Goal: Use online tool/utility: Utilize a website feature to perform a specific function

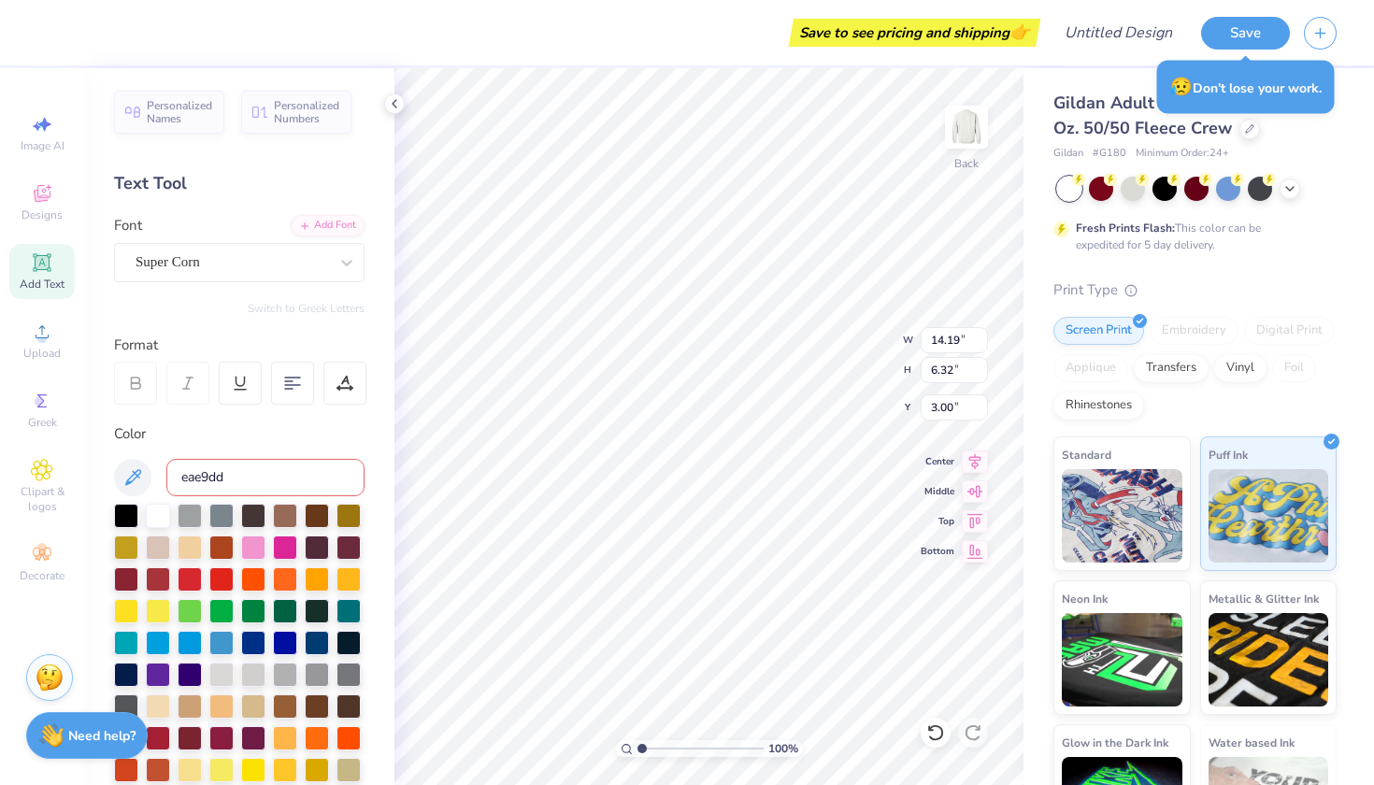
scroll to position [73, 0]
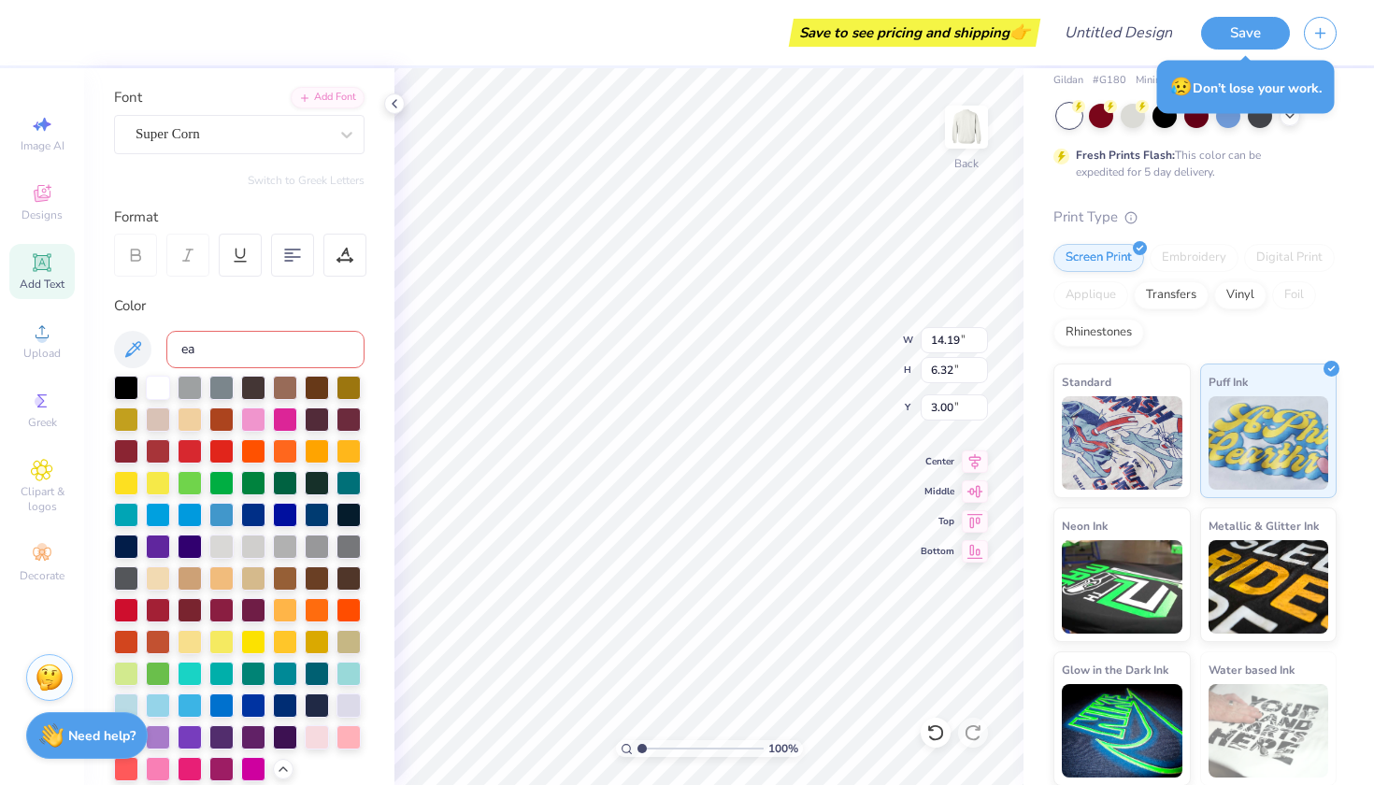
type input "e"
click at [139, 352] on icon at bounding box center [133, 349] width 22 height 22
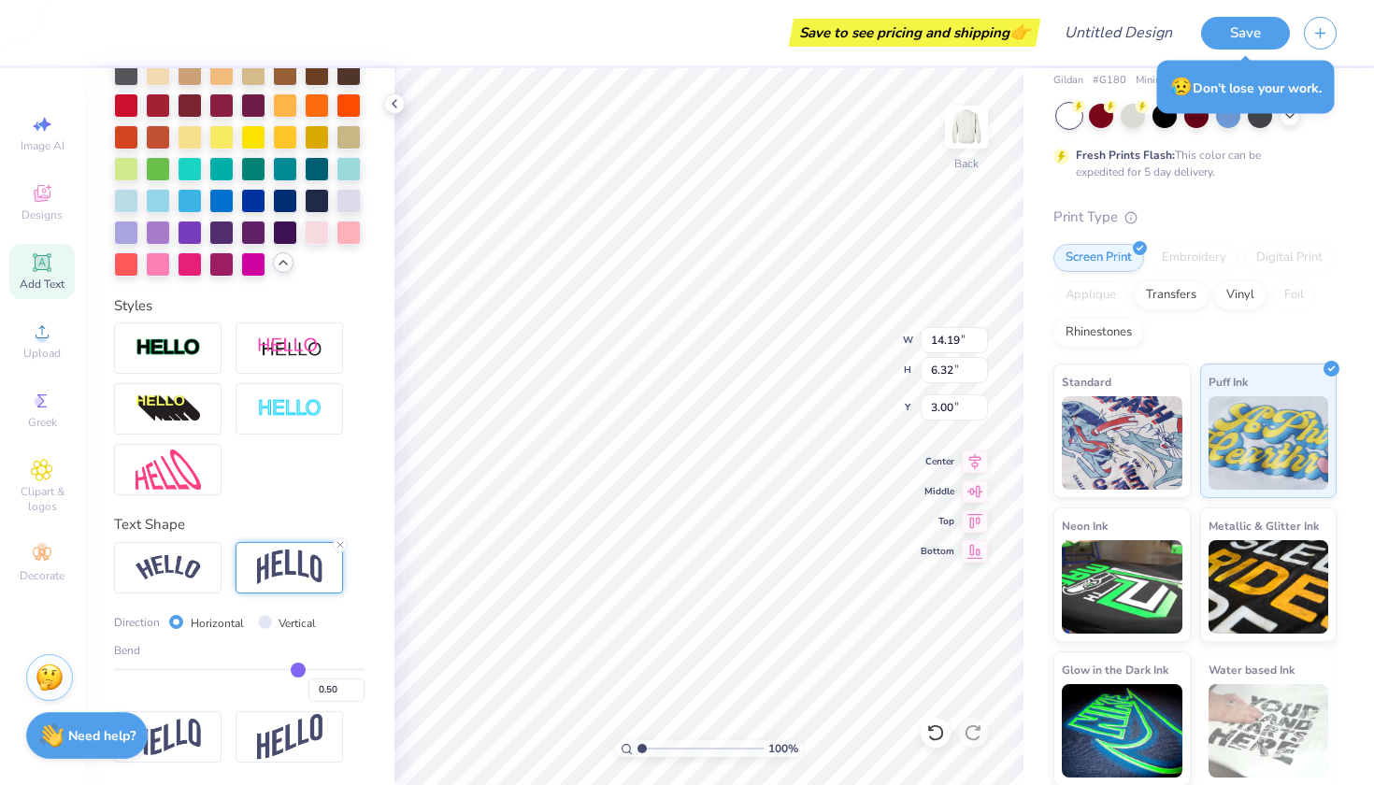
click at [280, 264] on icon at bounding box center [283, 262] width 15 height 15
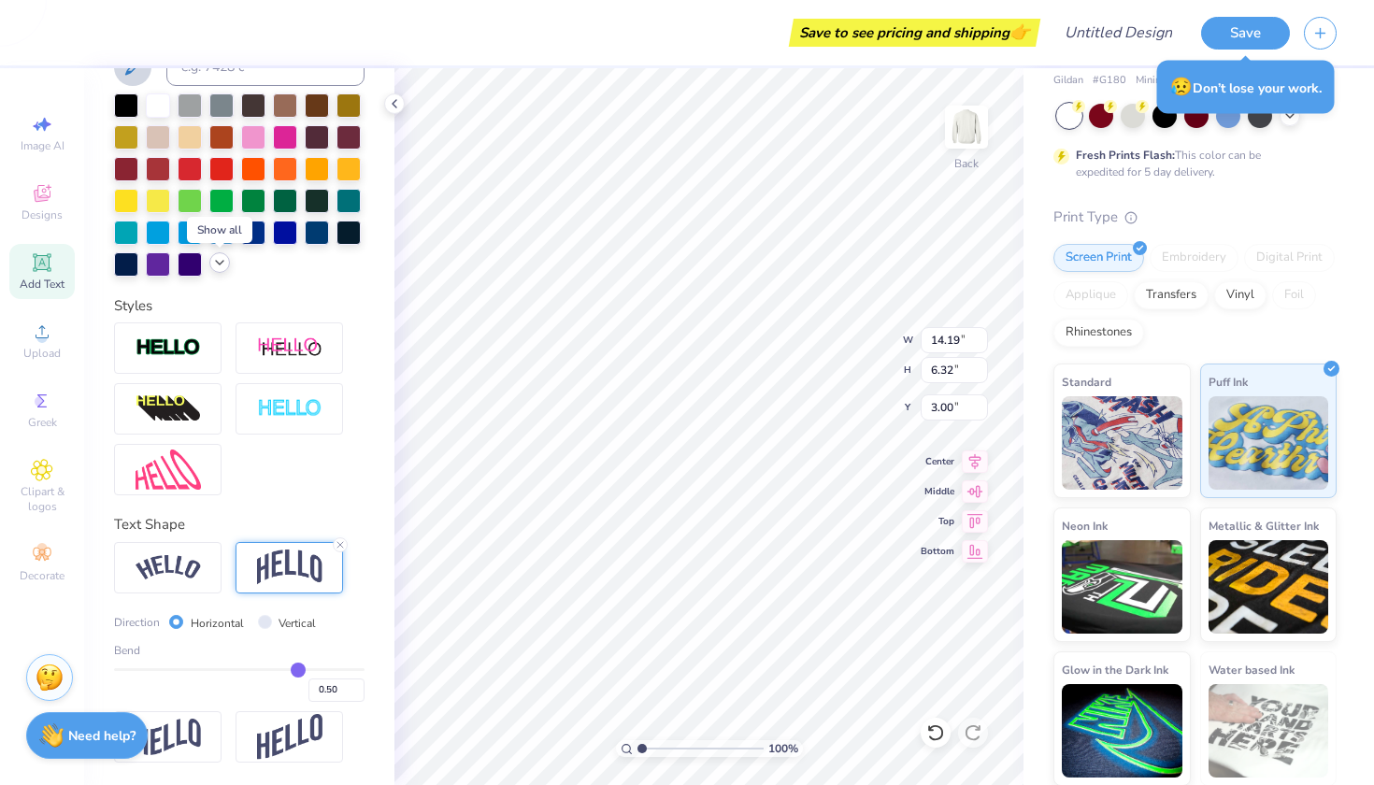
click at [222, 264] on icon at bounding box center [219, 262] width 15 height 15
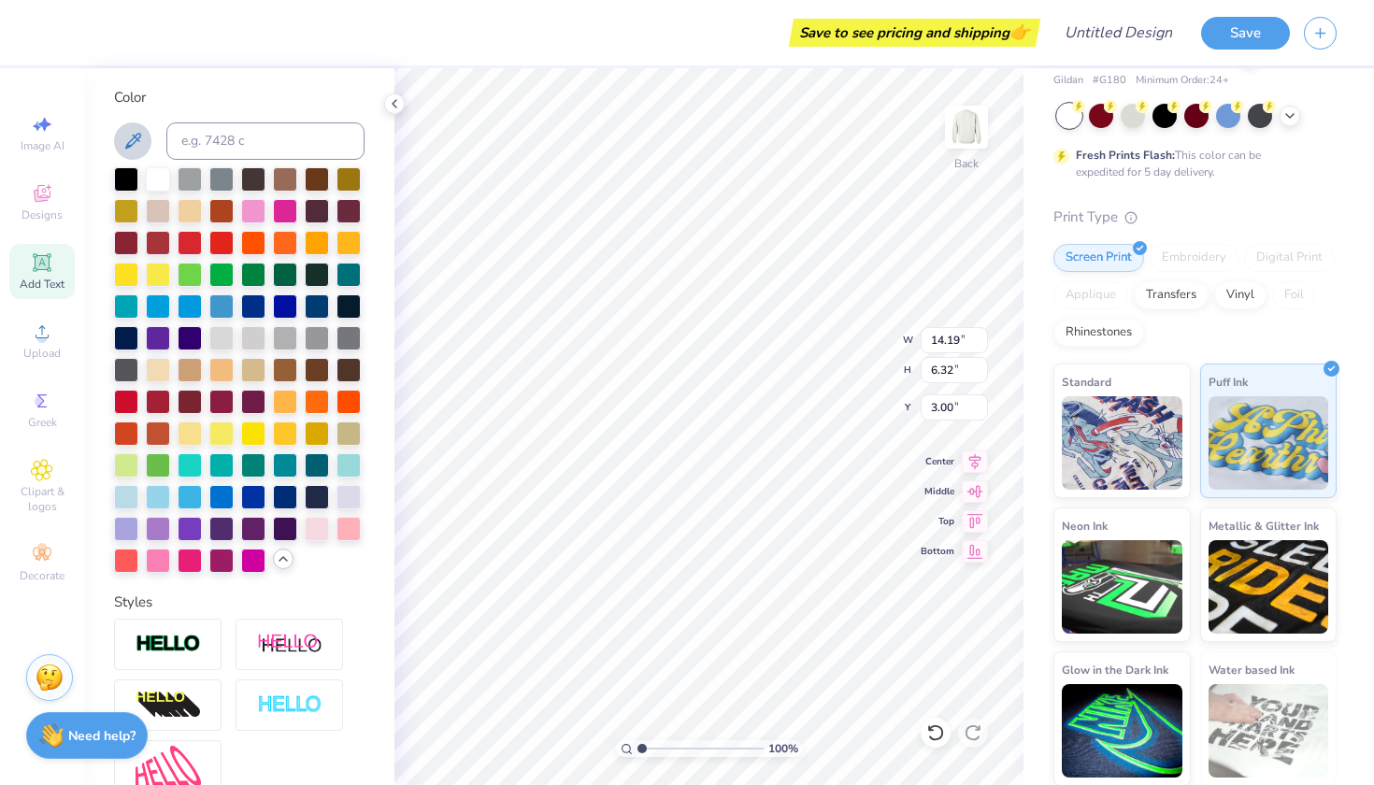
scroll to position [306, 0]
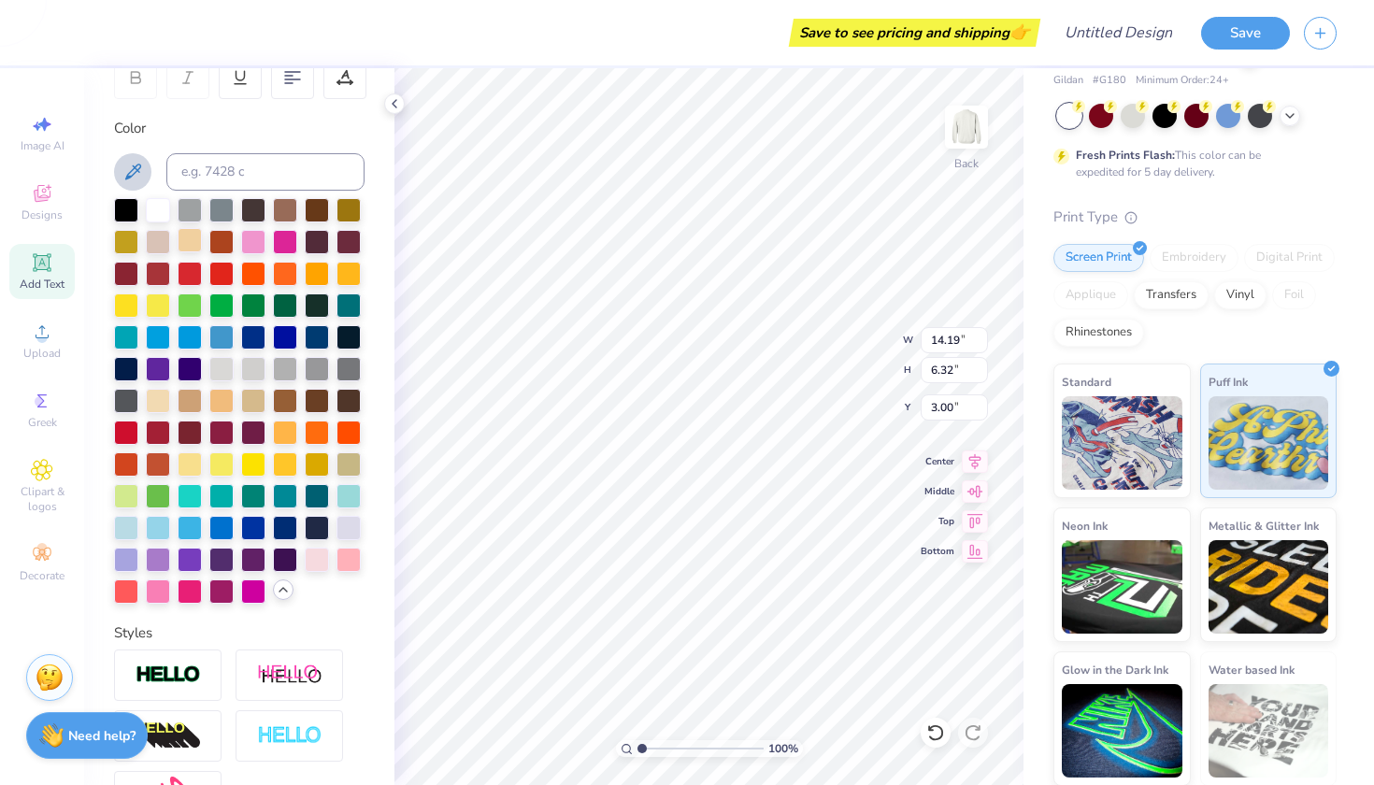
click at [187, 245] on div at bounding box center [190, 240] width 24 height 24
click at [156, 242] on div at bounding box center [158, 240] width 24 height 24
click at [160, 404] on div at bounding box center [158, 399] width 24 height 24
click at [126, 400] on div at bounding box center [126, 399] width 24 height 24
click at [133, 488] on div at bounding box center [126, 494] width 24 height 24
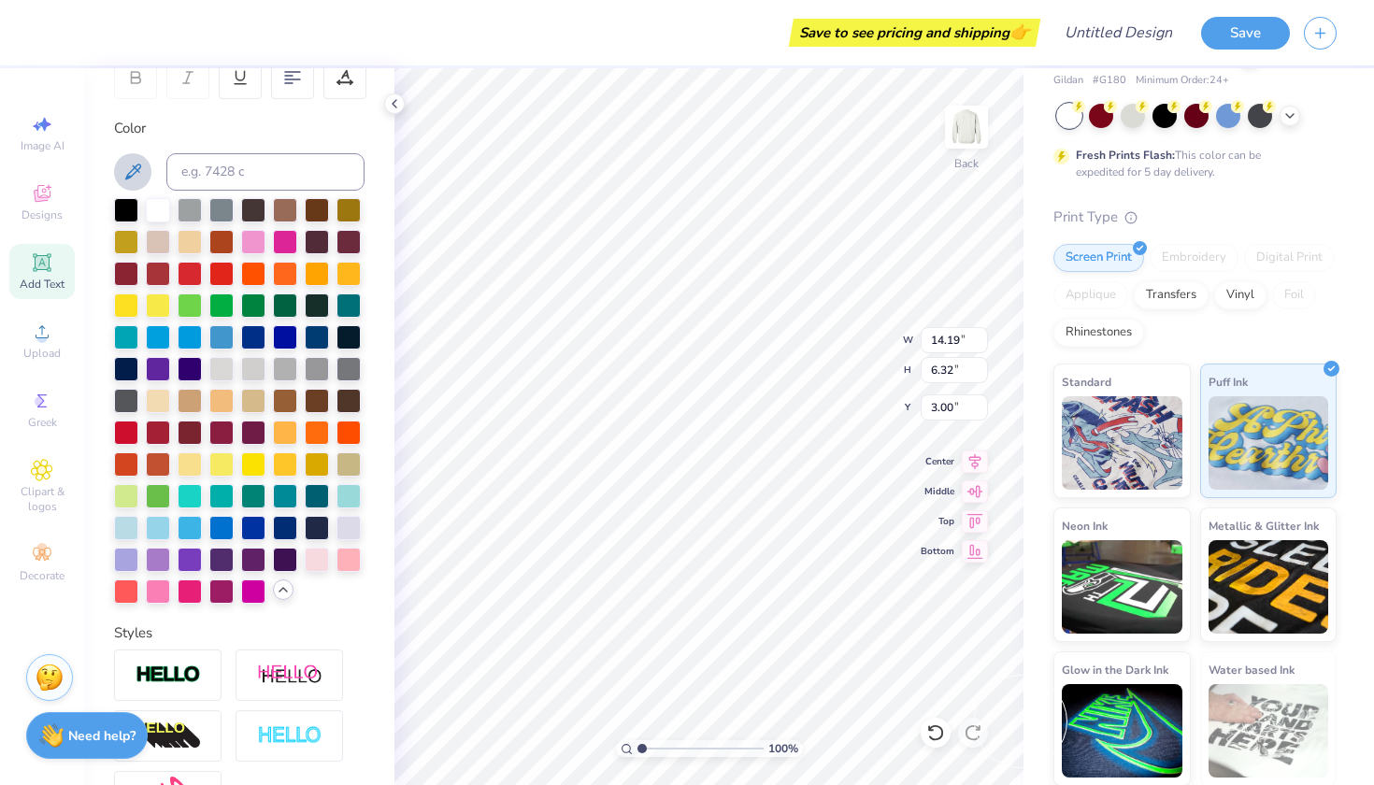
click at [1218, 333] on div "Screen Print Embroidery Digital Print Applique Transfers Vinyl Foil Rhinestones" at bounding box center [1195, 295] width 283 height 103
click at [1205, 234] on div "Print Type Screen Print Embroidery Digital Print Applique Transfers Vinyl Foil …" at bounding box center [1195, 497] width 283 height 581
click at [1203, 256] on div "Embroidery" at bounding box center [1194, 258] width 89 height 28
type input "14.24"
type input "5.33"
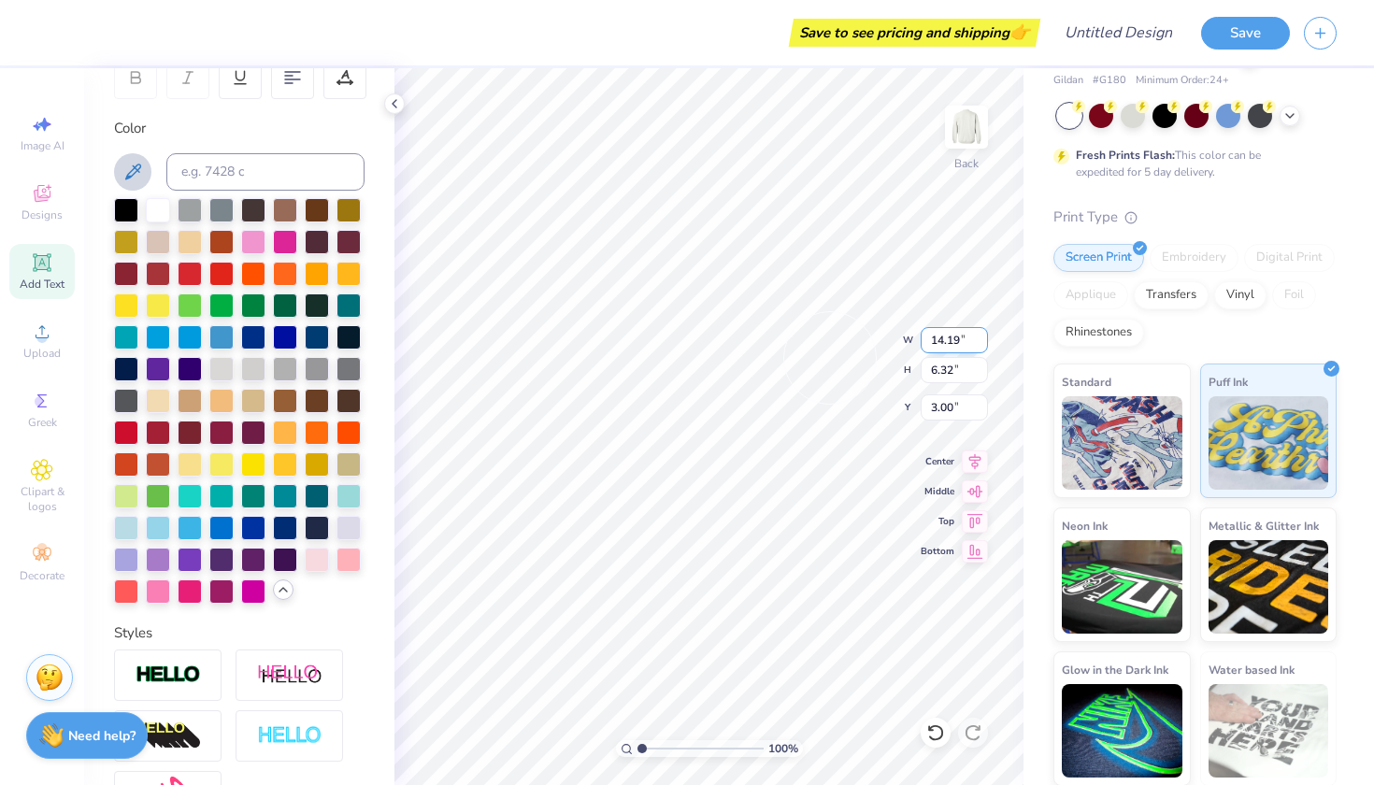
type input "3.50"
type input "12.69"
type input "5.65"
type input "3.61"
type input "1.61"
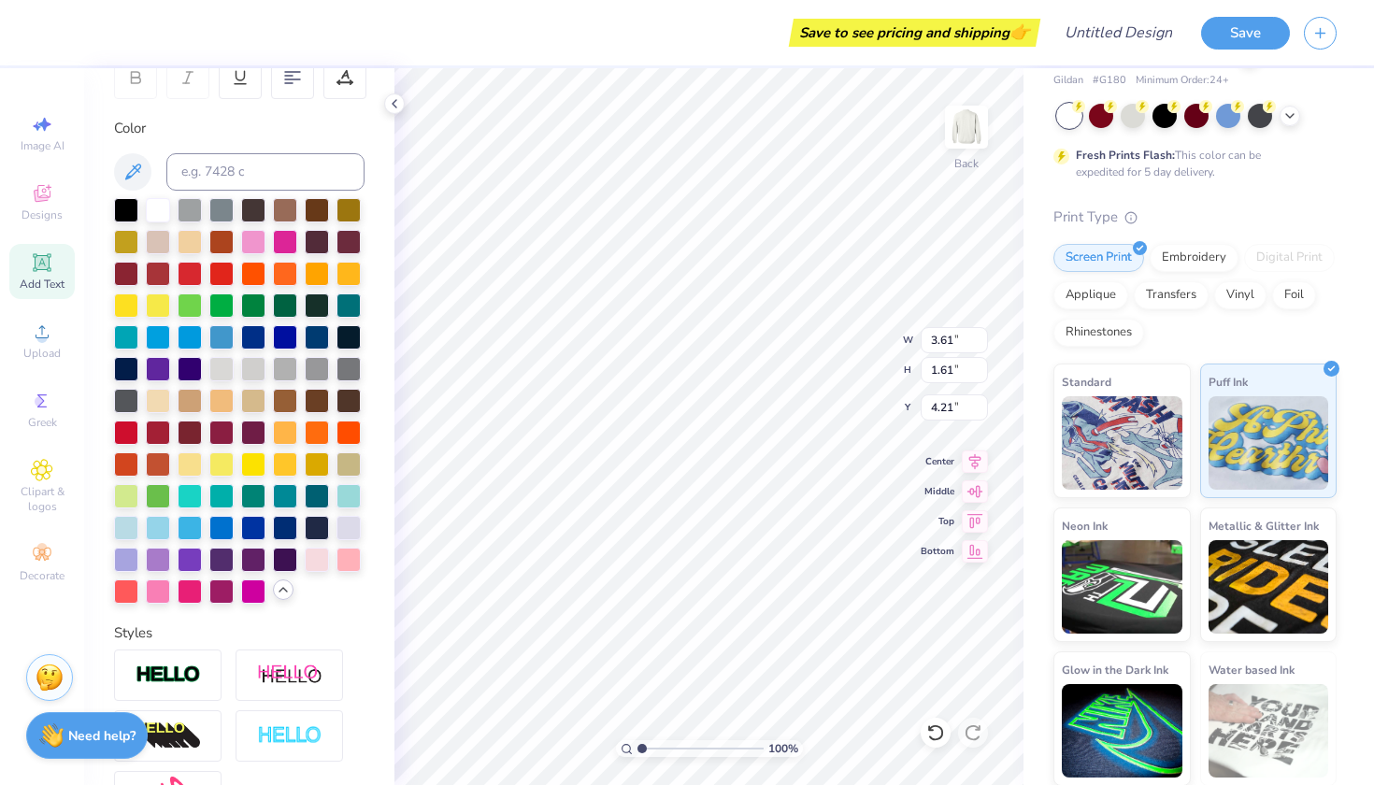
type input "4.21"
type input "11.39"
type input "5.08"
type input "3.00"
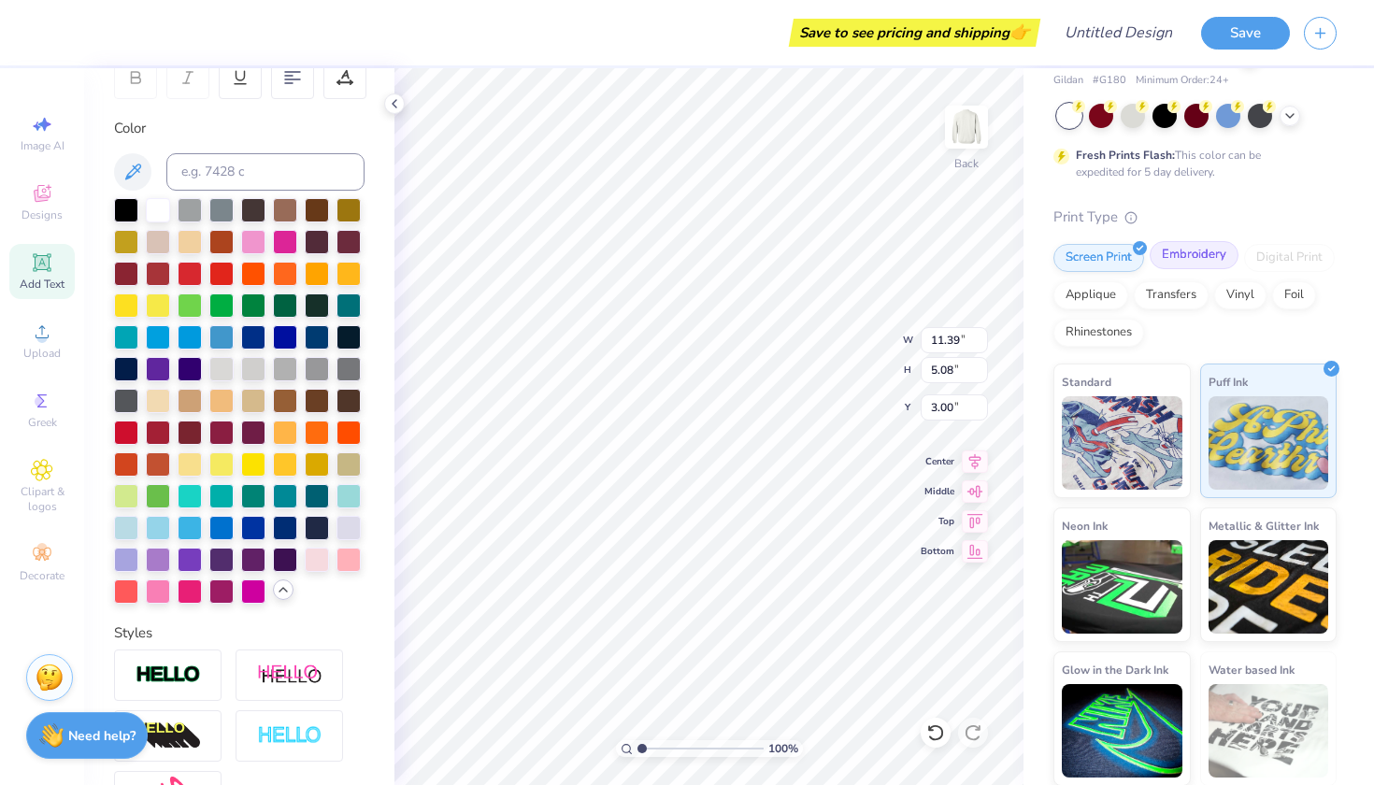
click at [1170, 259] on div "Embroidery" at bounding box center [1194, 255] width 89 height 28
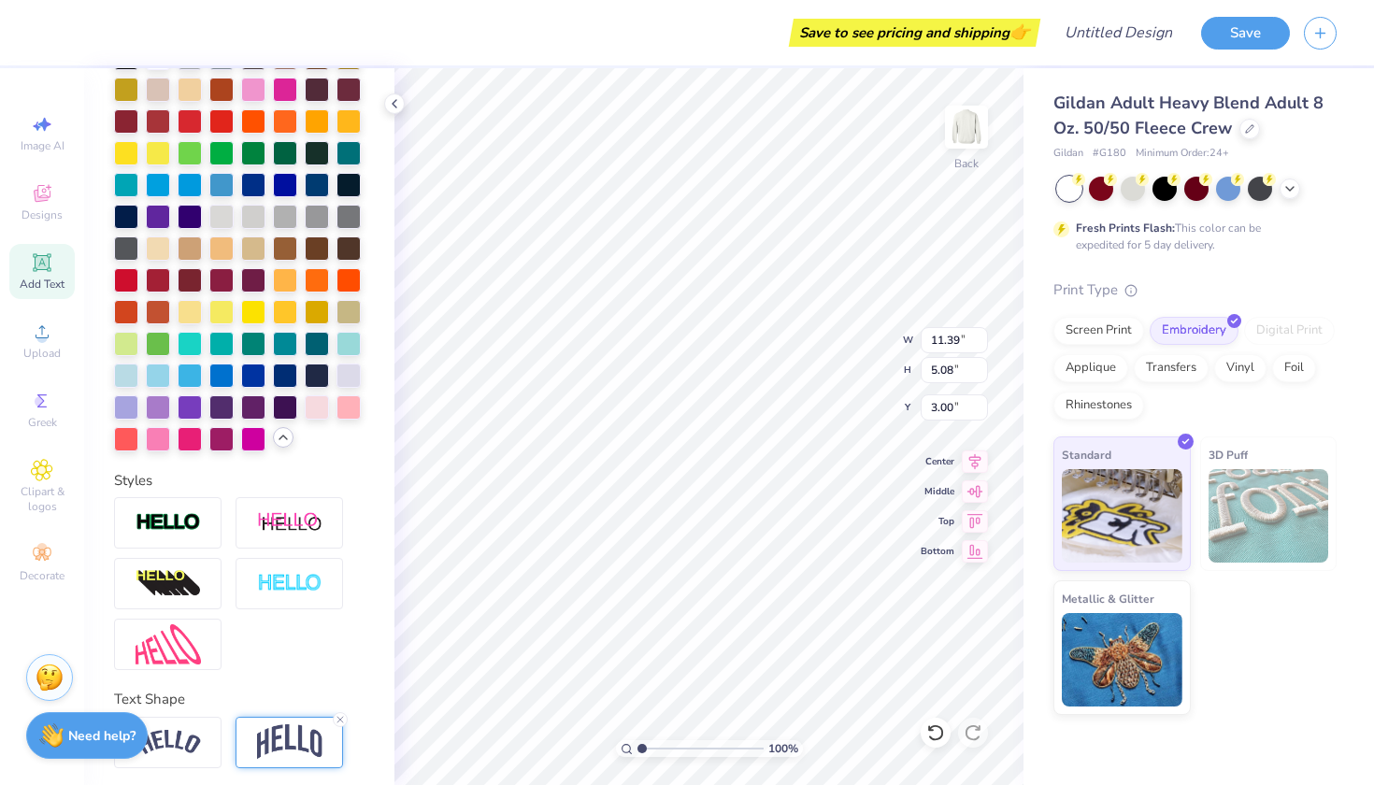
scroll to position [465, 0]
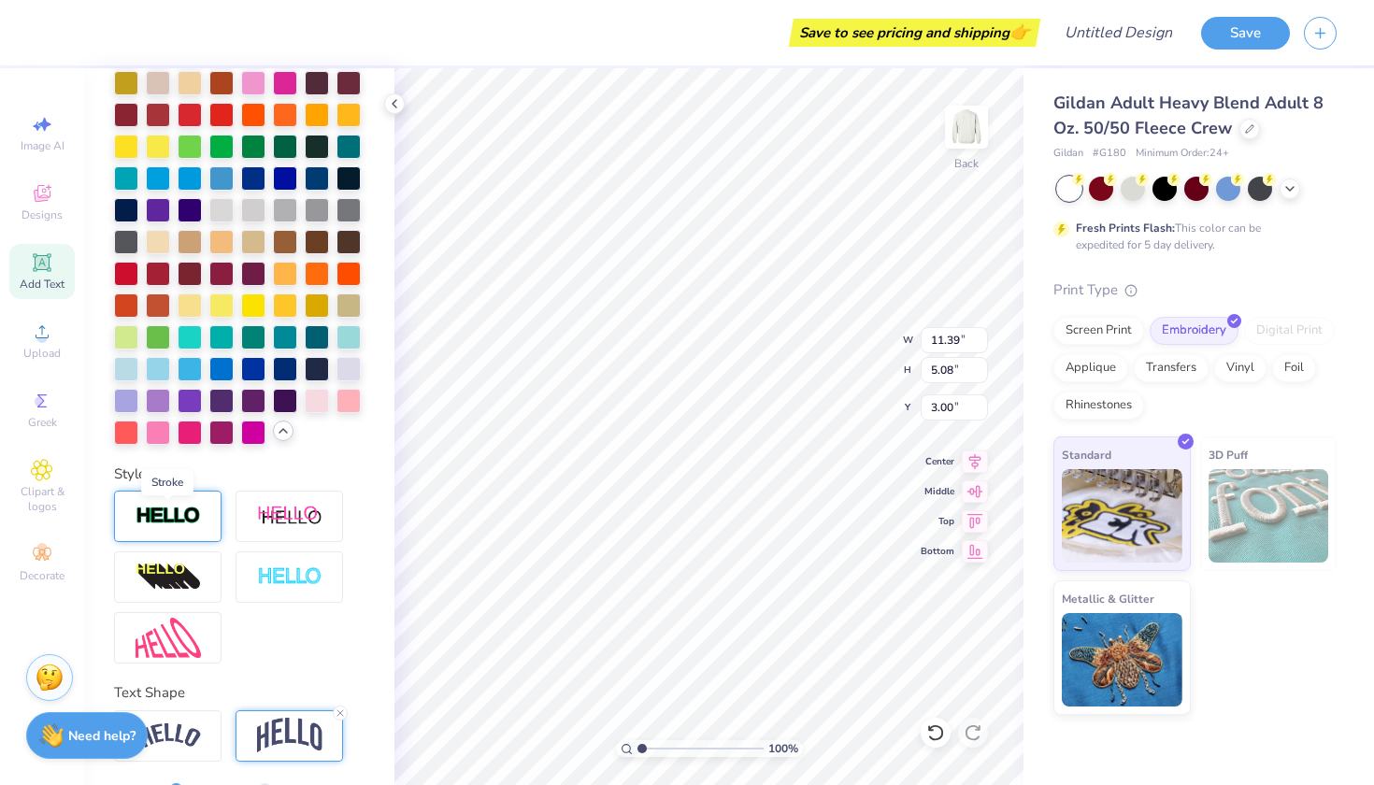
click at [178, 523] on img at bounding box center [168, 517] width 65 height 22
click at [182, 527] on img at bounding box center [168, 517] width 65 height 22
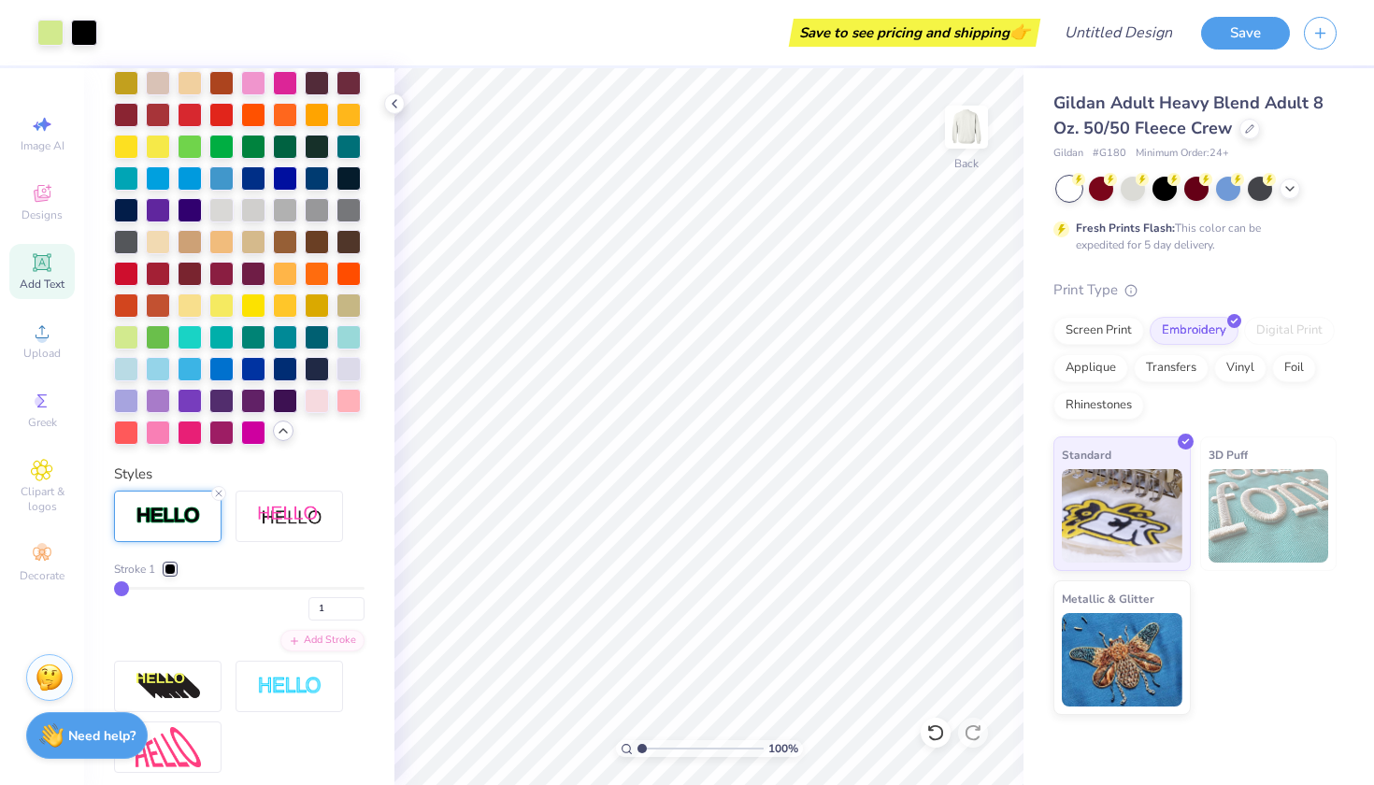
type input "2"
type input "3"
type input "4"
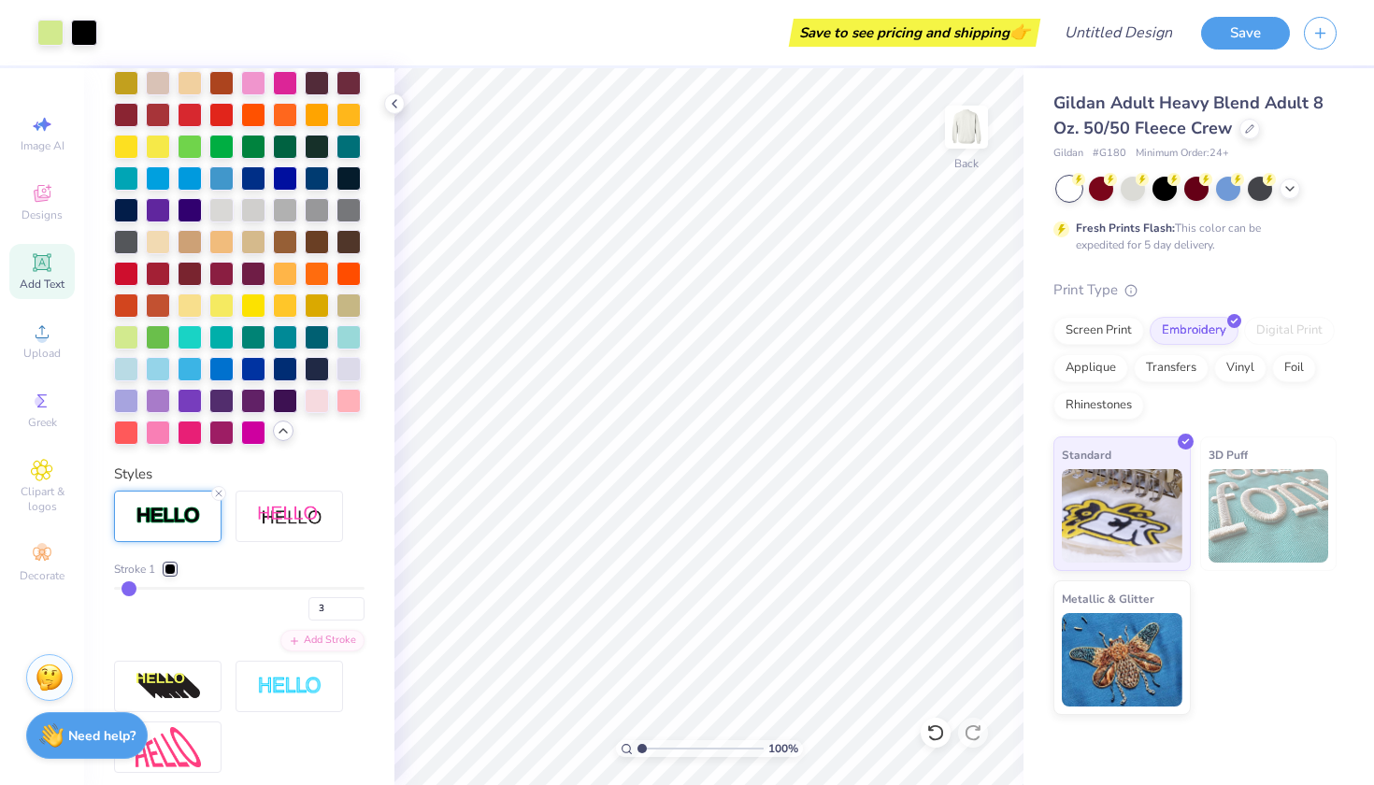
type input "4"
type input "5"
type input "6"
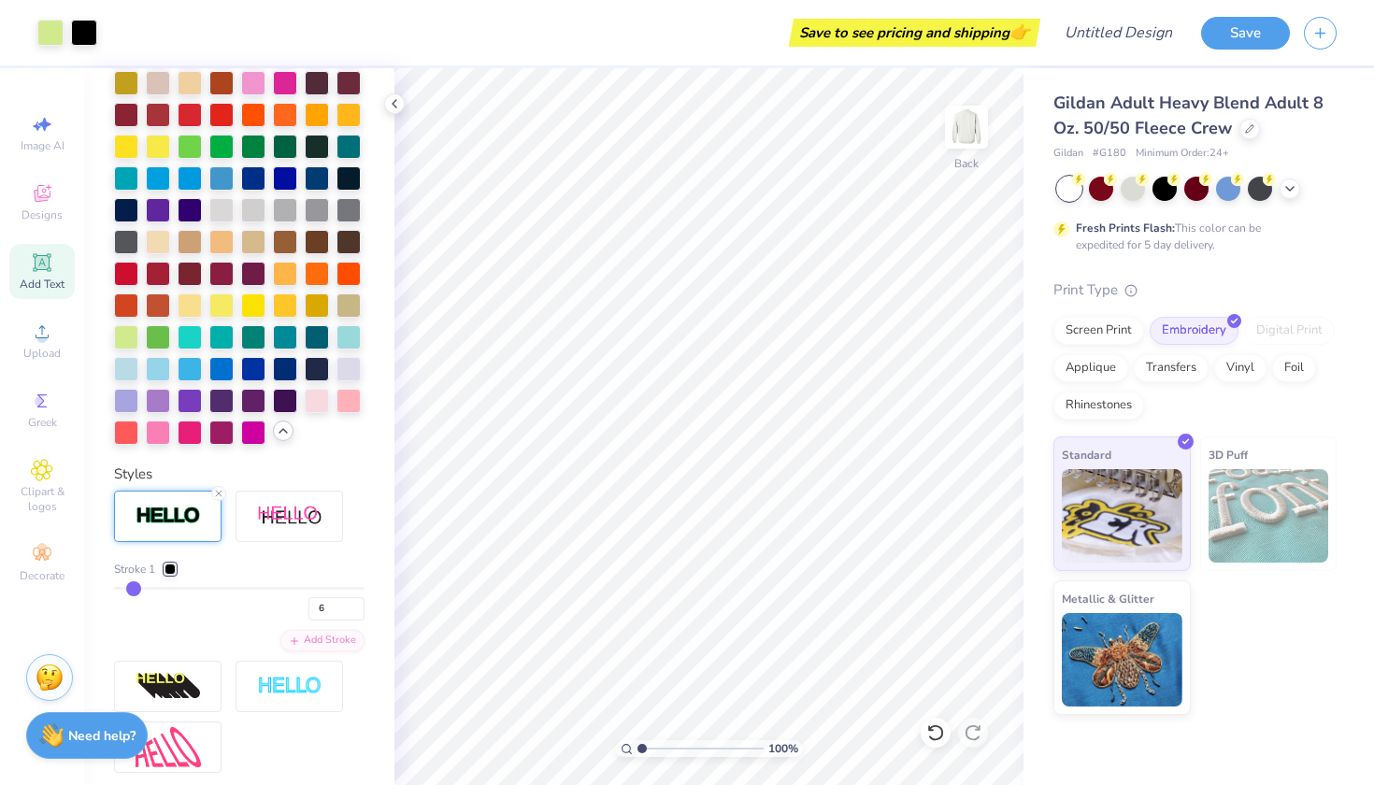
type input "8"
type input "9"
type input "10"
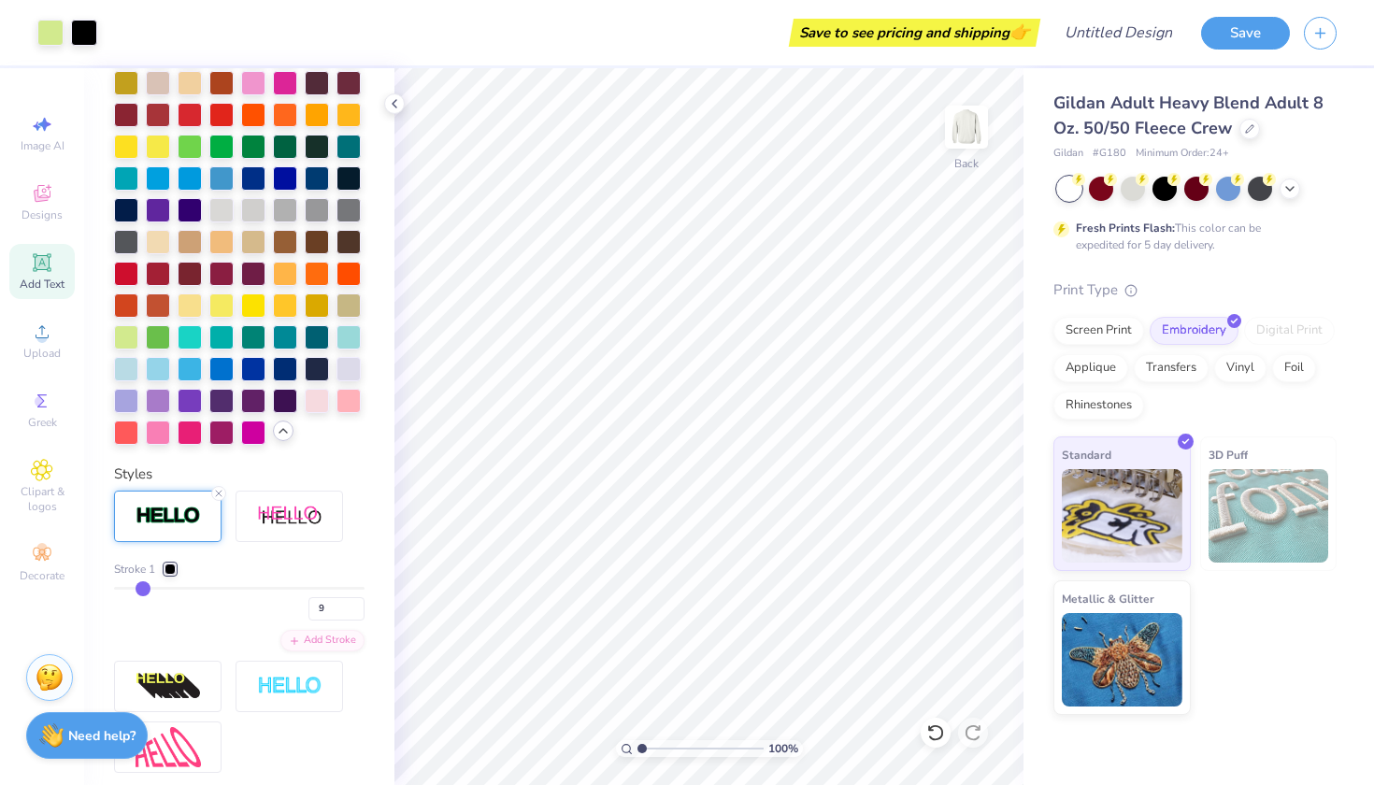
type input "10"
type input "11"
type input "12"
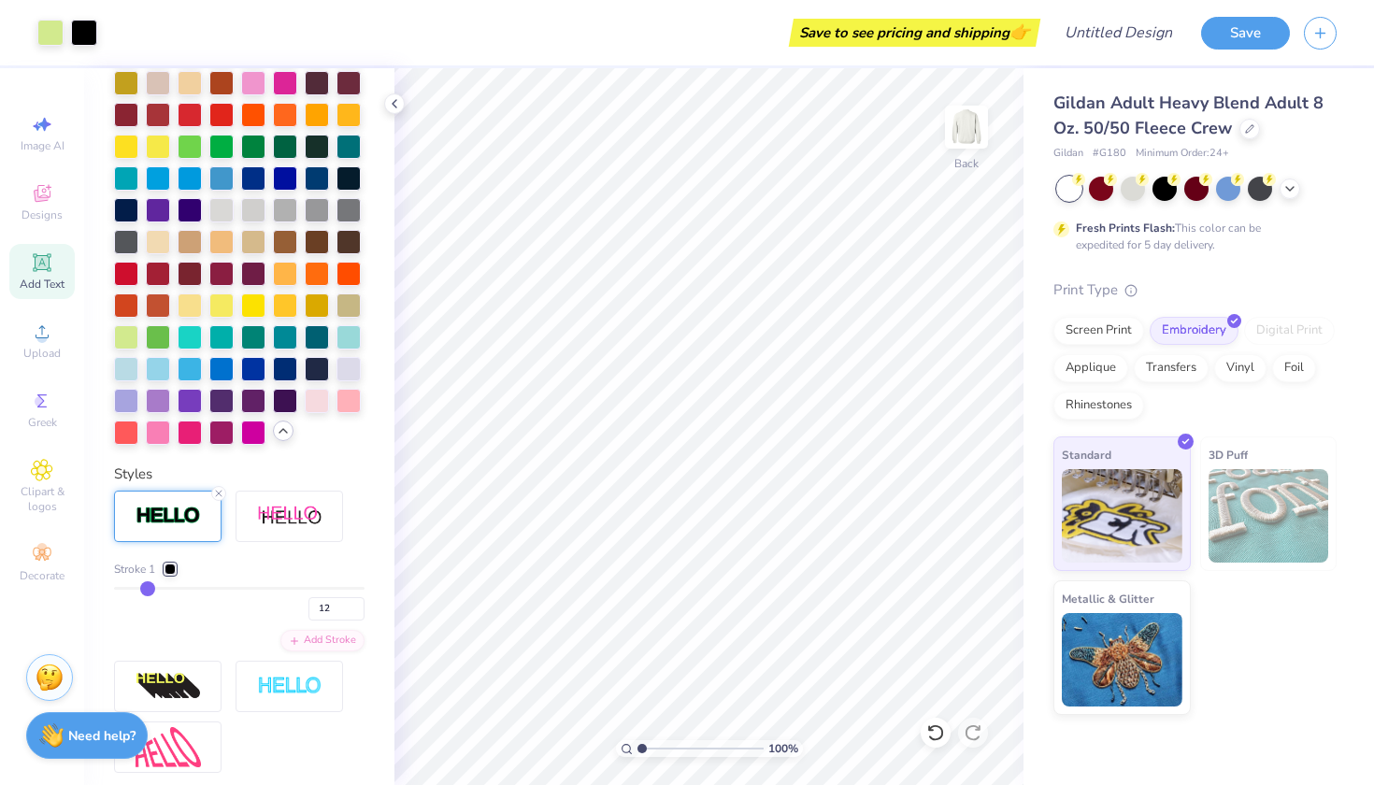
type input "13"
type input "14"
type input "15"
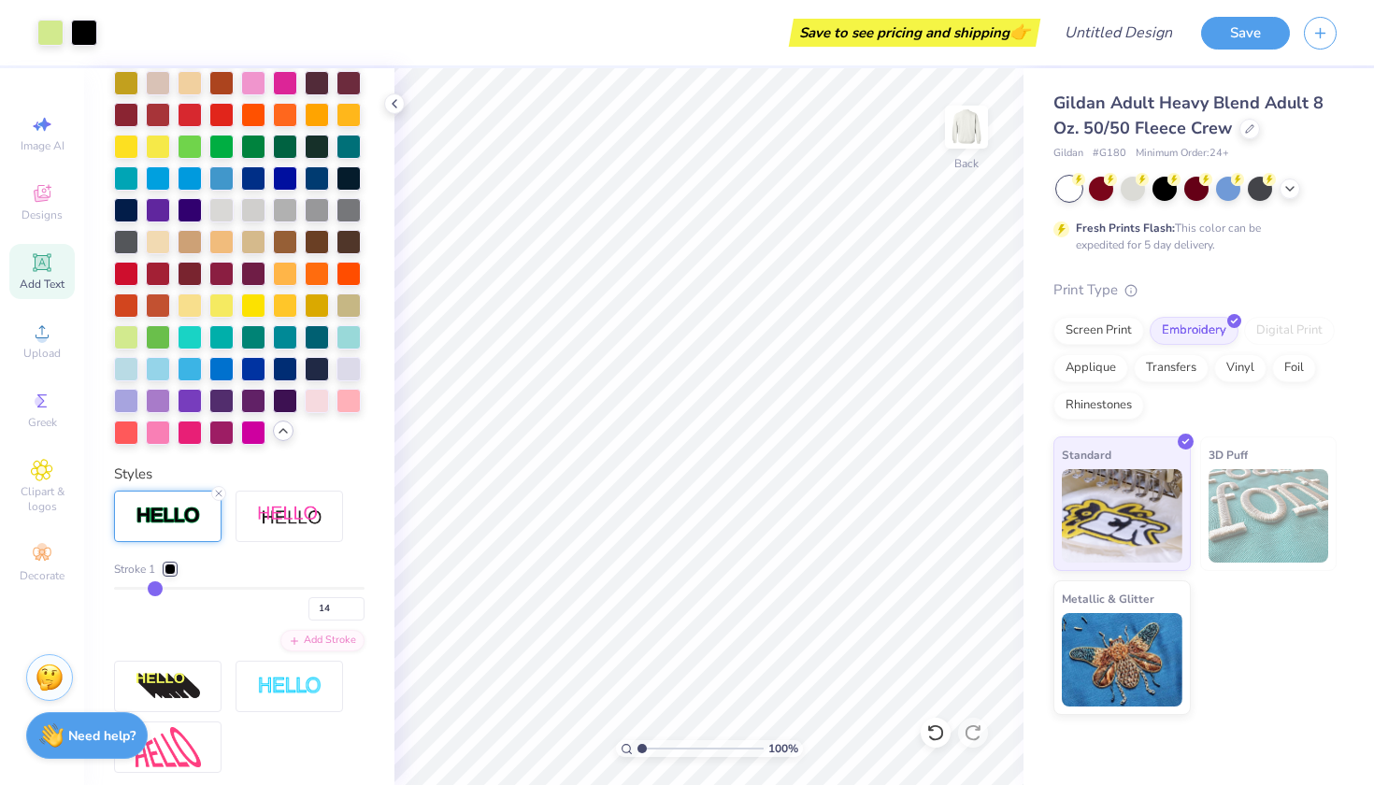
type input "15"
type input "16"
type input "17"
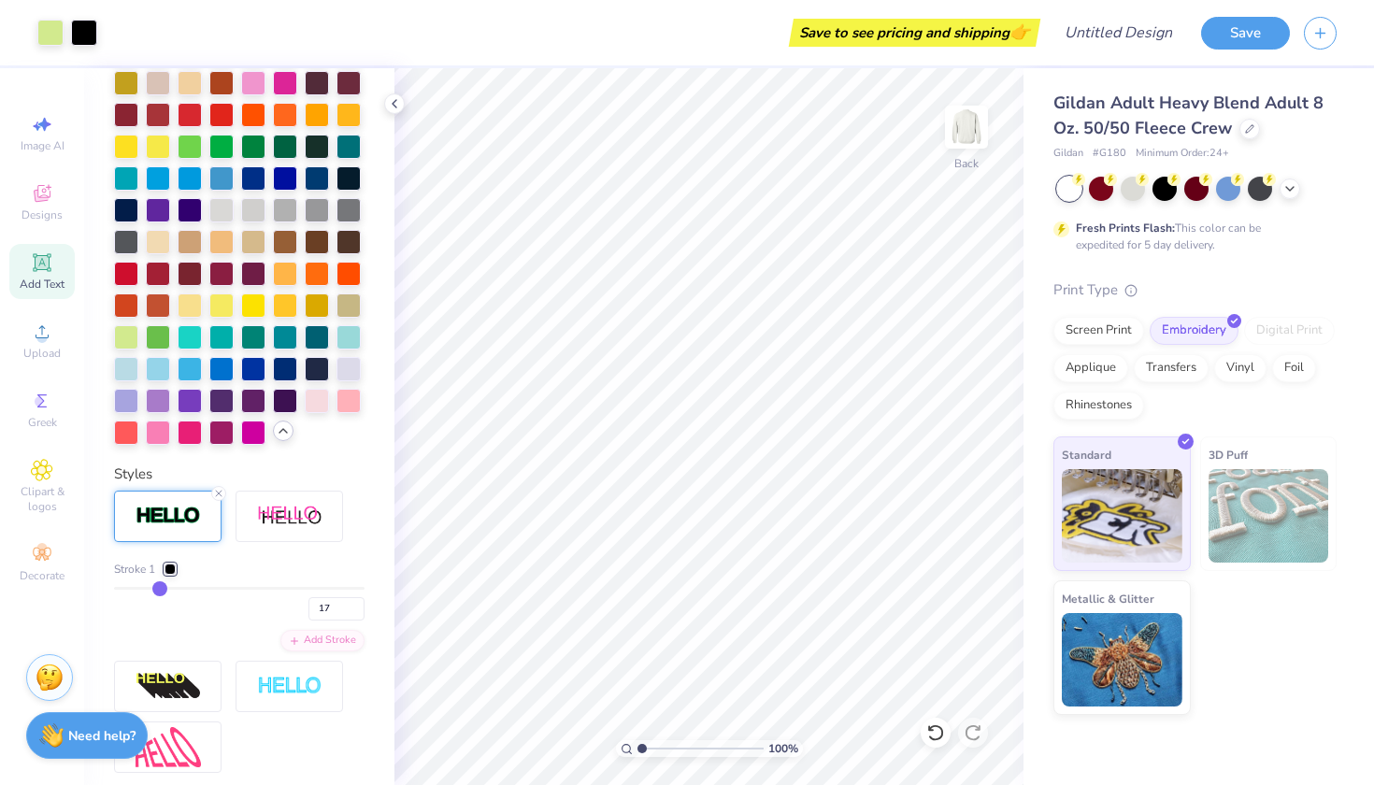
type input "18"
type input "19"
type input "20"
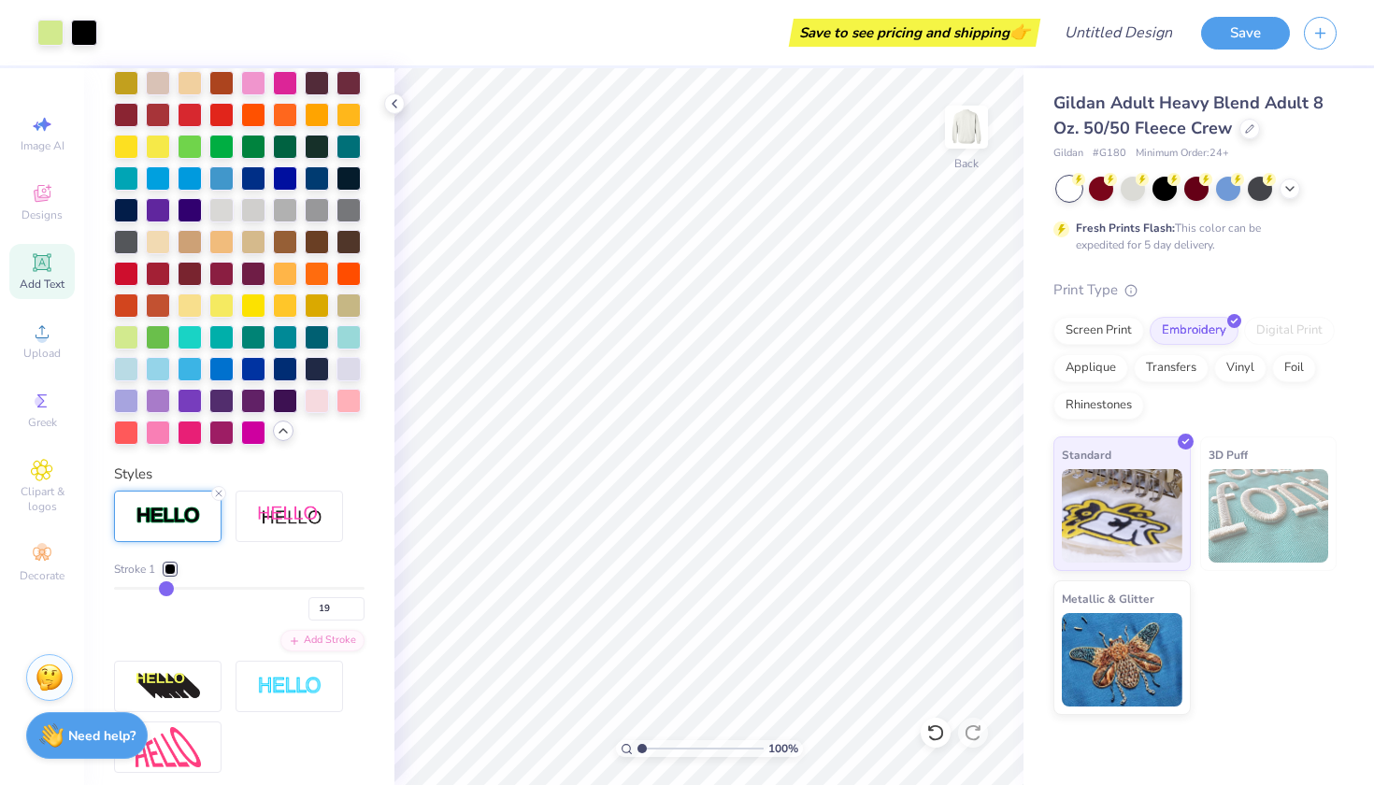
type input "20"
type input "21"
type input "22"
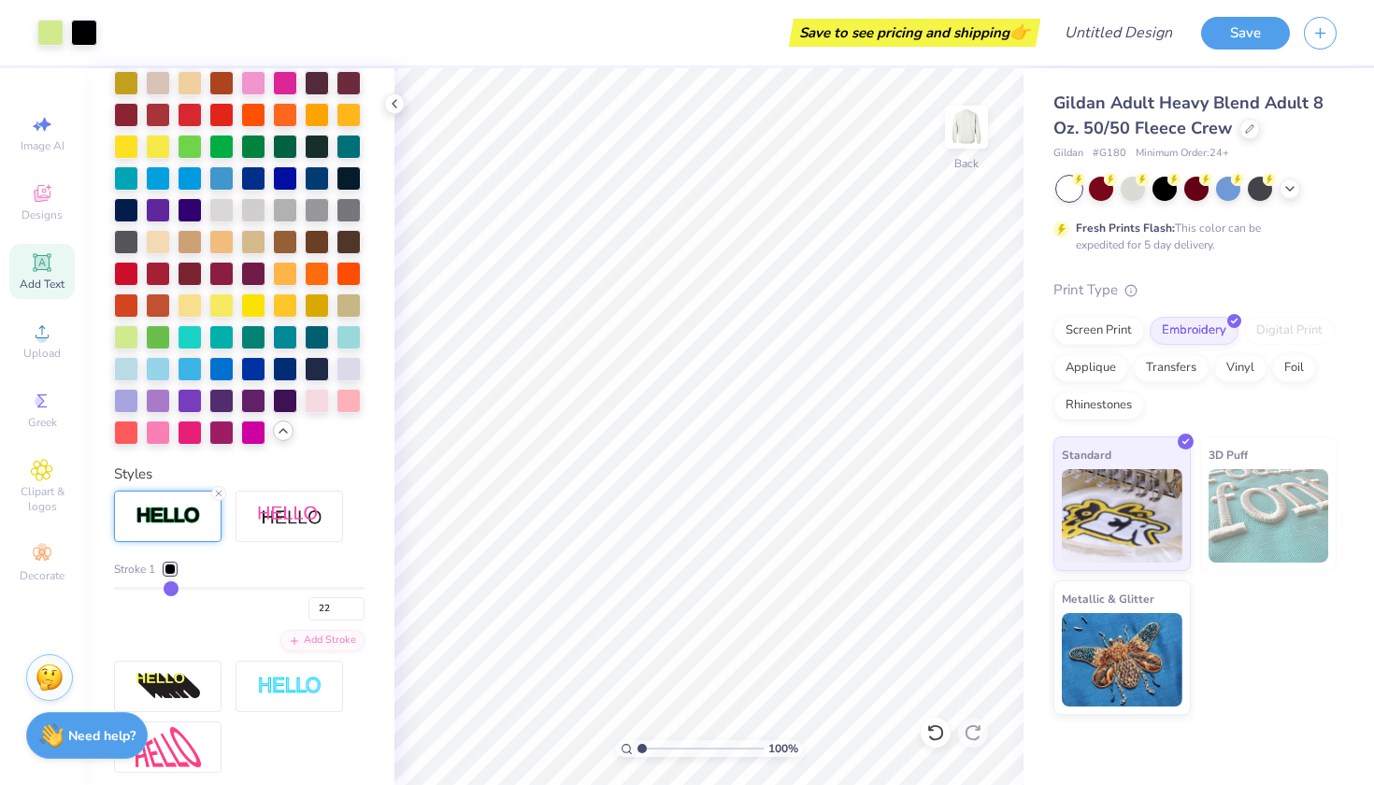
type input "23"
type input "24"
type input "25"
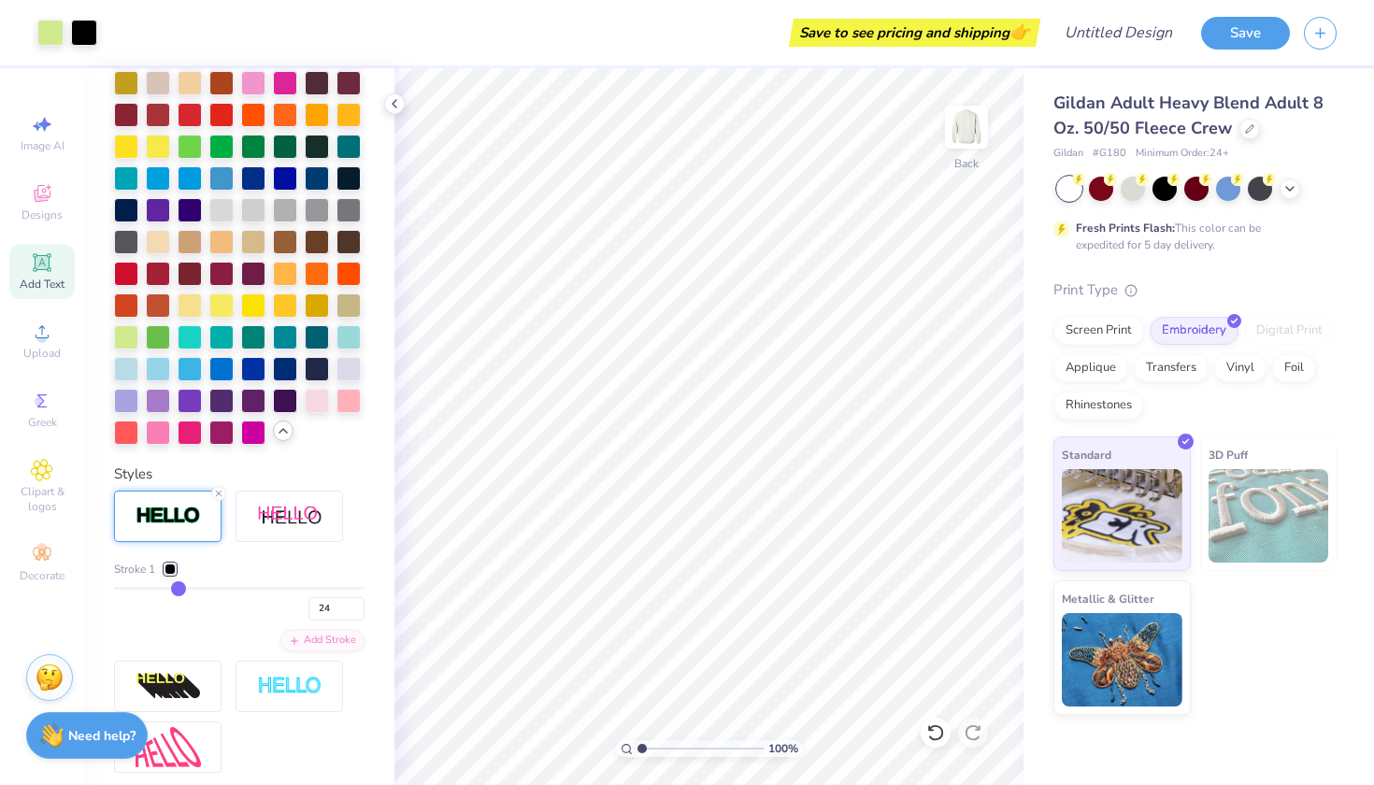
type input "25"
drag, startPoint x: 122, startPoint y: 586, endPoint x: 176, endPoint y: 595, distance: 54.9
type input "24"
click at [177, 590] on input "range" at bounding box center [239, 588] width 251 height 3
type input "24"
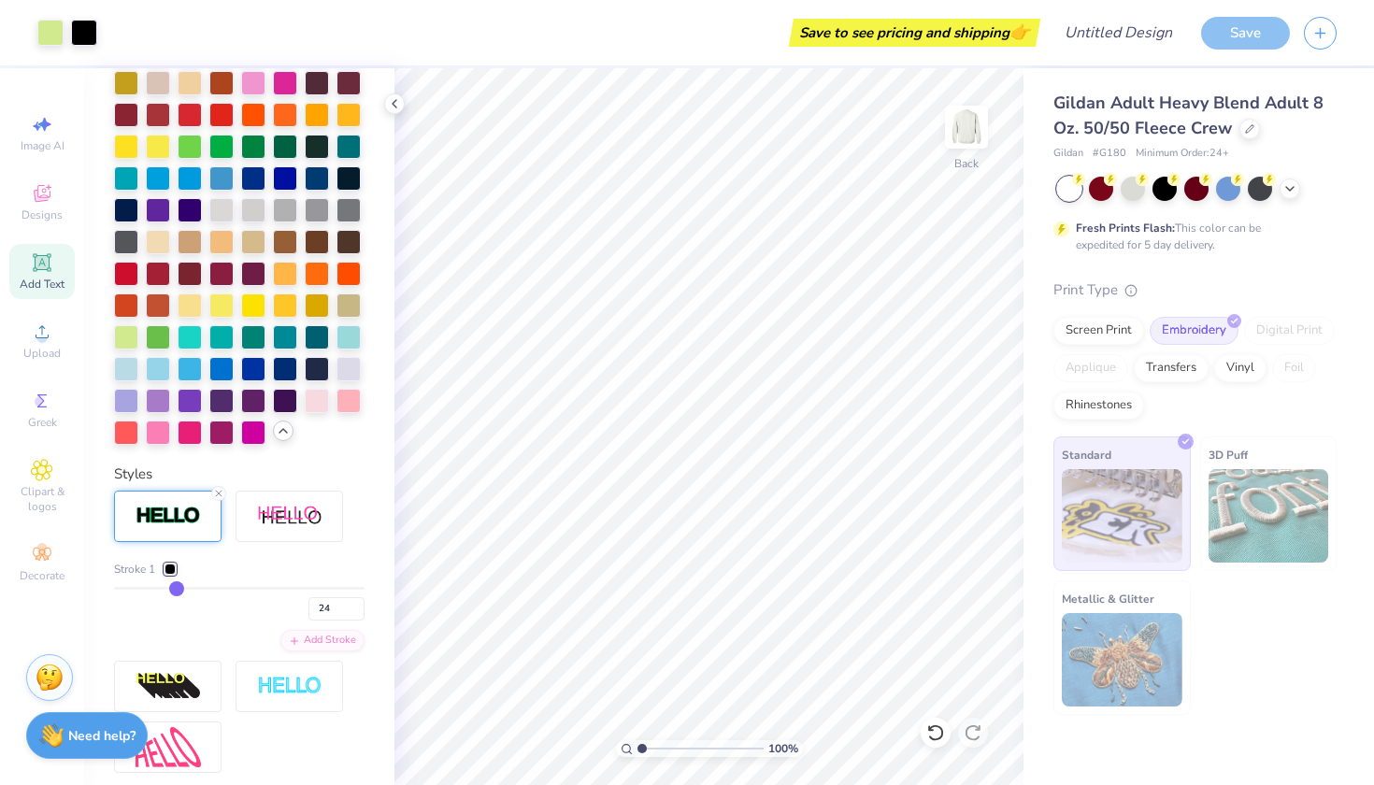
type input "22"
type input "23"
type input "25"
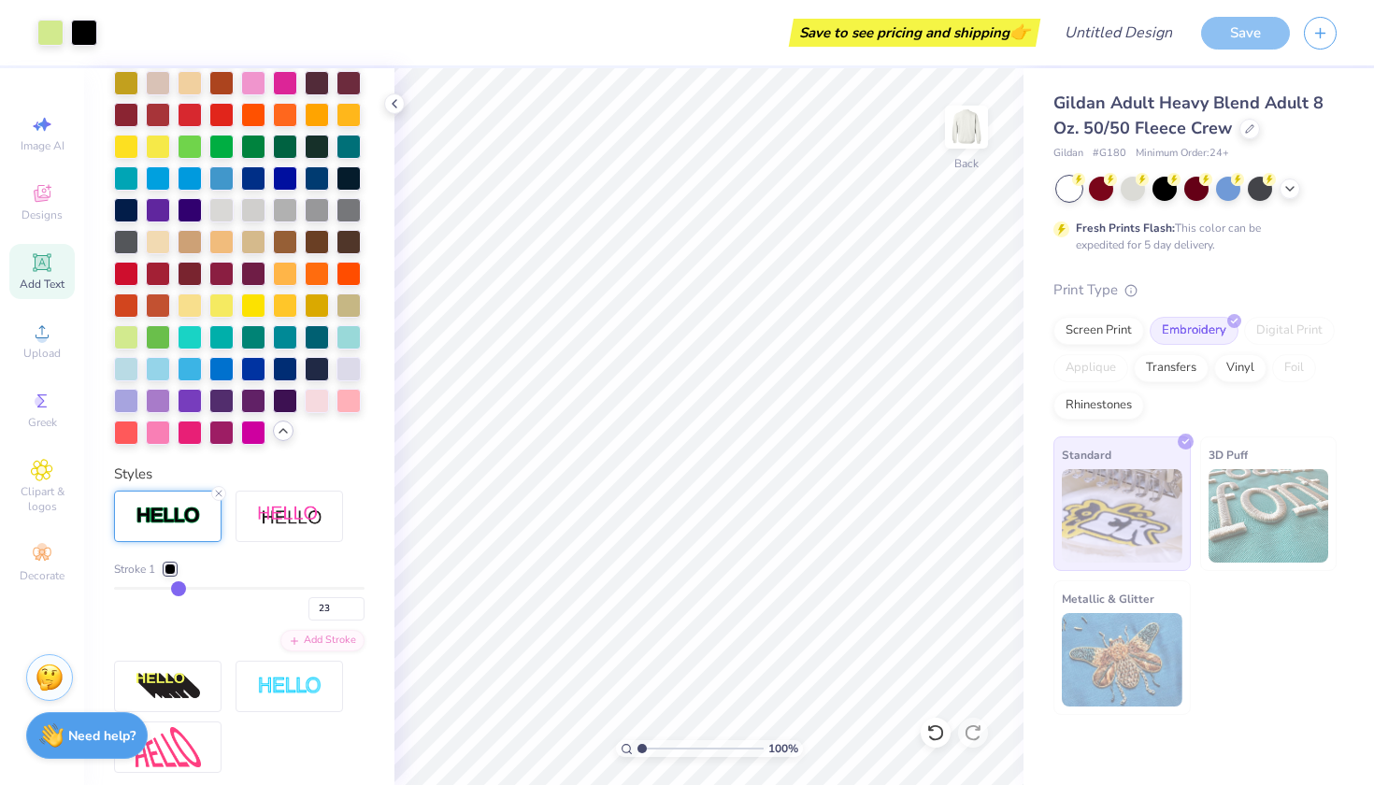
type input "25"
type input "28"
type input "34"
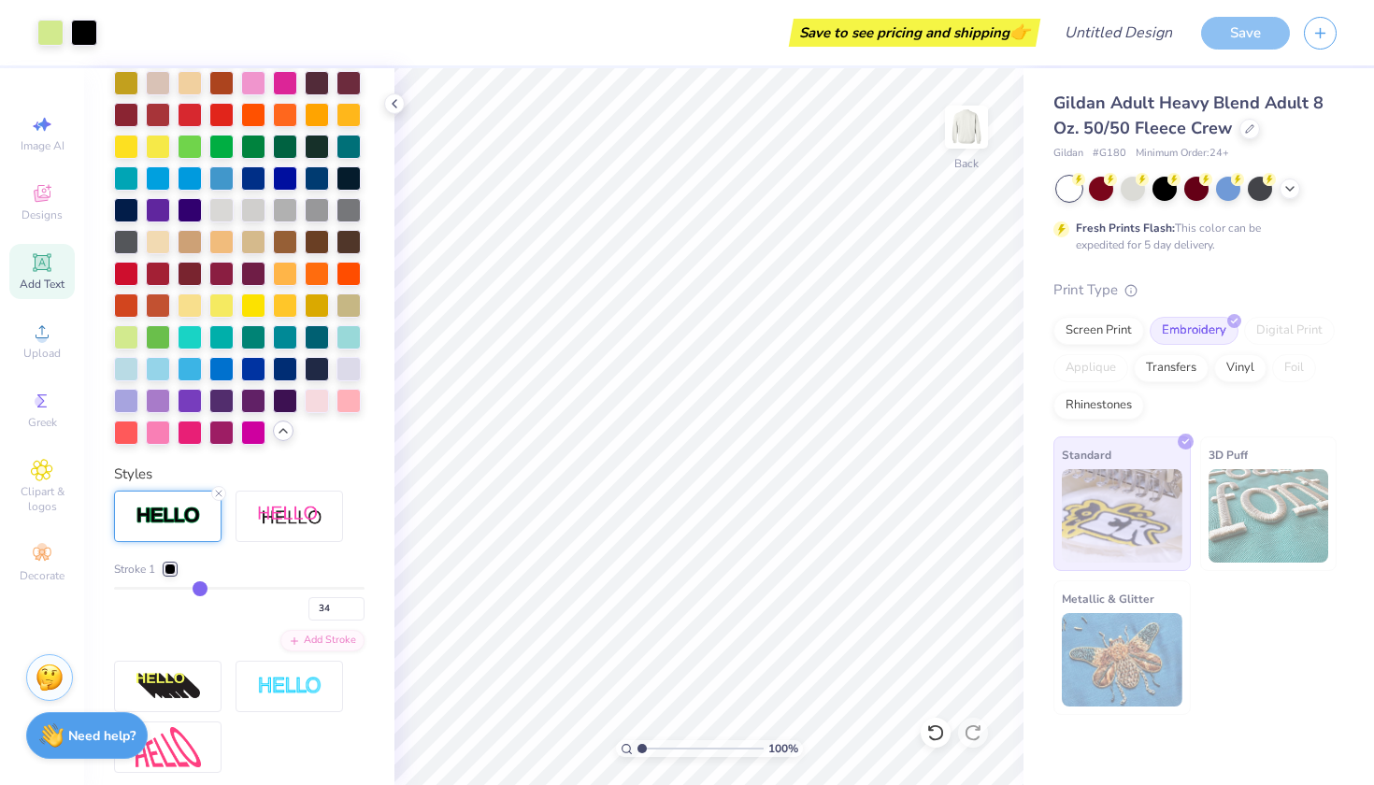
type input "41"
type input "50"
type input "60"
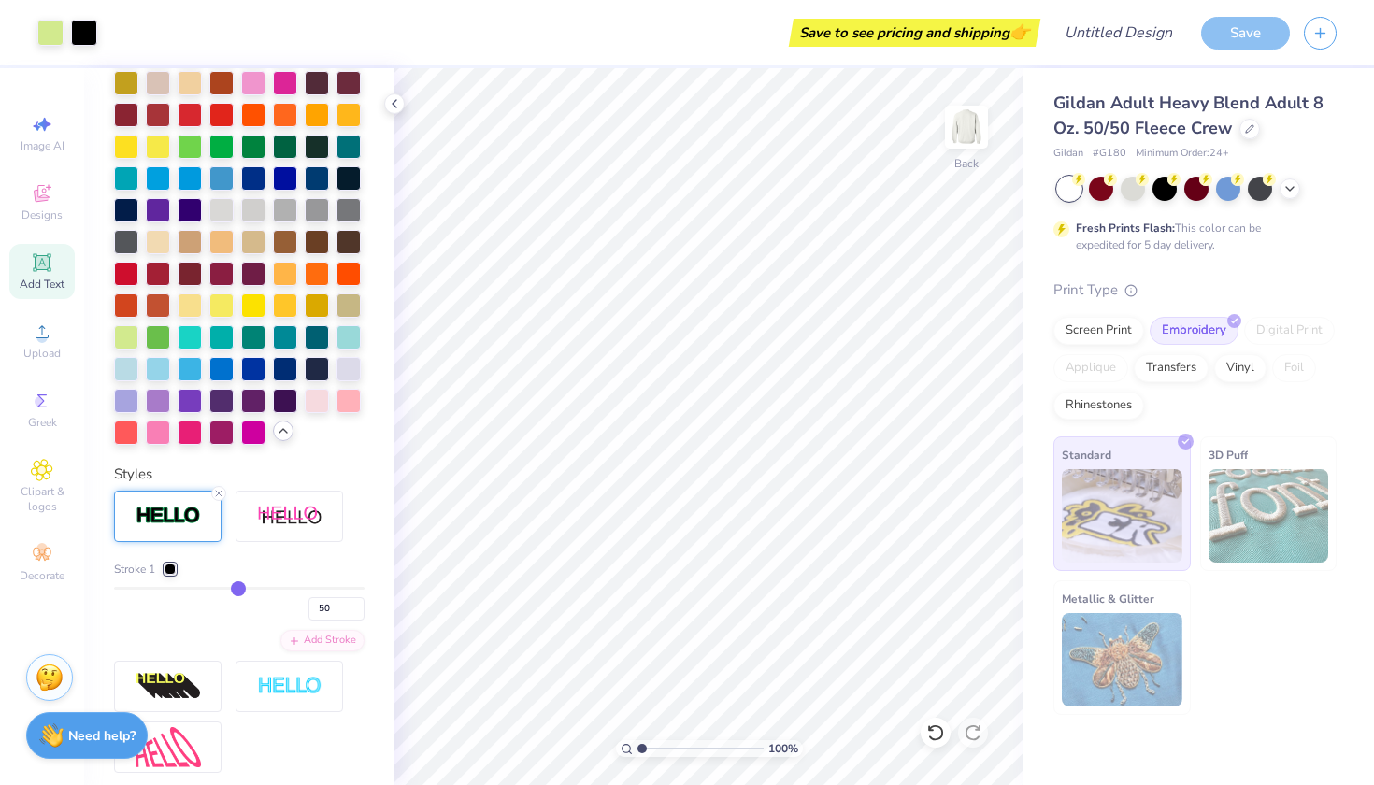
type input "60"
type input "69"
type input "78"
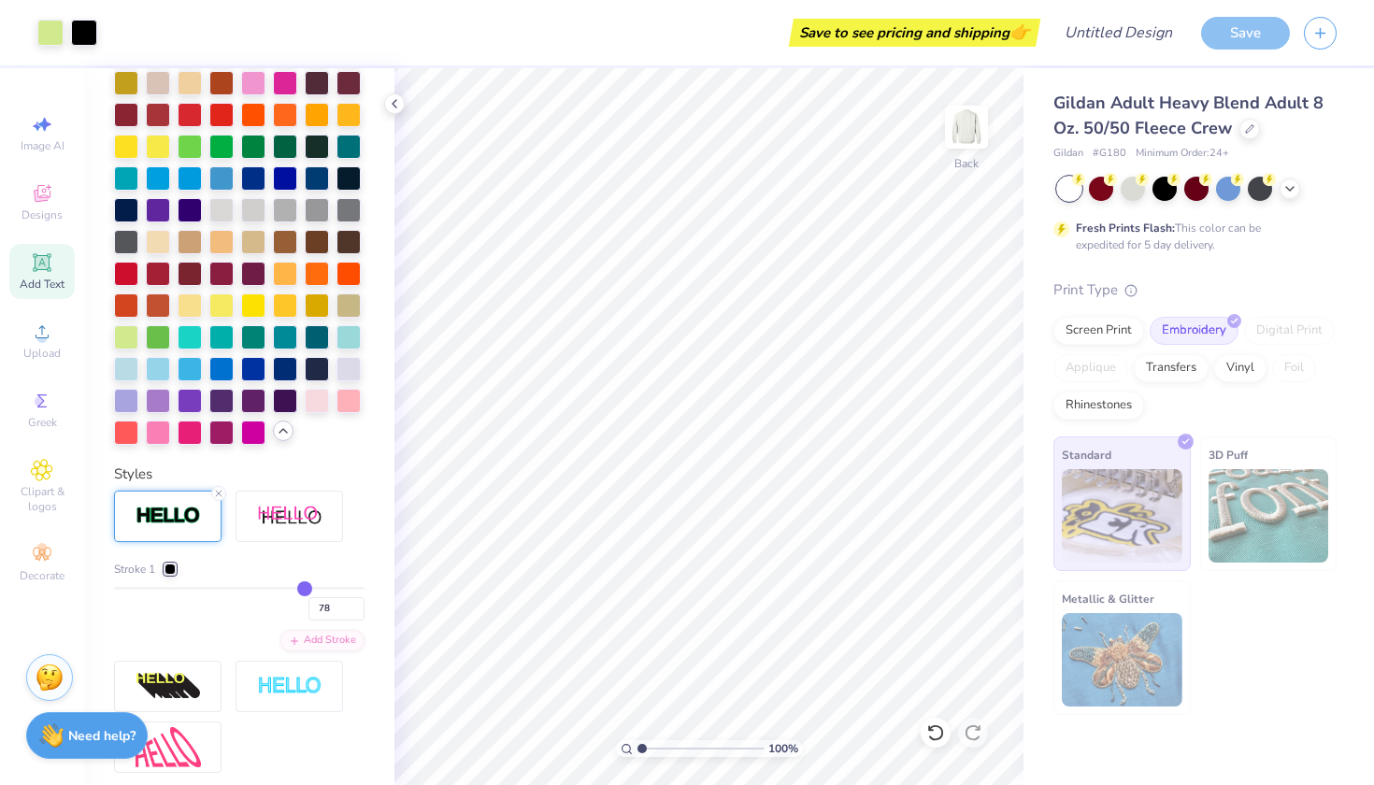
type input "88"
type input "98"
type input "100"
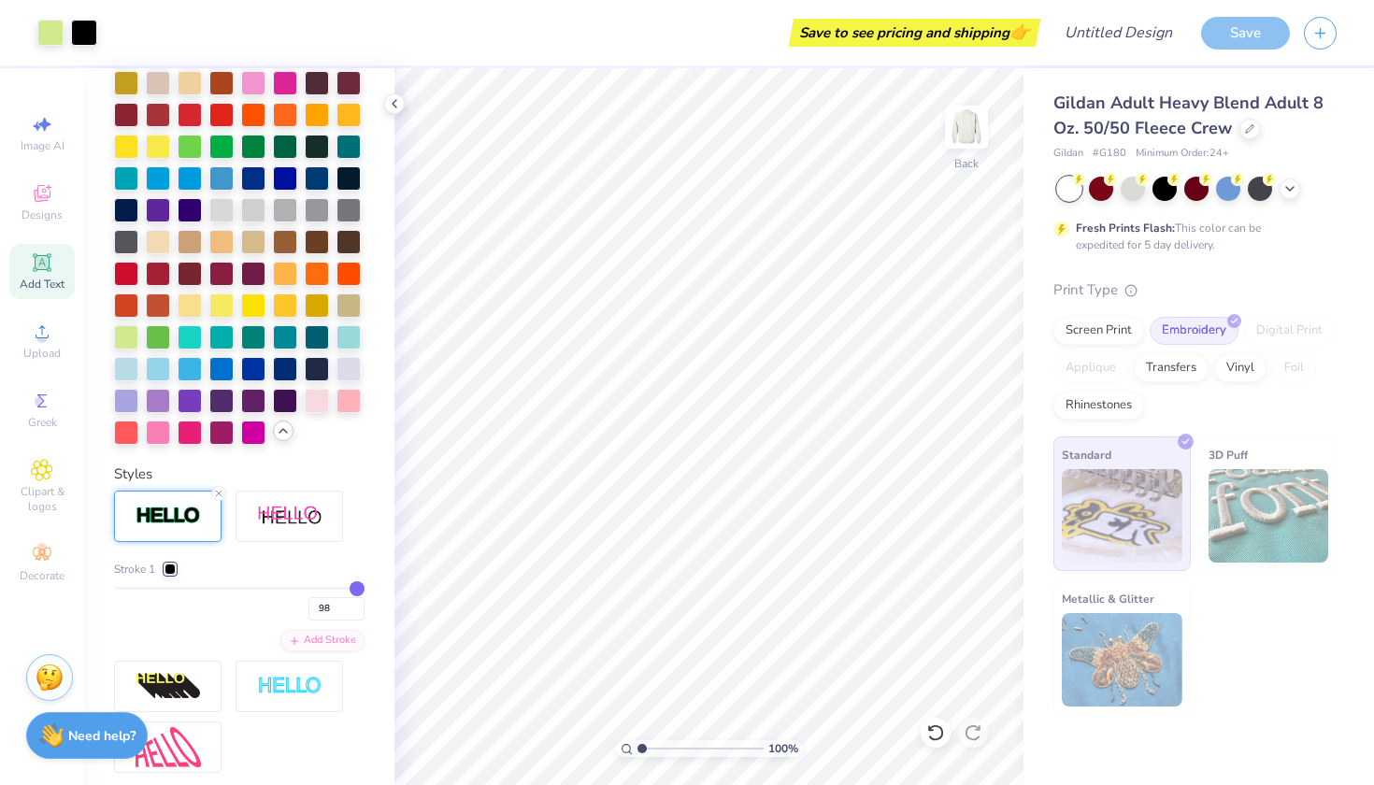
type input "100"
drag, startPoint x: 172, startPoint y: 587, endPoint x: 453, endPoint y: 589, distance: 281.4
type input "100"
click at [453, 589] on div "Art colors Save to see pricing and shipping 👉 Design Title Save Image AI Design…" at bounding box center [687, 392] width 1374 height 785
type input "99"
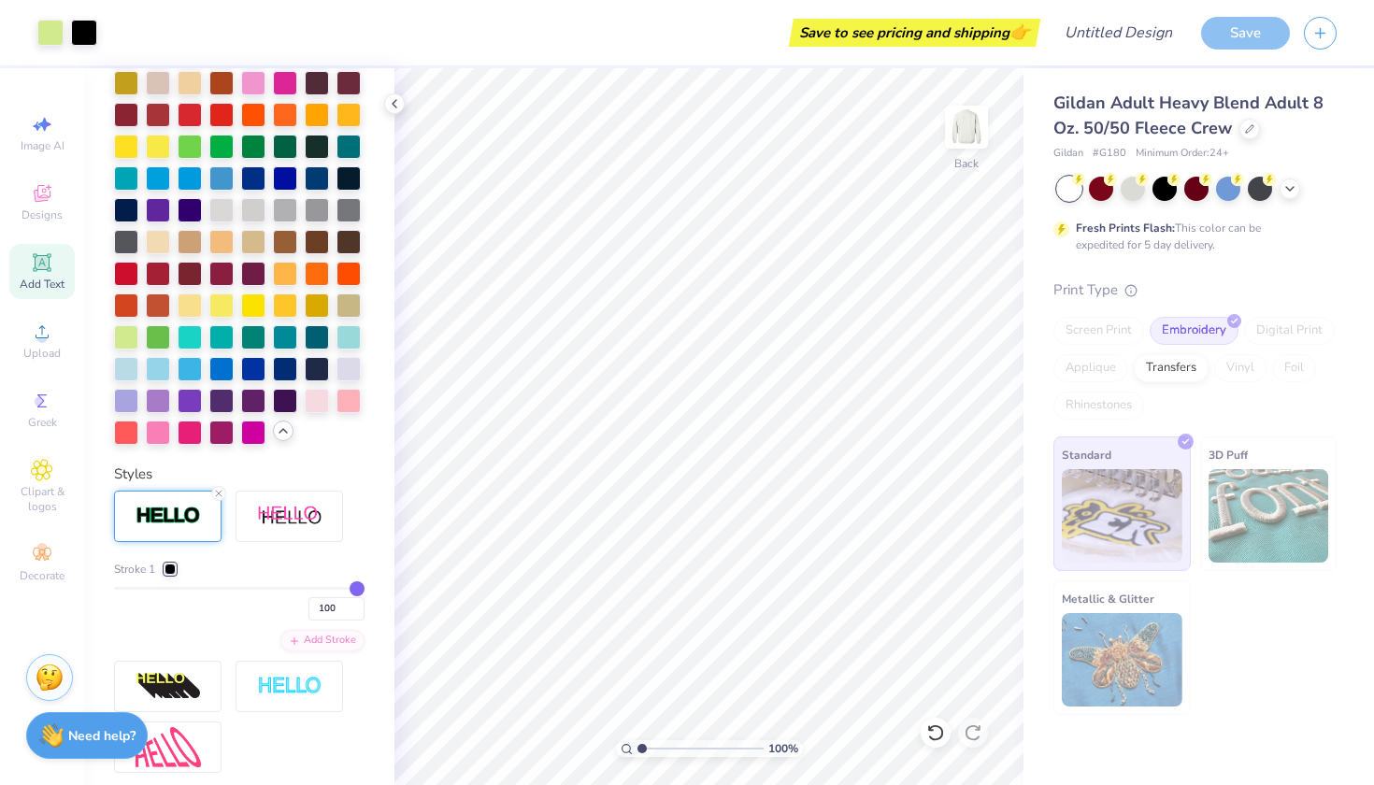
type input "99"
type input "98"
type input "96"
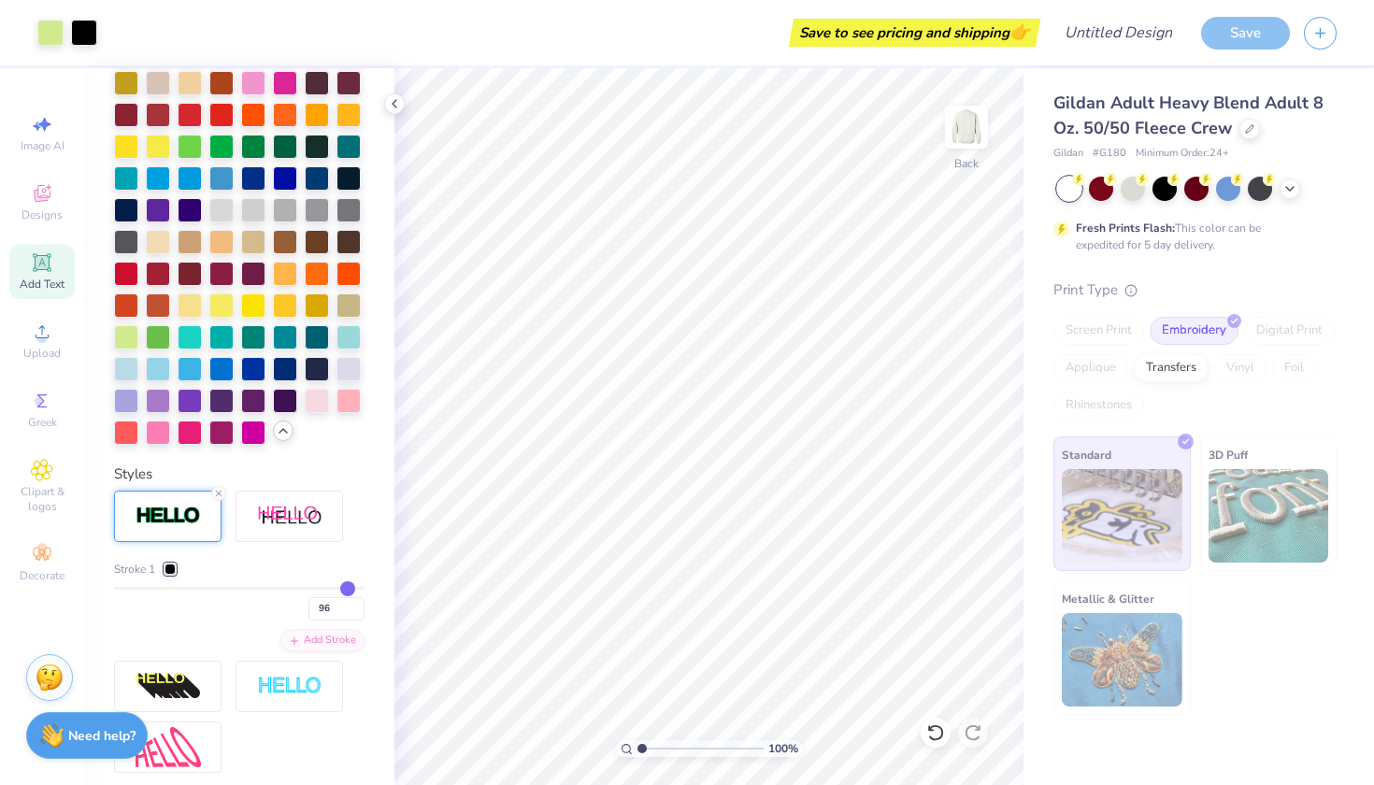
type input "93"
type input "89"
type input "84"
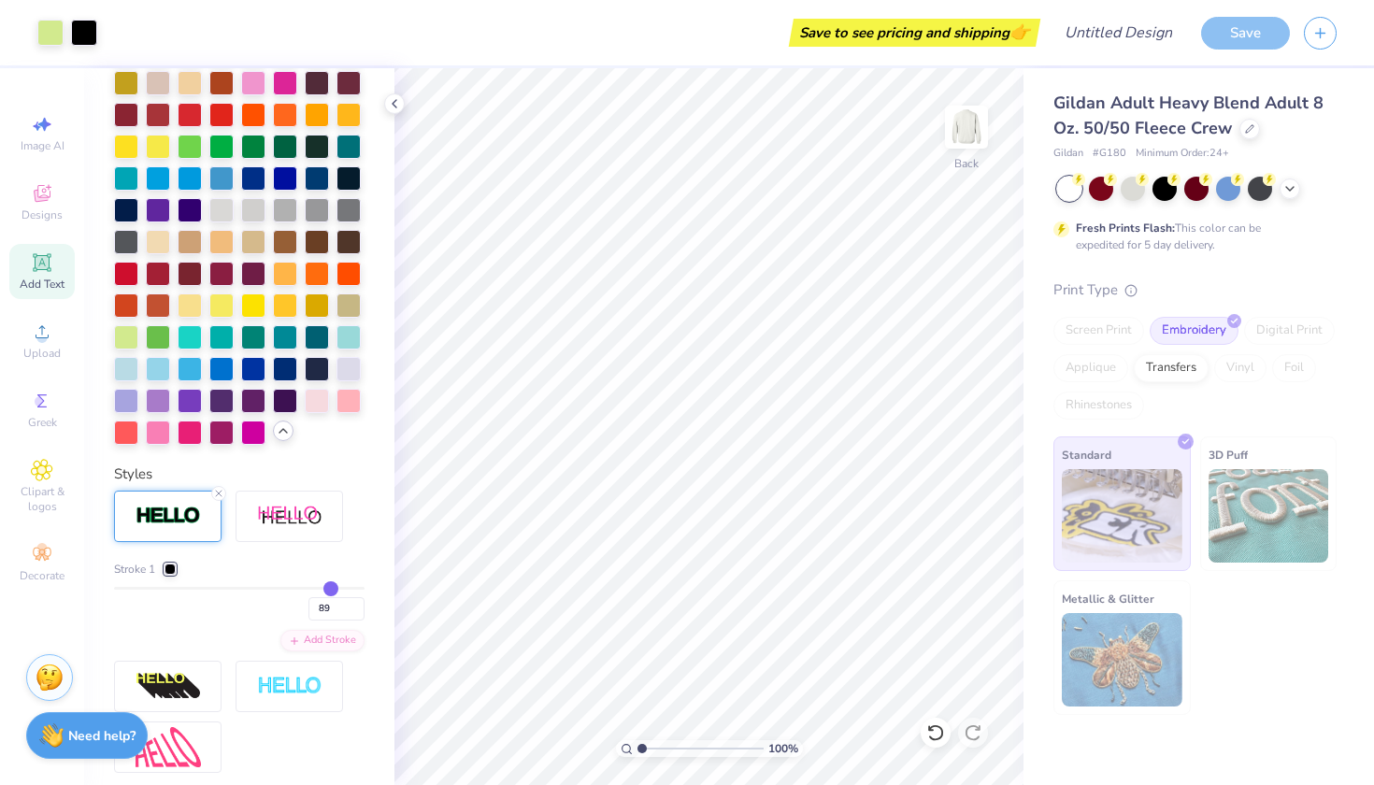
type input "84"
type input "80"
type input "75"
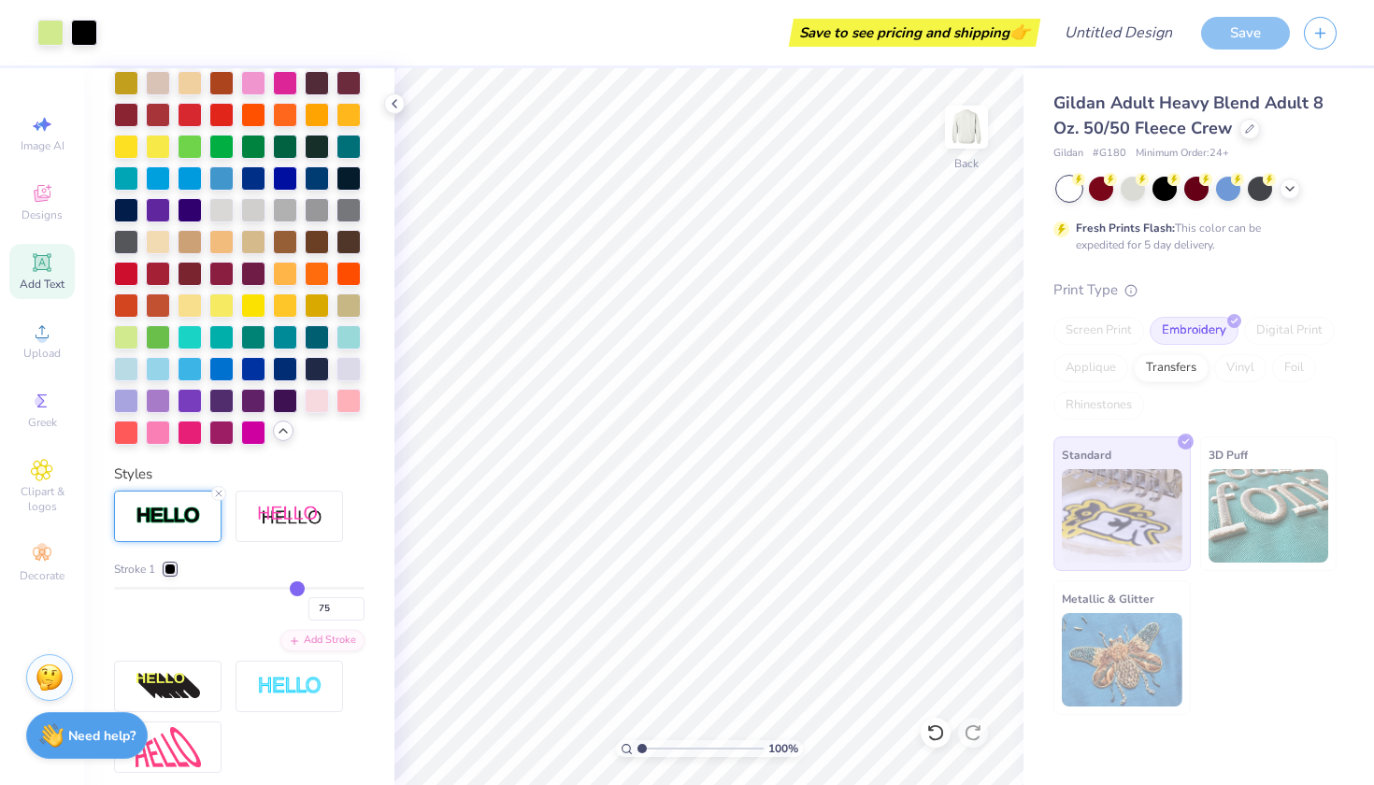
type input "71"
type input "67"
type input "63"
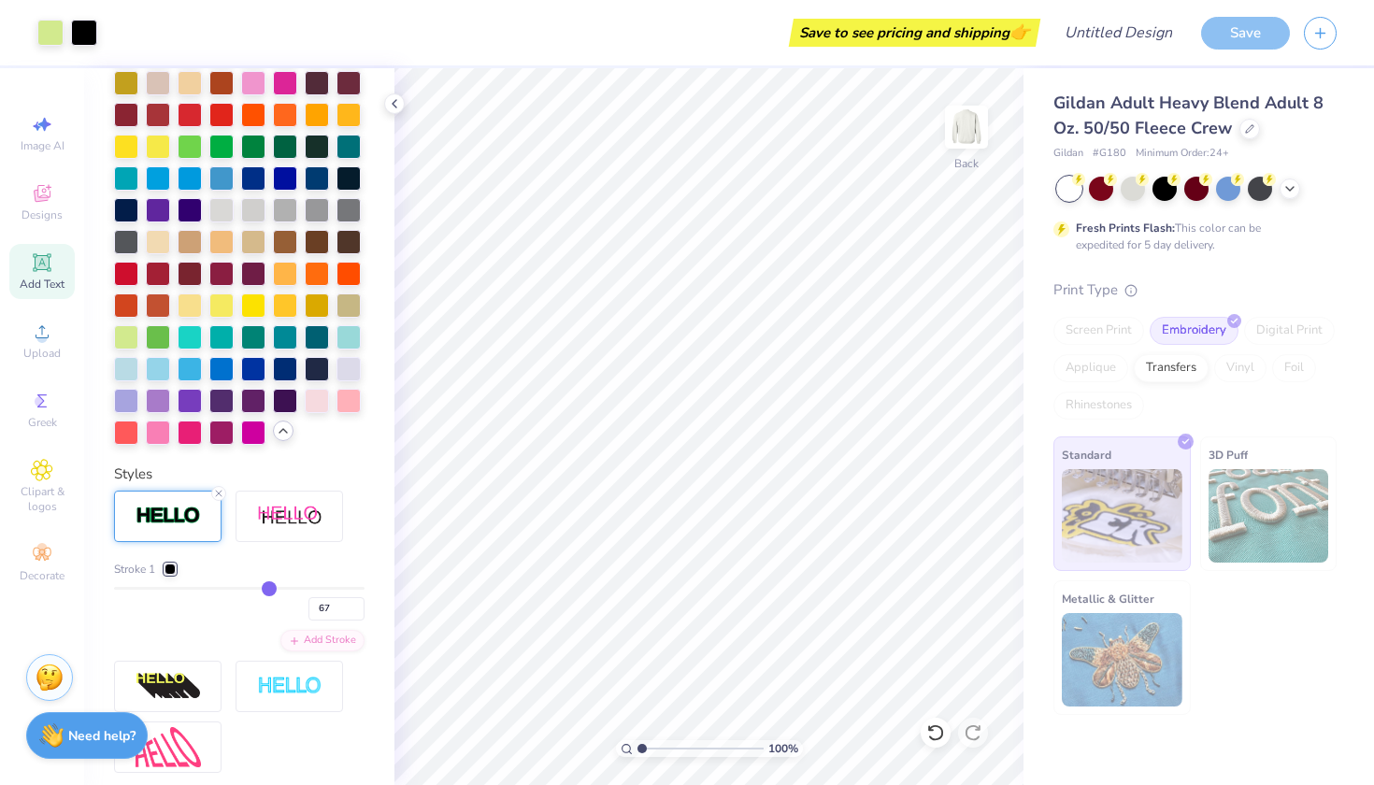
type input "63"
type input "61"
type input "60"
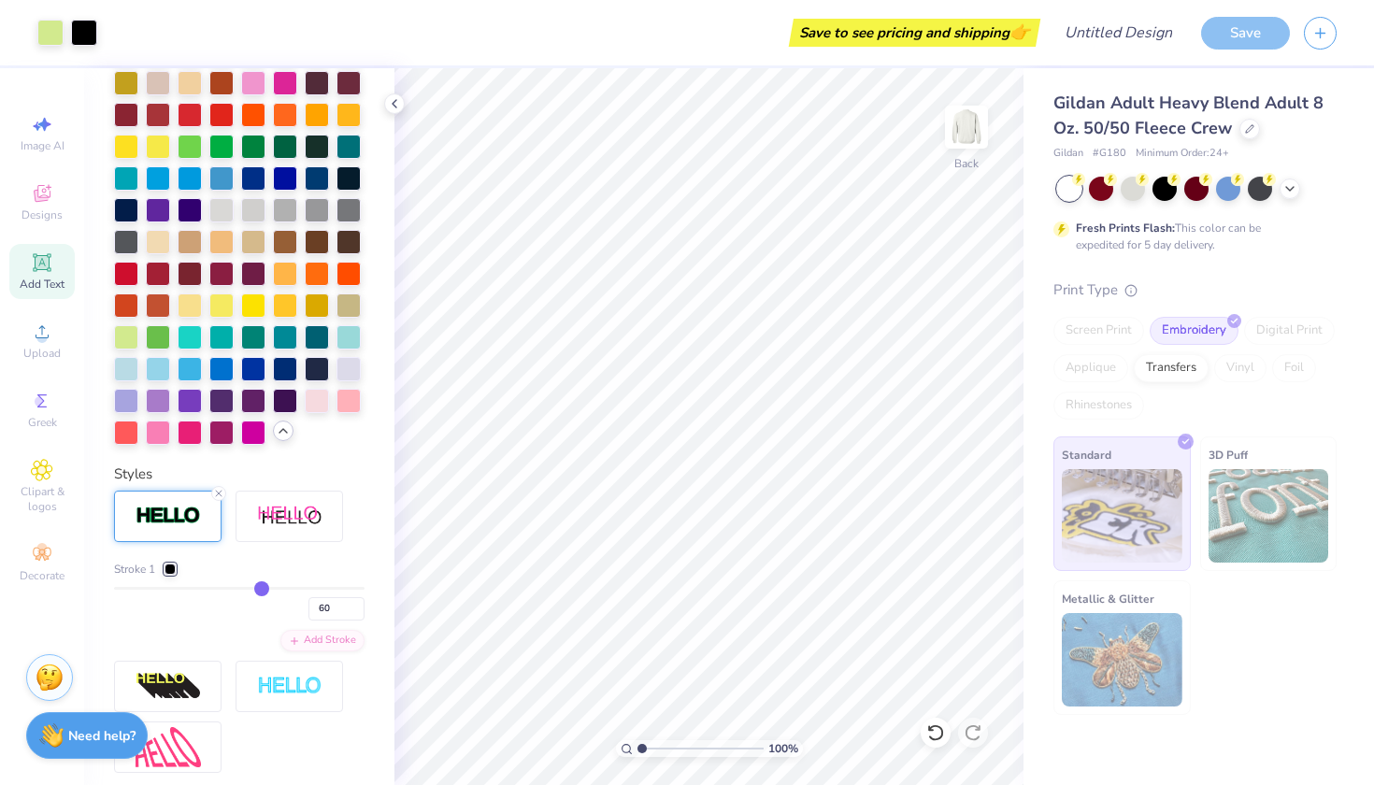
type input "59"
type input "58"
drag, startPoint x: 356, startPoint y: 585, endPoint x: 180, endPoint y: 591, distance: 175.9
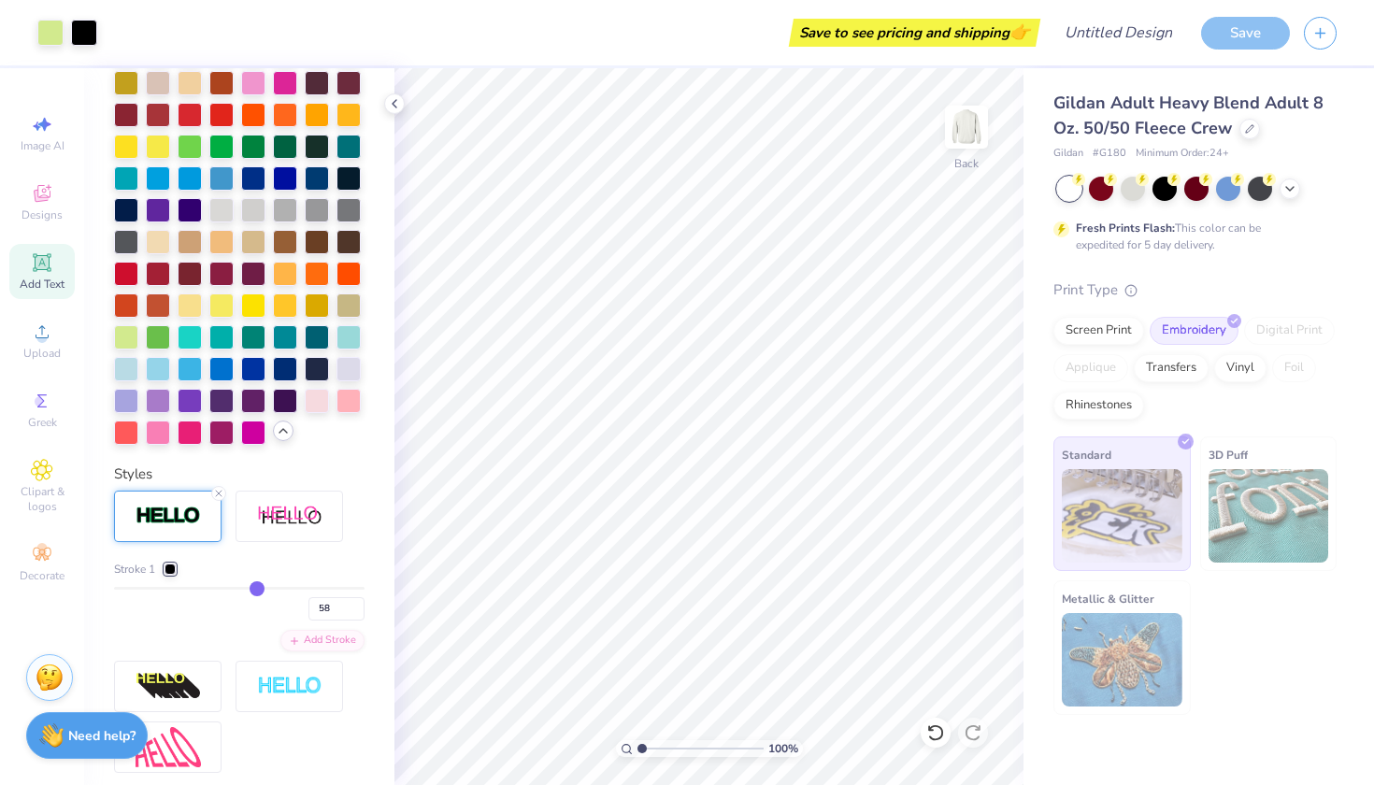
type input "56"
type input "54"
type input "52"
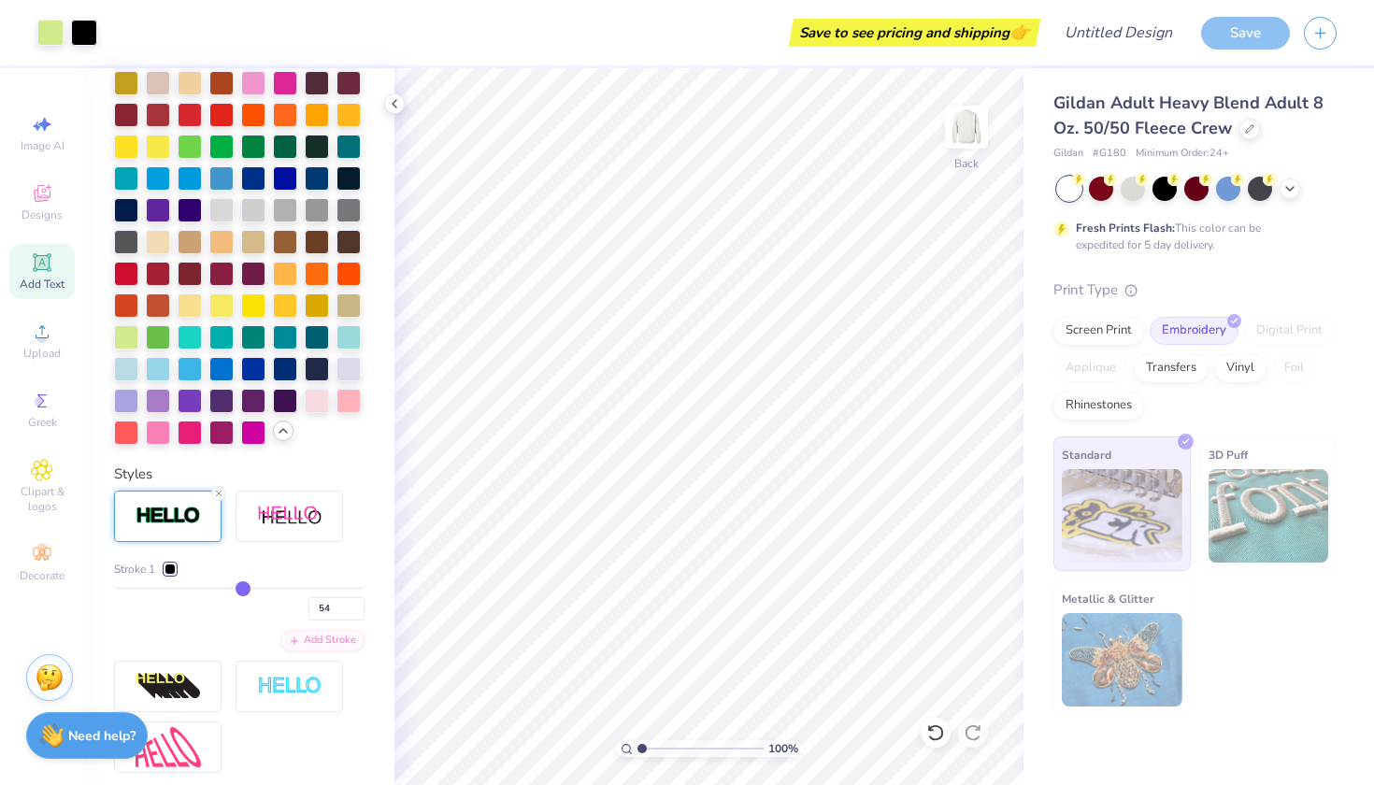
type input "52"
type input "49"
type input "47"
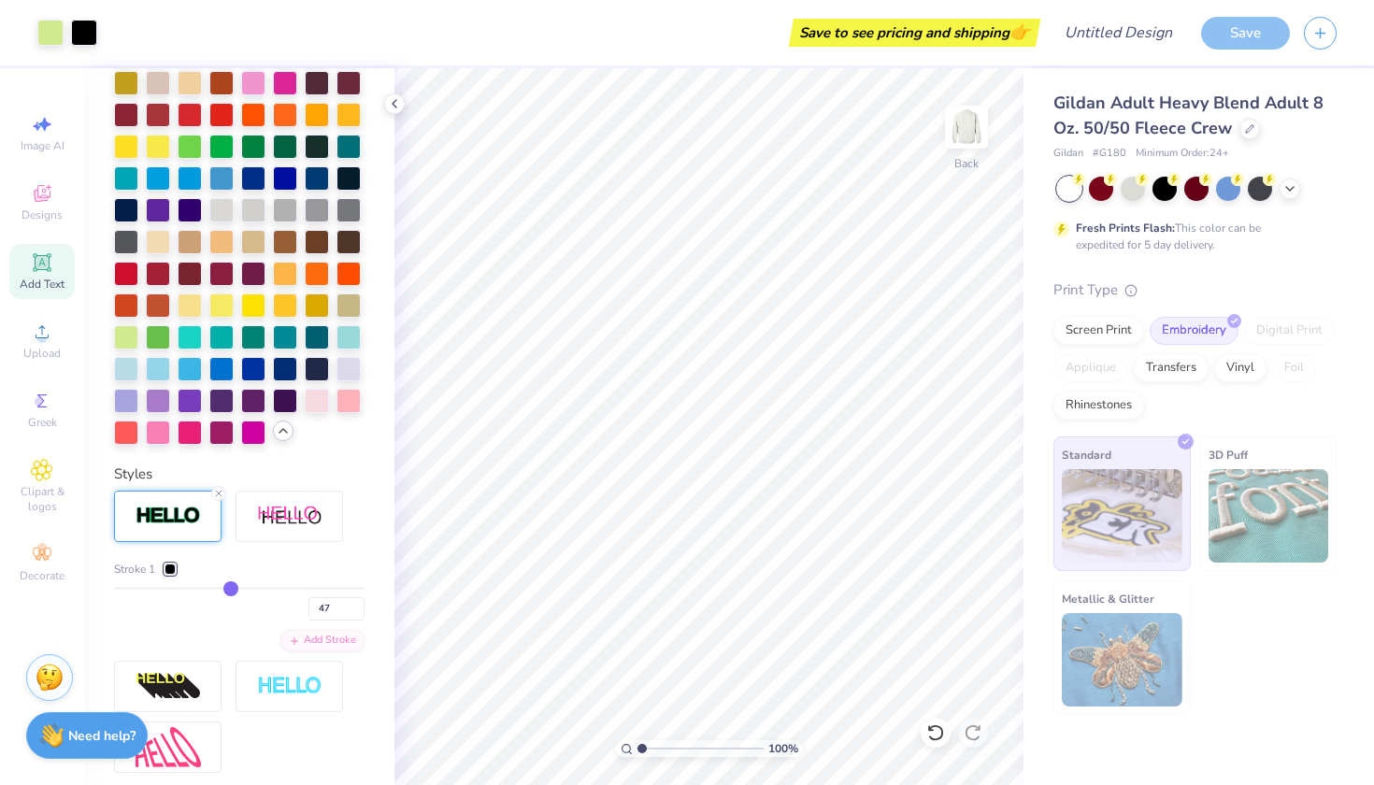
type input "44"
type input "41"
type input "39"
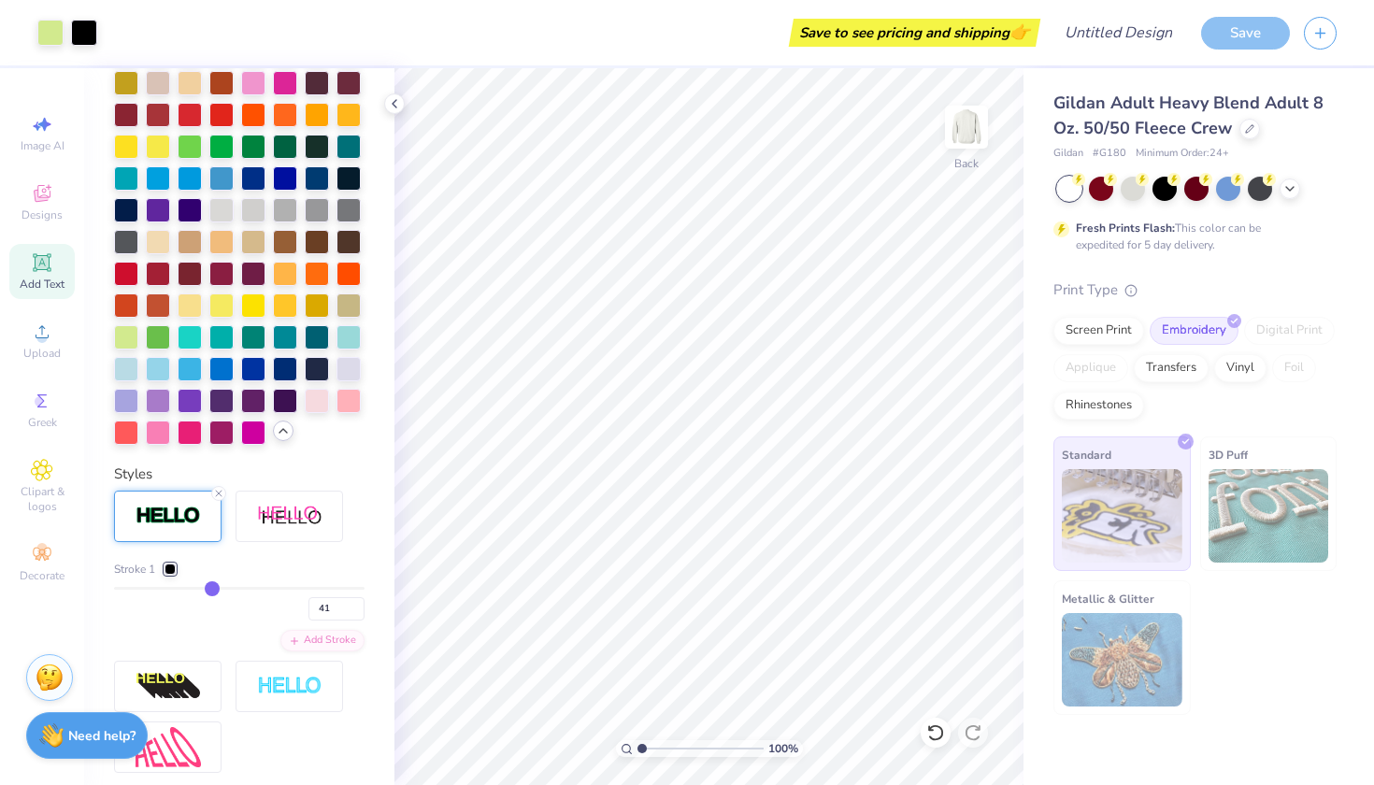
type input "39"
type input "37"
type input "35"
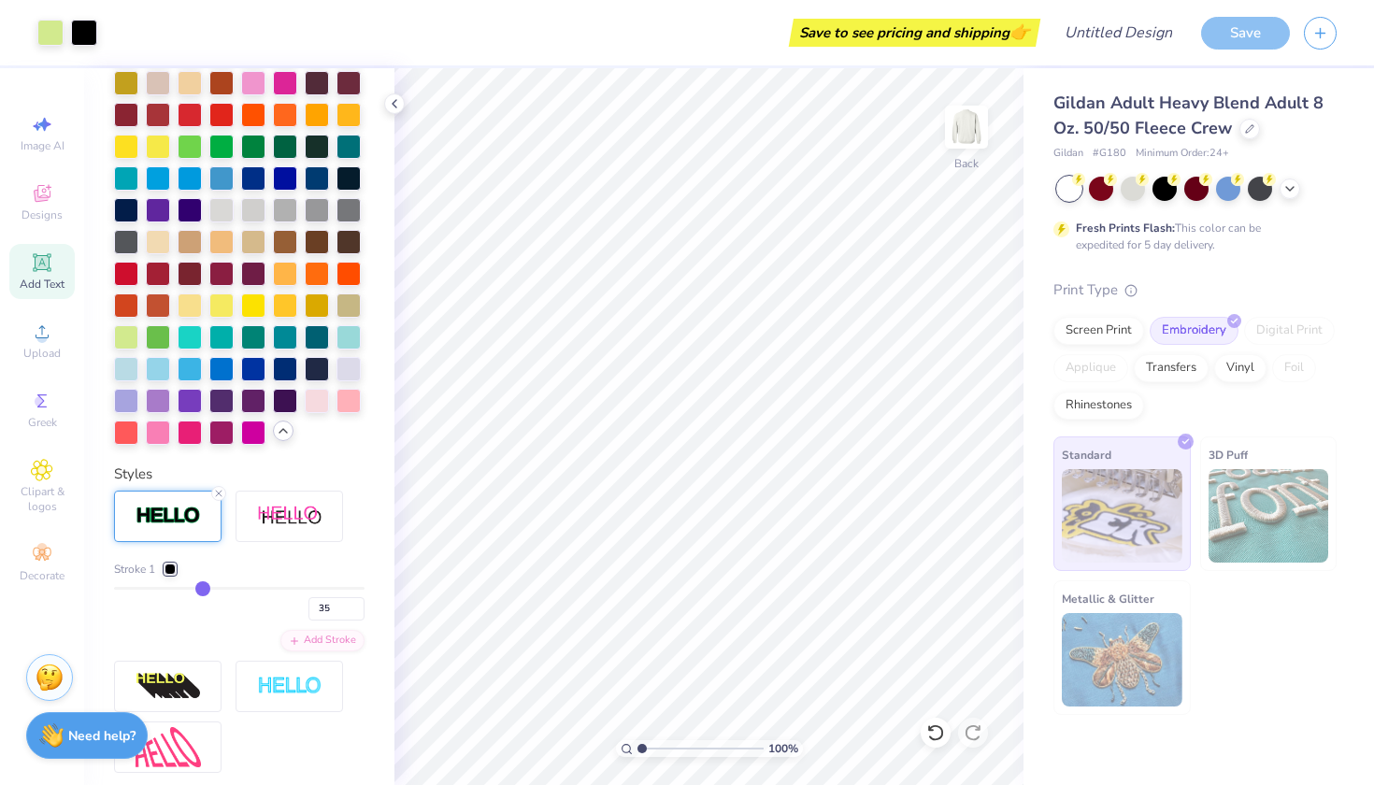
type input "33"
type input "31"
type input "29"
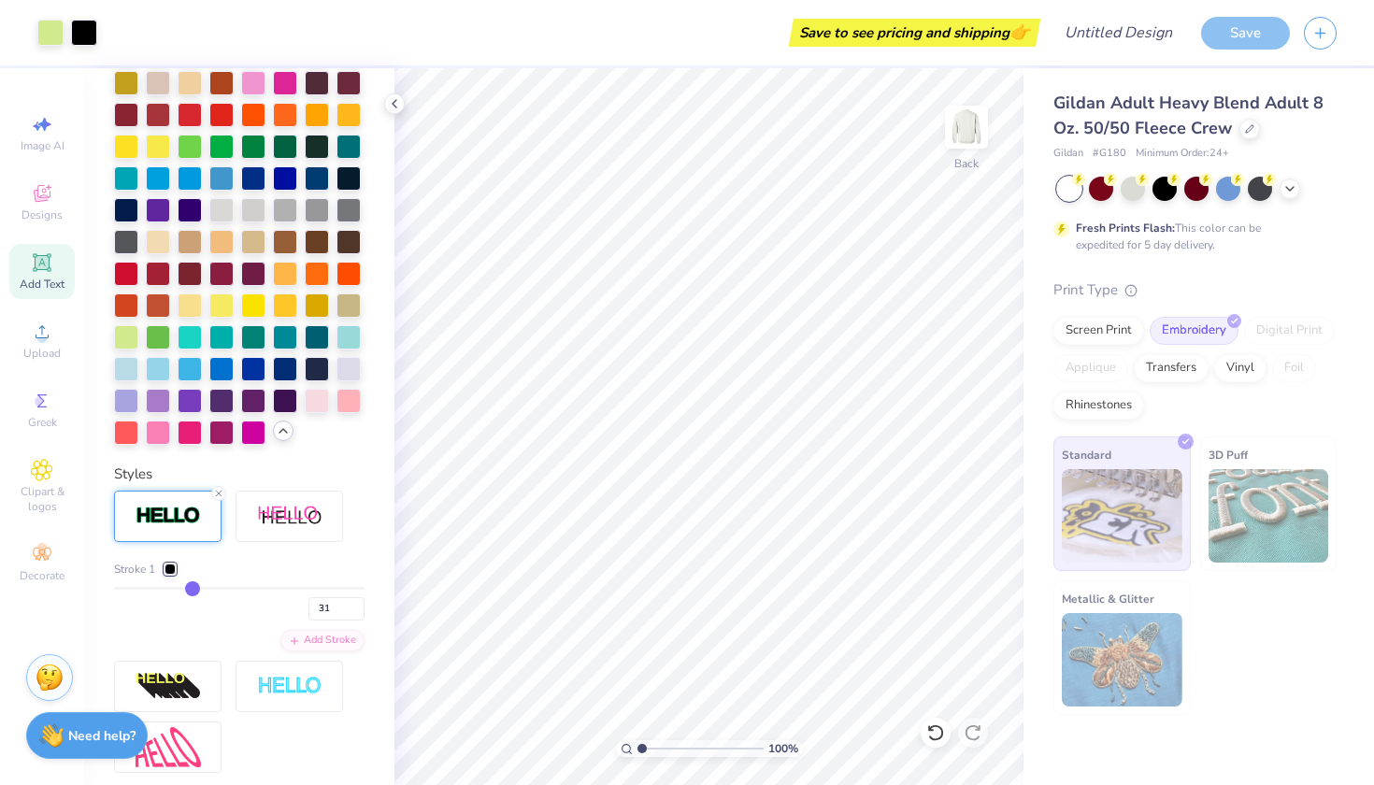
type input "29"
type input "28"
type input "26"
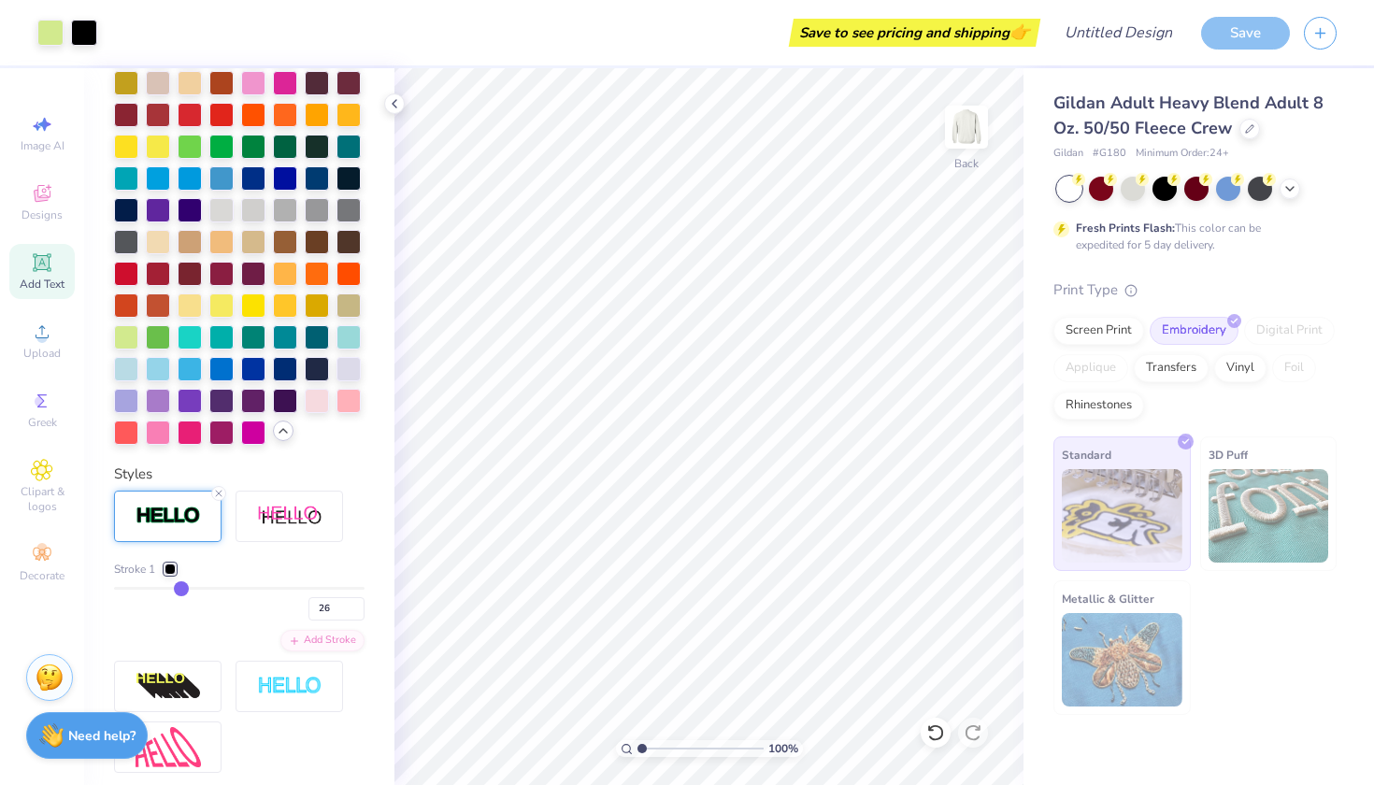
type input "25"
type input "24"
type input "23"
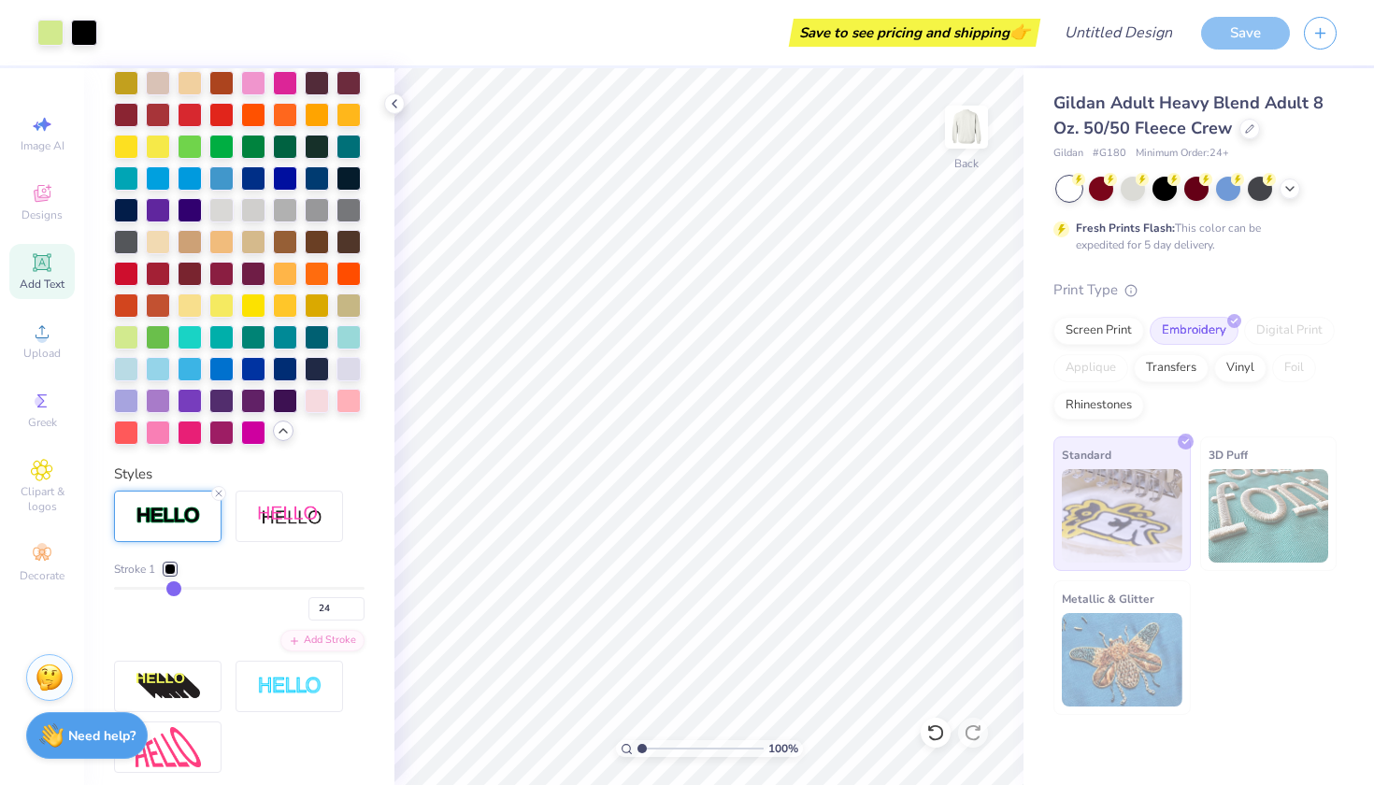
type input "23"
type input "22"
type input "21"
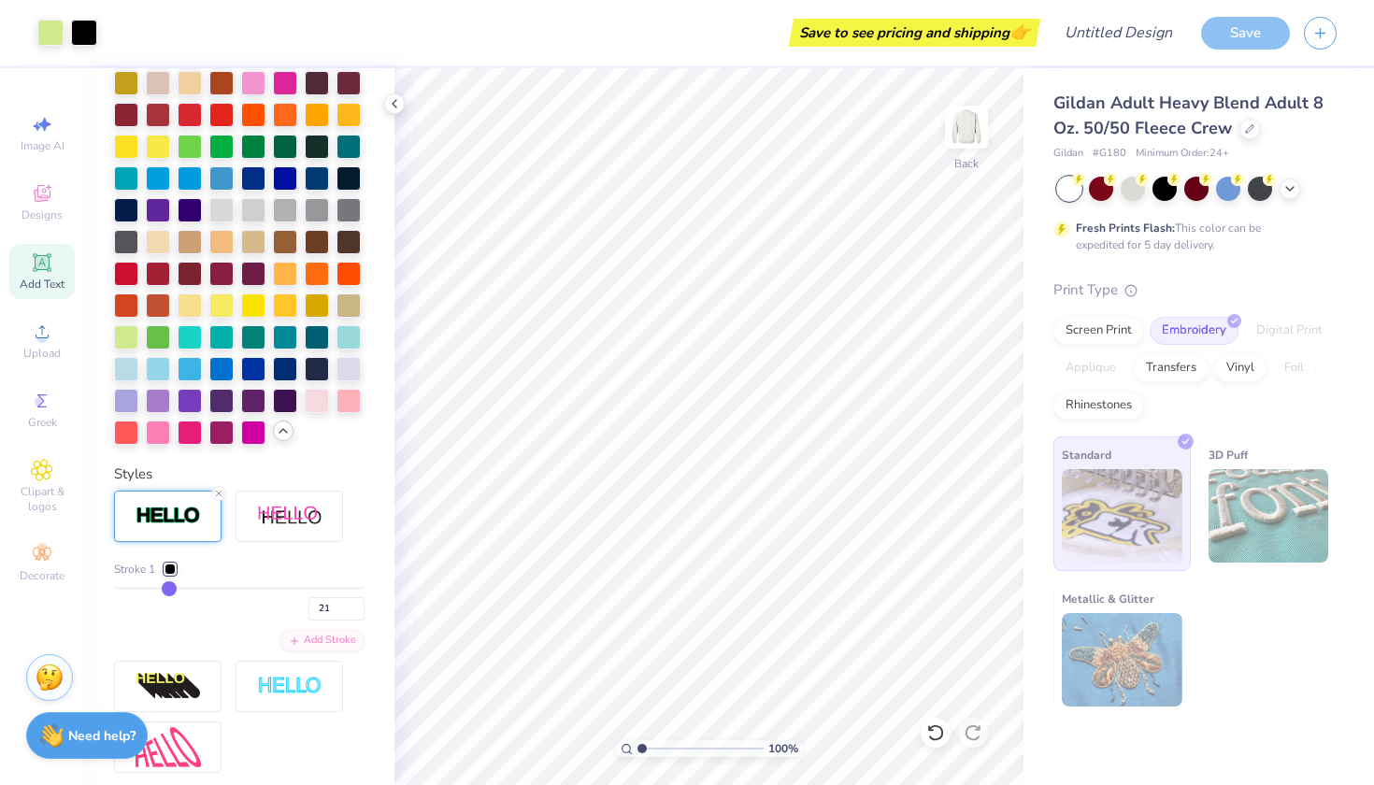
drag, startPoint x: 259, startPoint y: 591, endPoint x: 130, endPoint y: 583, distance: 129.2
type input "22"
type input "21"
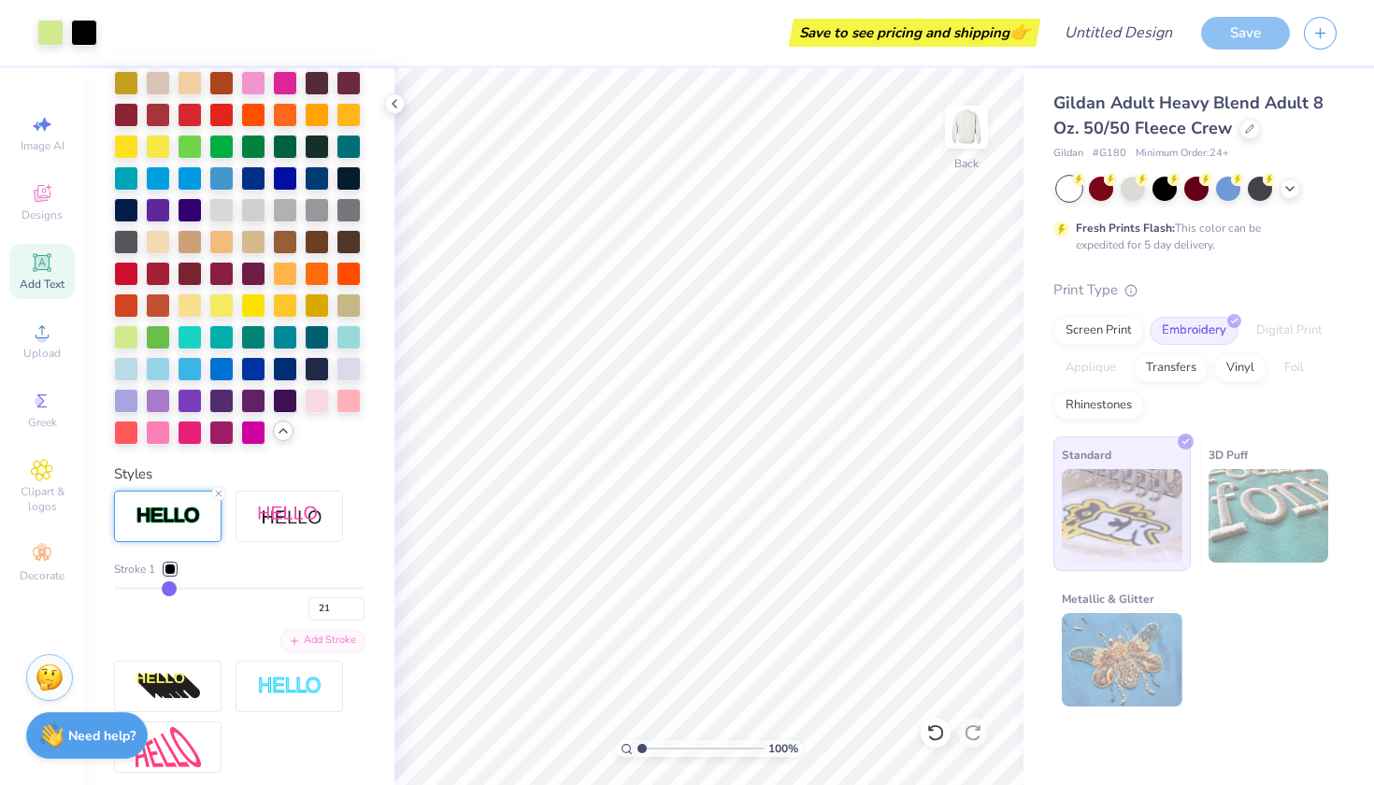
type input "20"
type input "19"
type input "17"
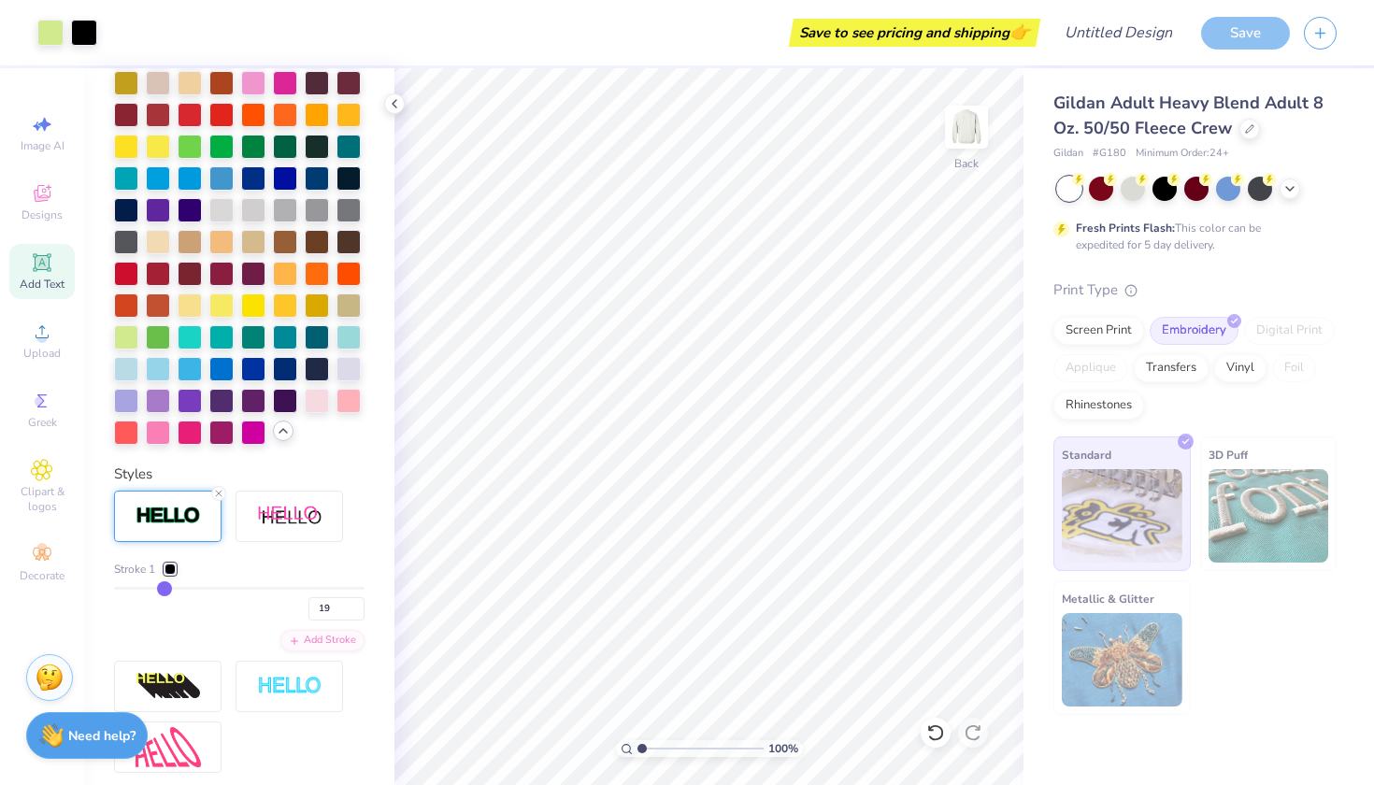
type input "17"
type input "16"
type input "15"
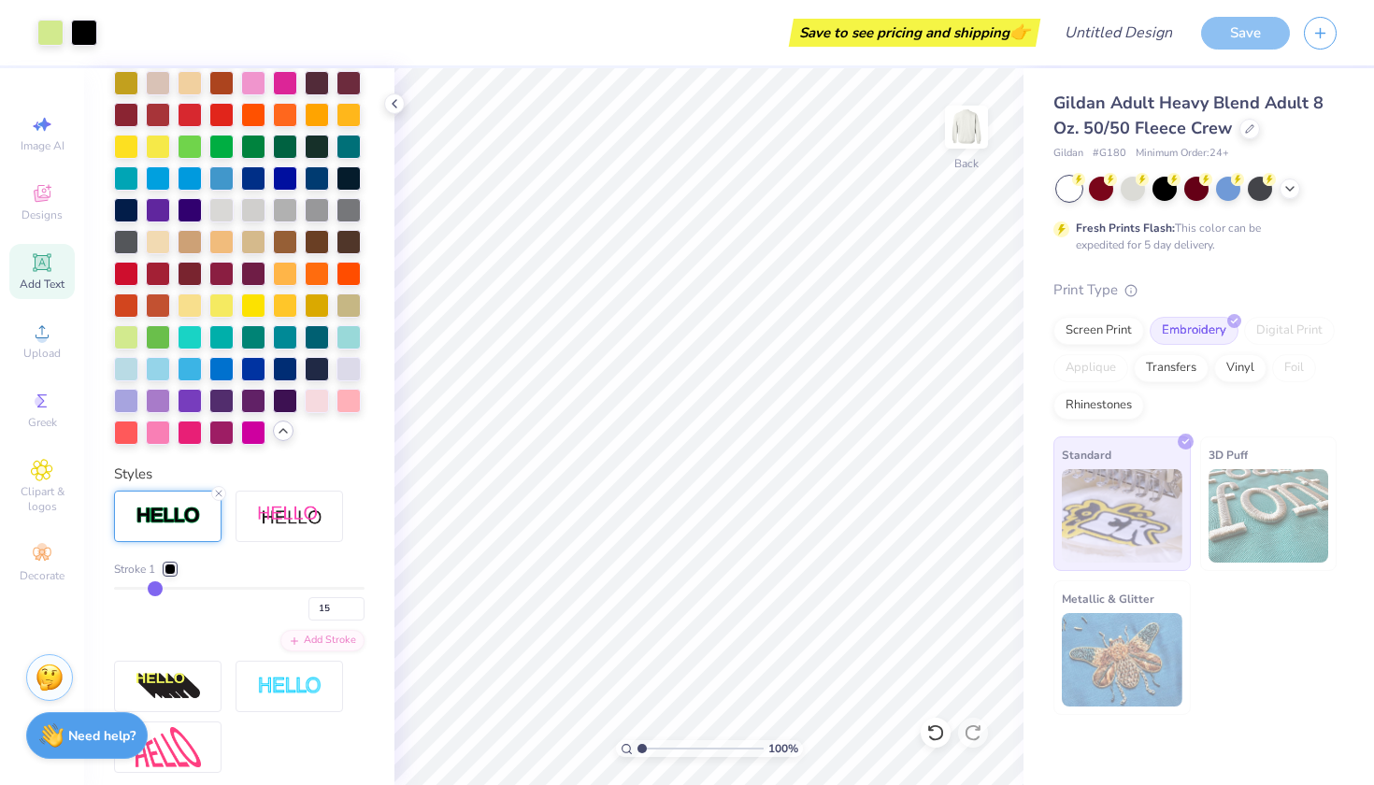
type input "14"
type input "13"
type input "12"
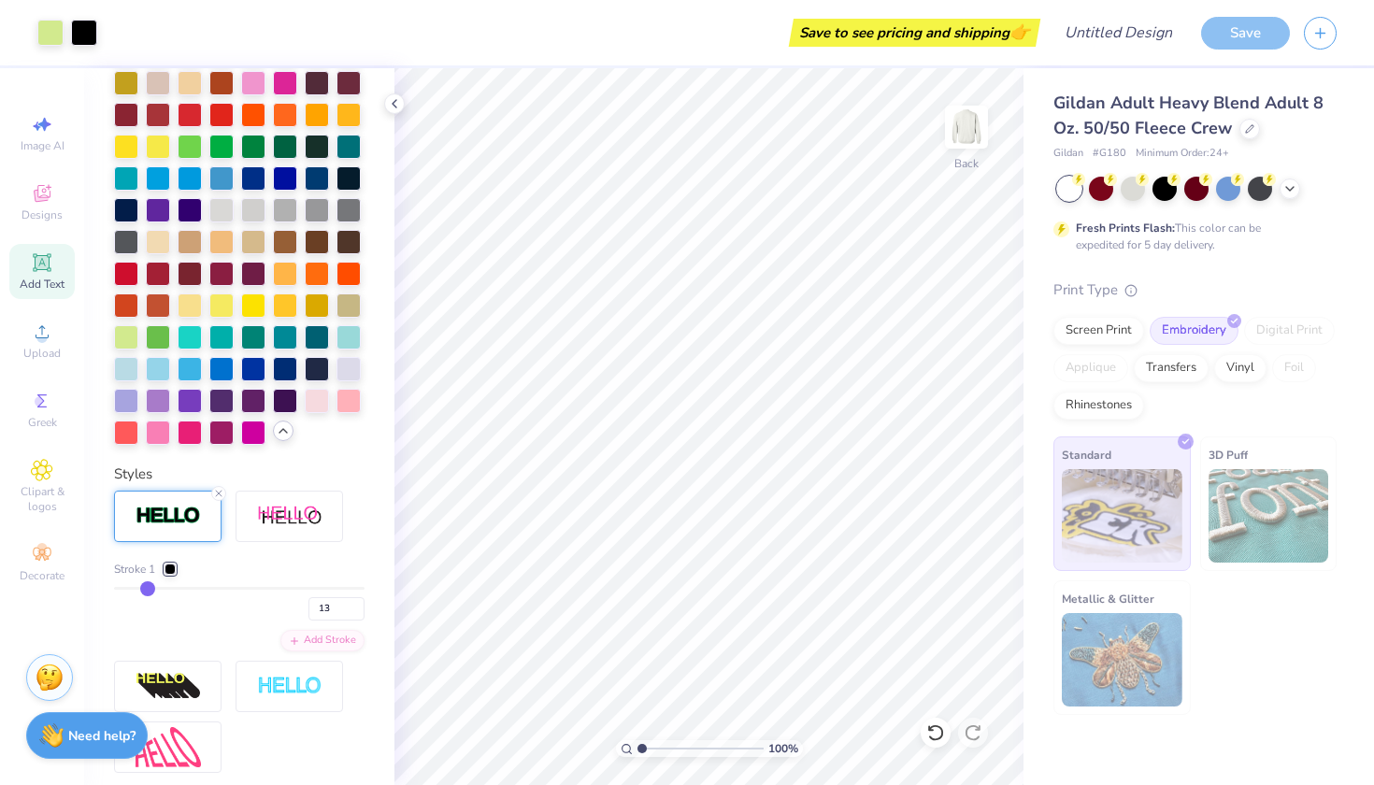
type input "12"
type input "11"
type input "10"
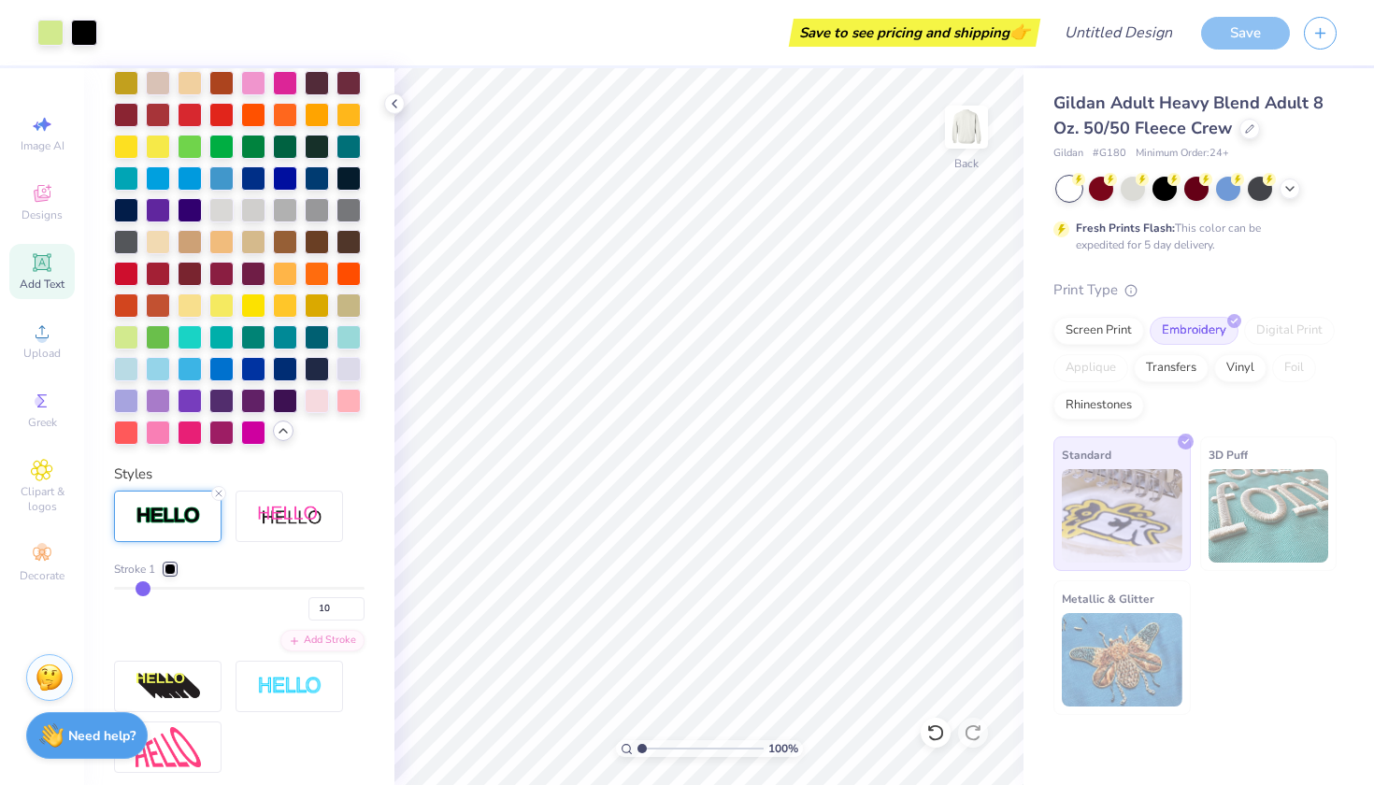
type input "9"
type input "8"
type input "7"
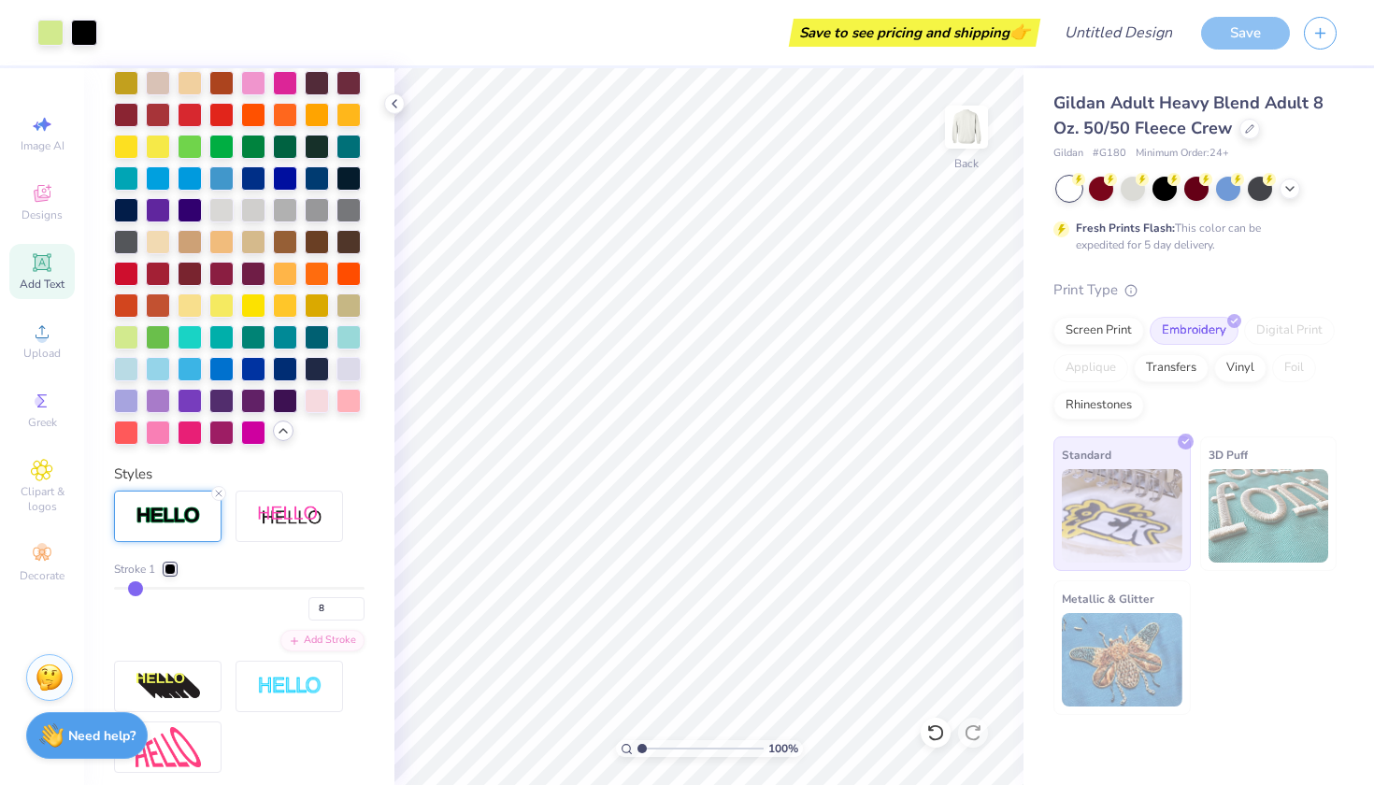
type input "7"
type input "6"
drag, startPoint x: 172, startPoint y: 589, endPoint x: 133, endPoint y: 582, distance: 39.8
type input "6"
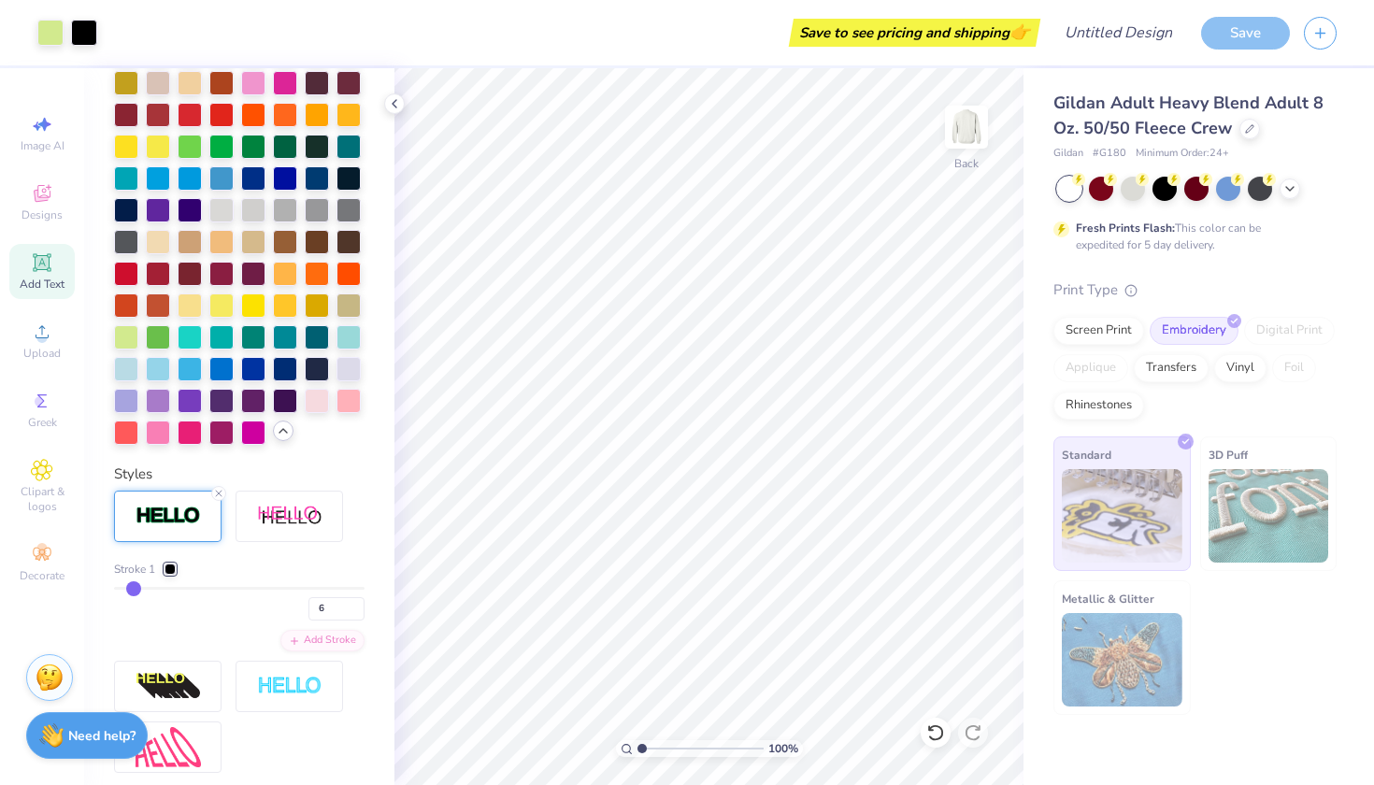
click at [133, 587] on input "range" at bounding box center [239, 588] width 251 height 3
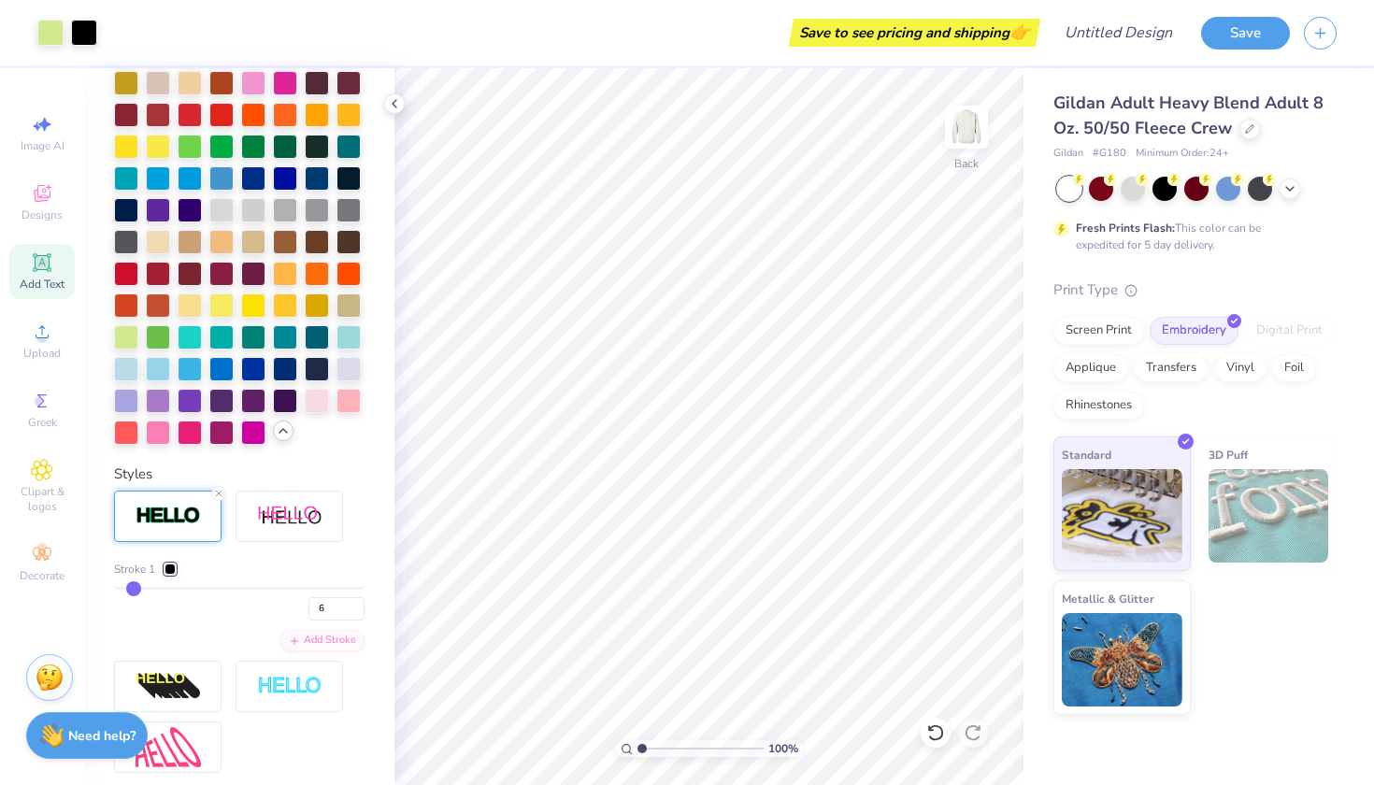
type input "4"
type input "3"
type input "2"
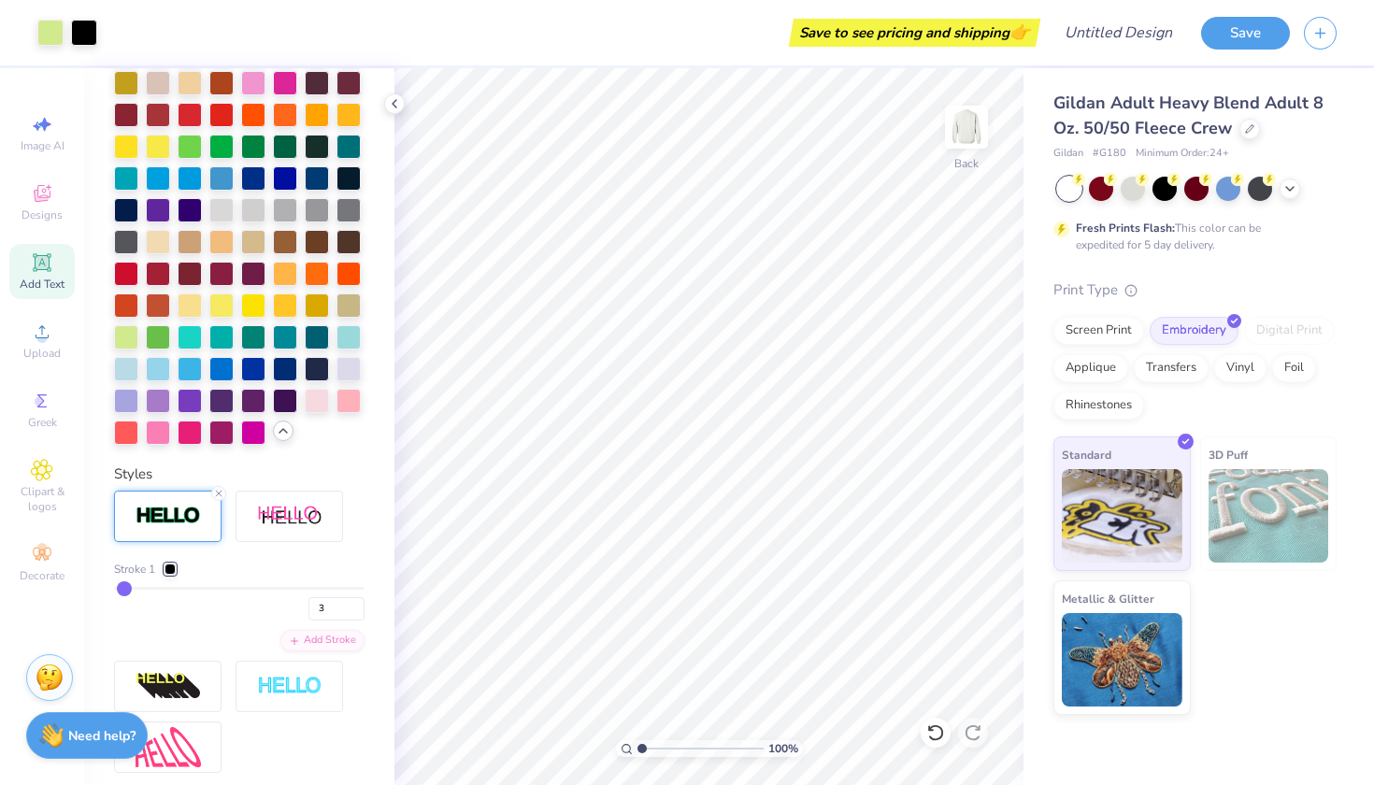
type input "2"
type input "1"
click at [361, 605] on input "2" at bounding box center [337, 608] width 56 height 23
click at [361, 605] on input "3" at bounding box center [337, 608] width 56 height 23
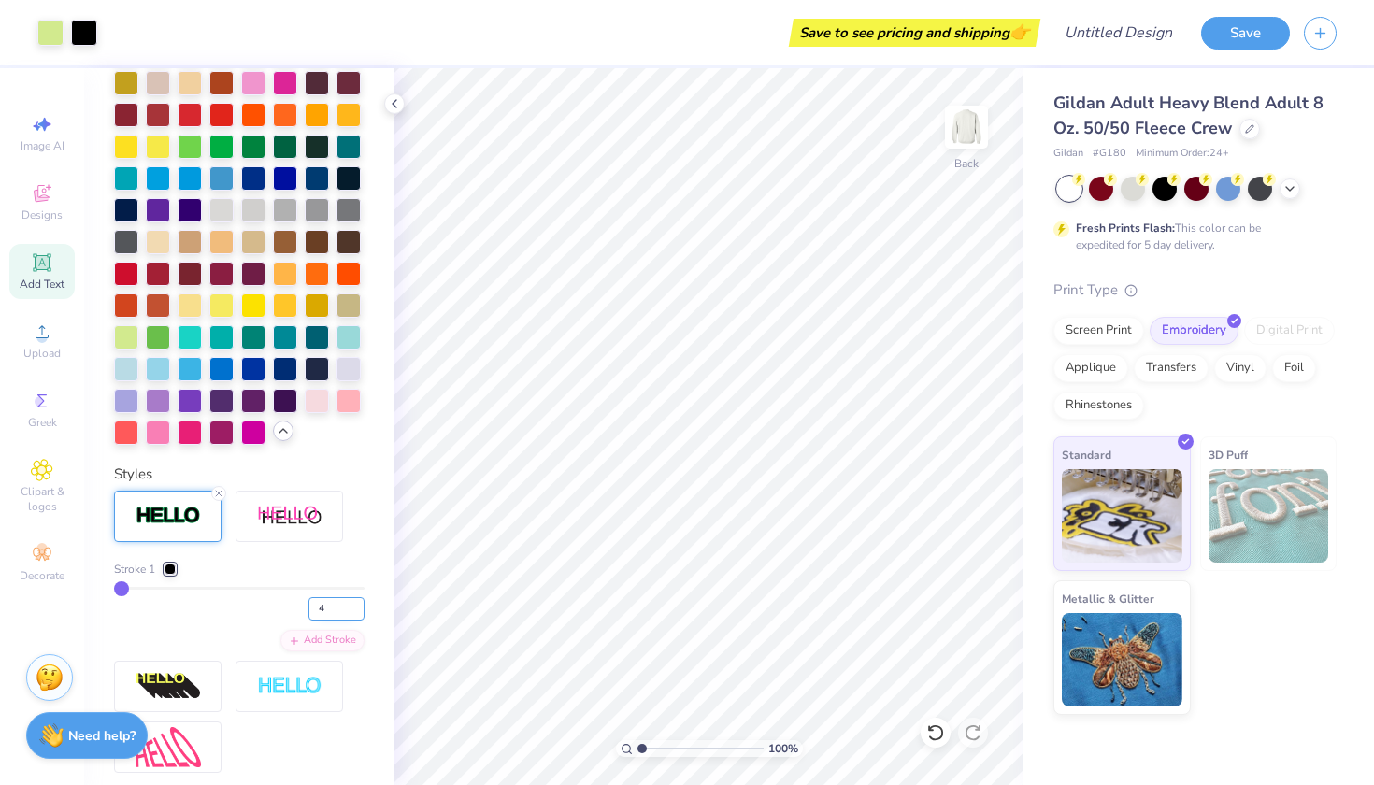
click at [361, 605] on input "4" at bounding box center [337, 608] width 56 height 23
click at [361, 605] on input "5" at bounding box center [337, 608] width 56 height 23
click at [361, 605] on input "6" at bounding box center [337, 608] width 56 height 23
click at [361, 605] on input "7" at bounding box center [337, 608] width 56 height 23
click at [361, 605] on input "8" at bounding box center [337, 608] width 56 height 23
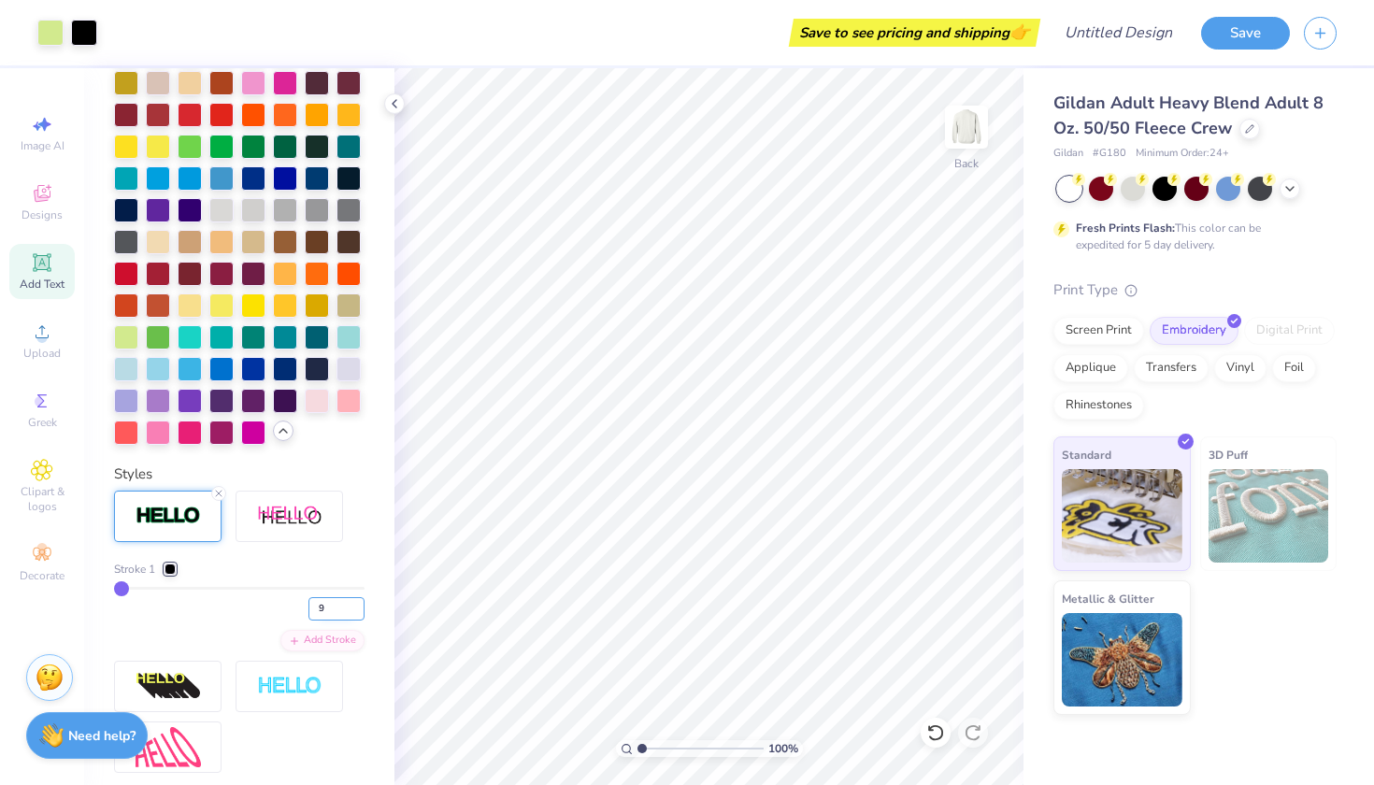
click at [361, 605] on input "9" at bounding box center [337, 608] width 56 height 23
click at [361, 605] on input "10" at bounding box center [337, 608] width 56 height 23
click at [361, 605] on input "11" at bounding box center [337, 608] width 56 height 23
click at [361, 605] on input "12" at bounding box center [337, 608] width 56 height 23
click at [361, 605] on input "13" at bounding box center [337, 608] width 56 height 23
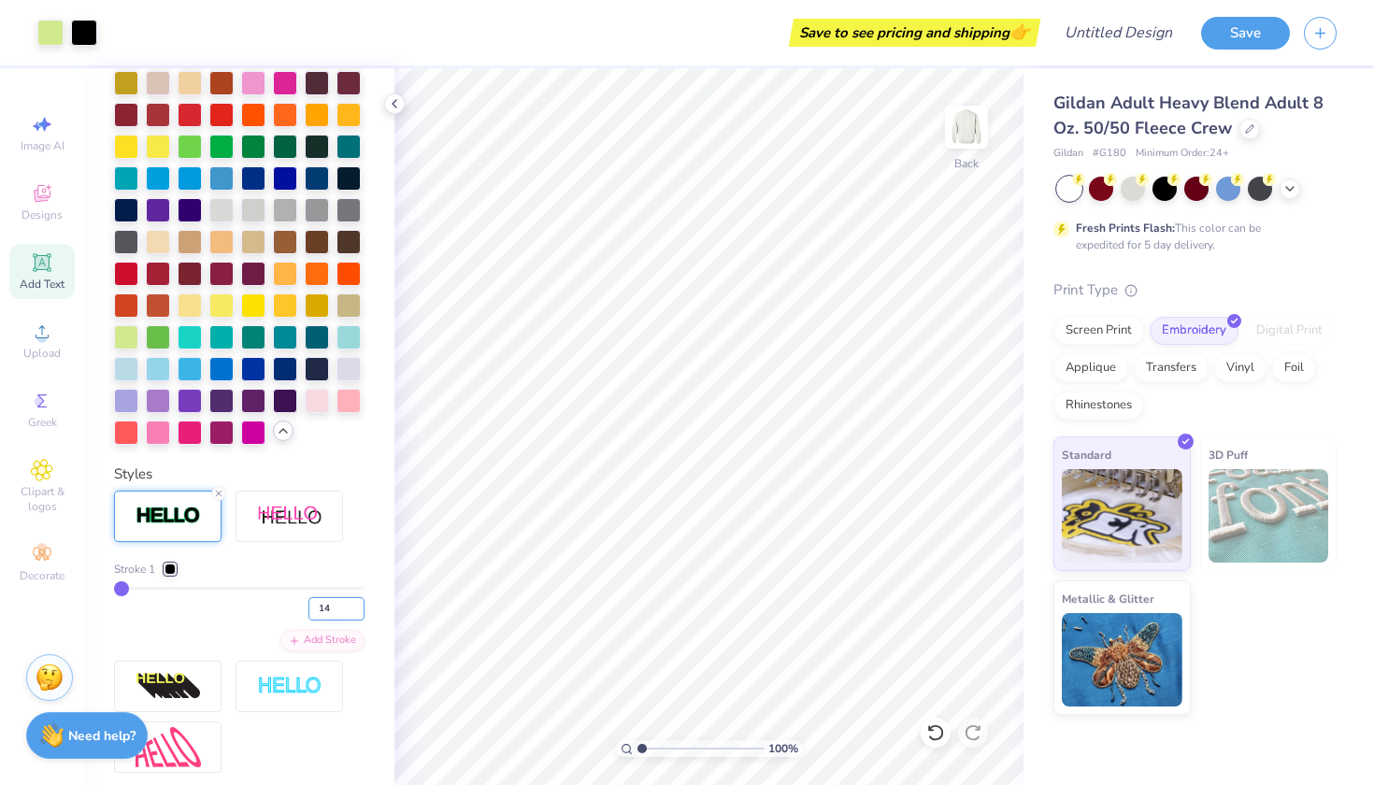
click at [361, 605] on input "14" at bounding box center [337, 608] width 56 height 23
click at [361, 605] on input "15" at bounding box center [337, 608] width 56 height 23
click at [361, 605] on input "16" at bounding box center [337, 608] width 56 height 23
click at [361, 605] on input "17" at bounding box center [337, 608] width 56 height 23
click at [361, 605] on input "18" at bounding box center [337, 608] width 56 height 23
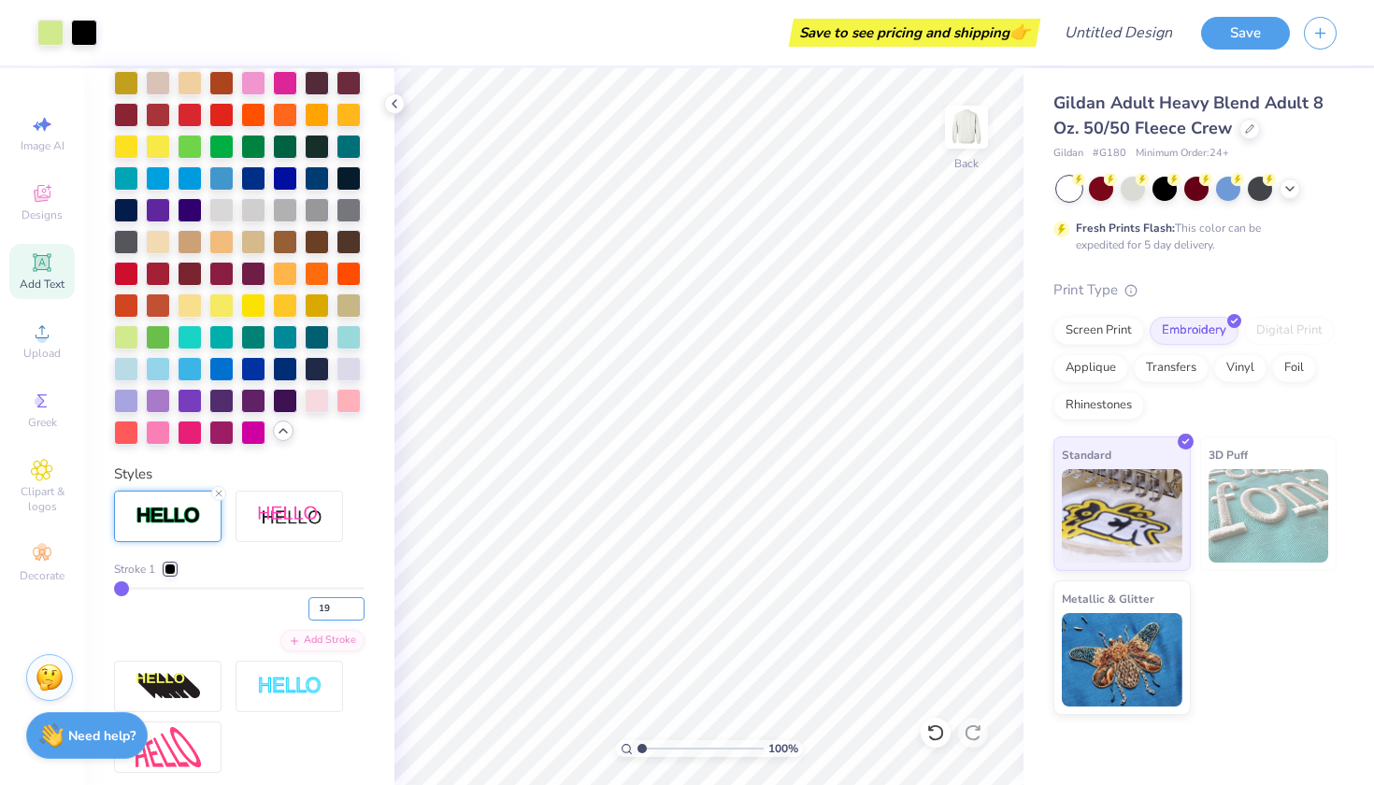
click at [361, 605] on input "19" at bounding box center [337, 608] width 56 height 23
click at [361, 605] on input "20" at bounding box center [337, 608] width 56 height 23
click at [361, 605] on input "21" at bounding box center [337, 608] width 56 height 23
click at [361, 605] on input "22" at bounding box center [337, 608] width 56 height 23
click at [361, 605] on input "23" at bounding box center [337, 608] width 56 height 23
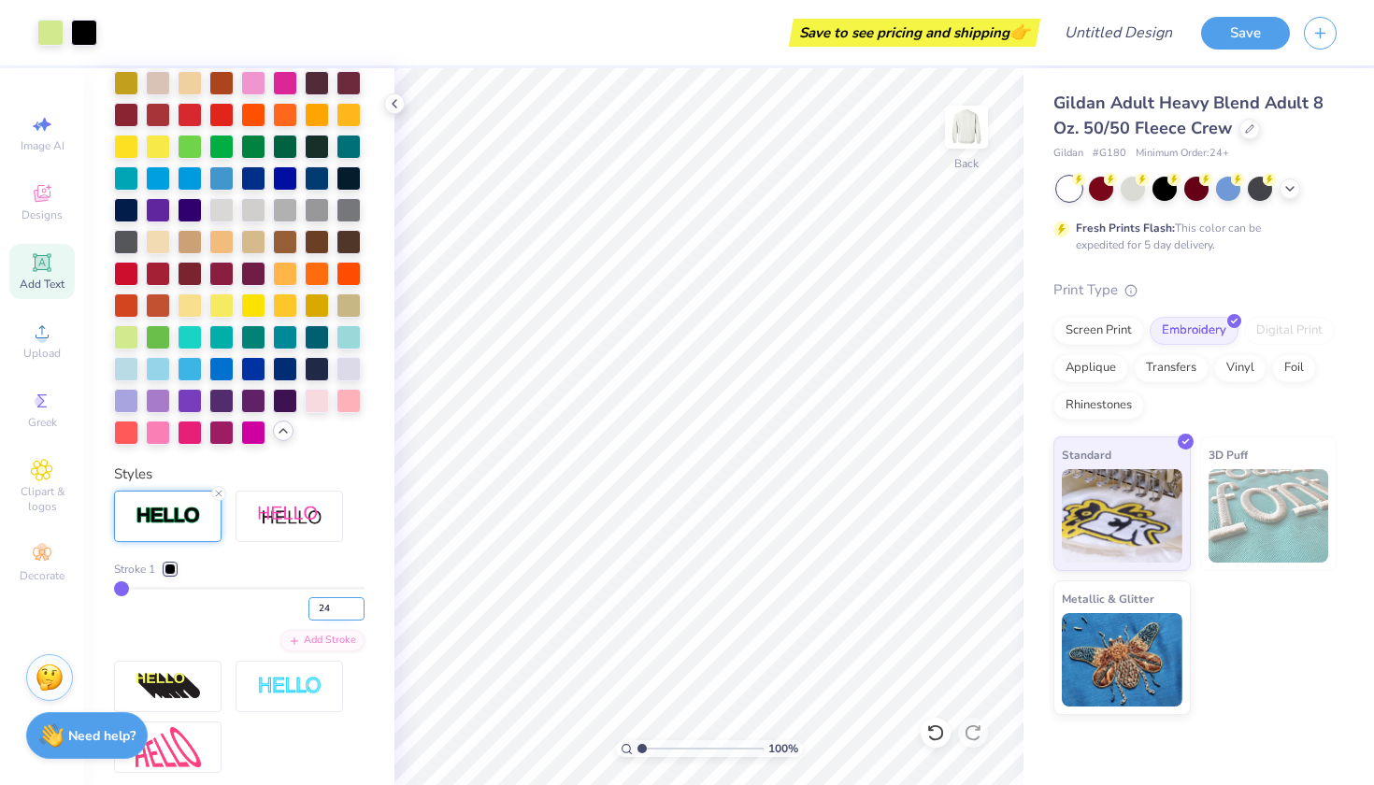
click at [361, 605] on input "24" at bounding box center [337, 608] width 56 height 23
click at [361, 605] on input "25" at bounding box center [337, 608] width 56 height 23
click at [361, 605] on input "26" at bounding box center [337, 608] width 56 height 23
click at [361, 605] on input "27" at bounding box center [337, 608] width 56 height 23
click at [361, 605] on input "28" at bounding box center [337, 608] width 56 height 23
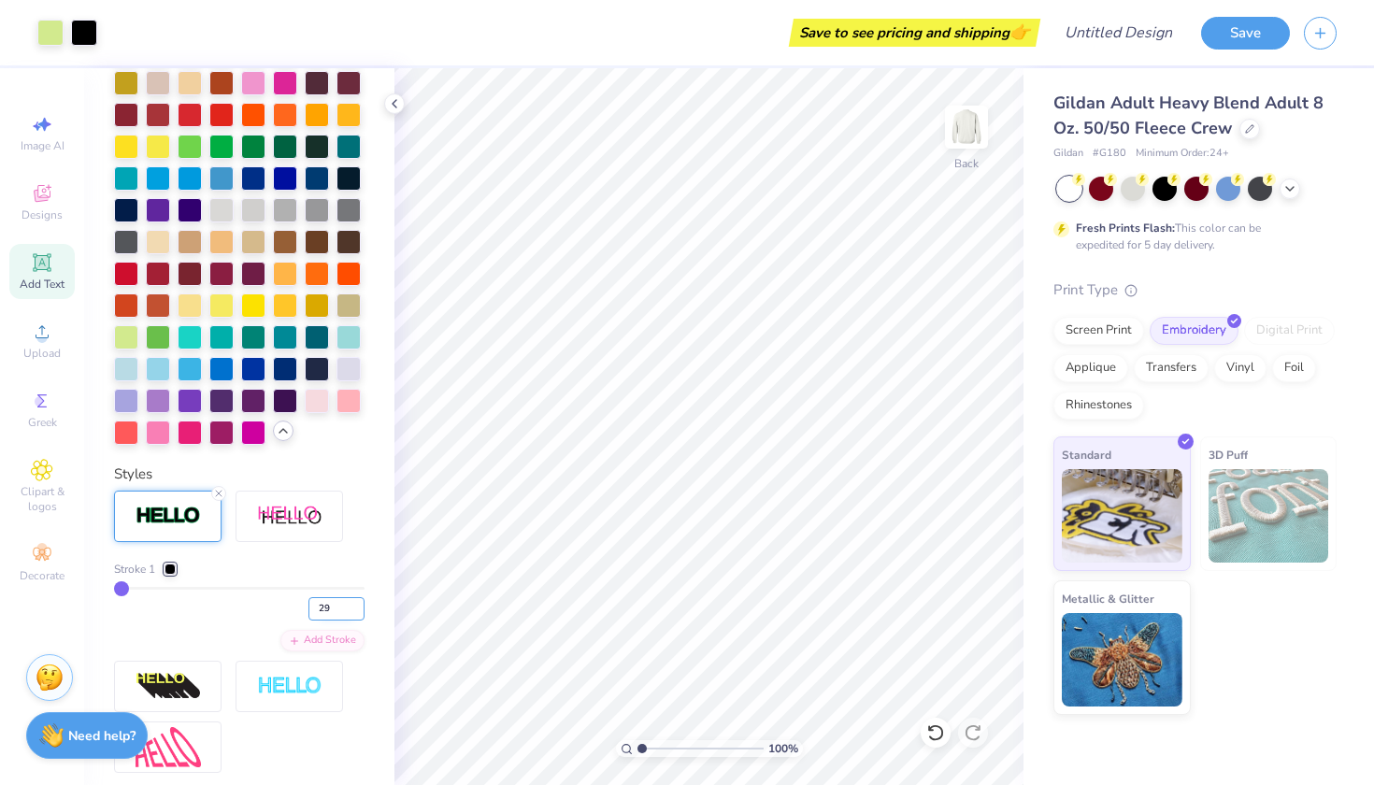
click at [361, 605] on input "29" at bounding box center [337, 608] width 56 height 23
click at [361, 605] on input "30" at bounding box center [337, 608] width 56 height 23
type input "31"
click at [361, 605] on input "31" at bounding box center [337, 608] width 56 height 23
click at [356, 556] on div "Stroke 1 31 Add Stroke" at bounding box center [239, 632] width 251 height 282
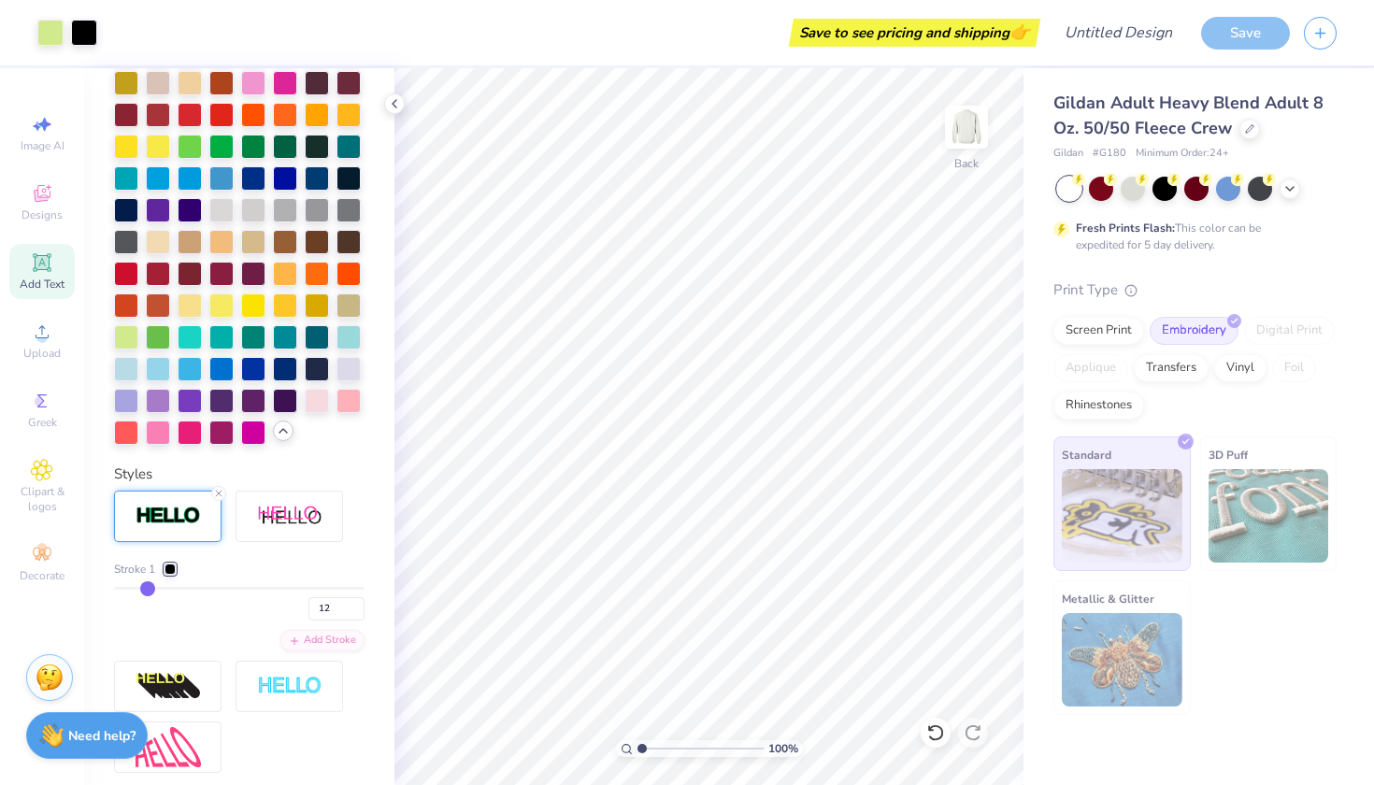
drag, startPoint x: 195, startPoint y: 592, endPoint x: 149, endPoint y: 588, distance: 46.9
click at [149, 588] on input "range" at bounding box center [239, 588] width 251 height 3
click at [136, 587] on input "range" at bounding box center [239, 588] width 251 height 3
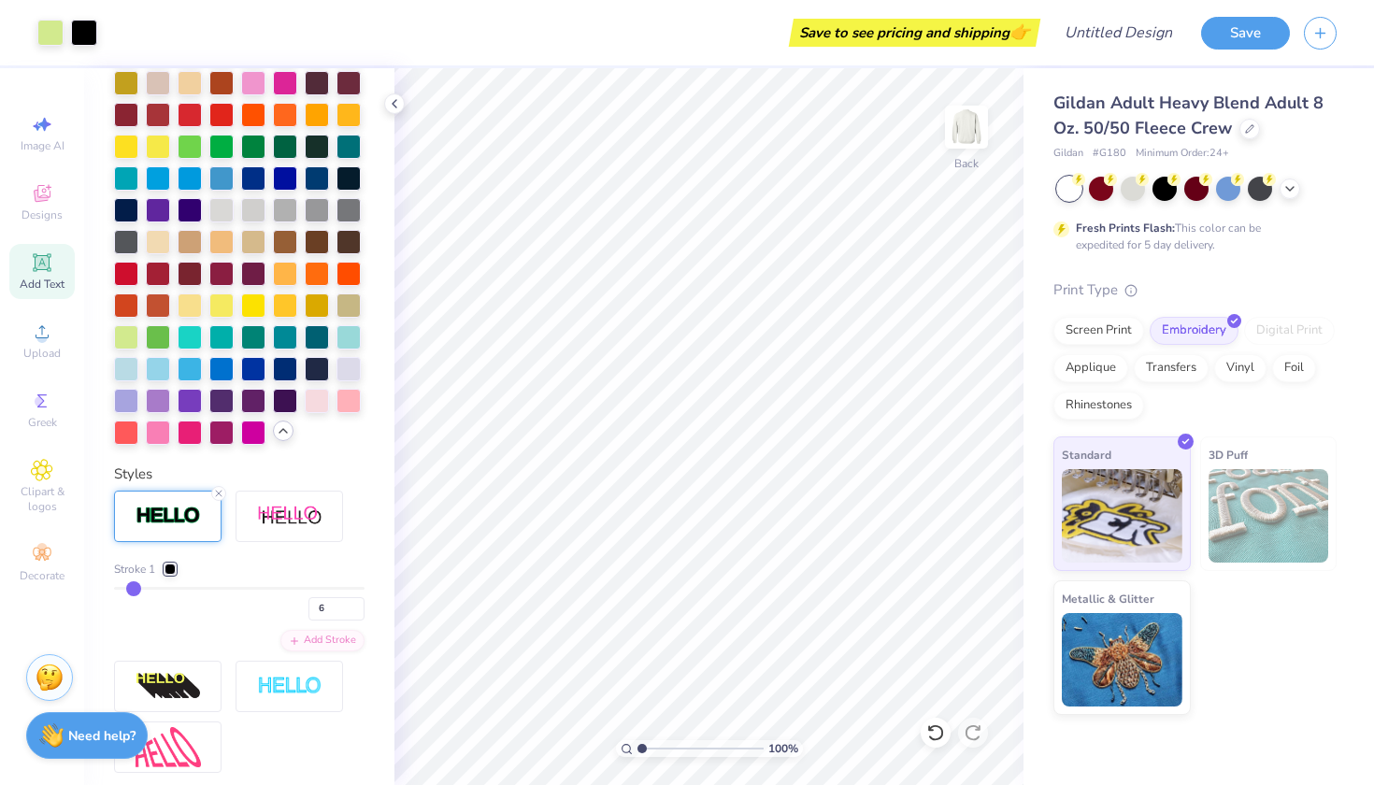
drag, startPoint x: 137, startPoint y: 593, endPoint x: 120, endPoint y: 596, distance: 18.0
click at [168, 567] on div at bounding box center [170, 569] width 11 height 11
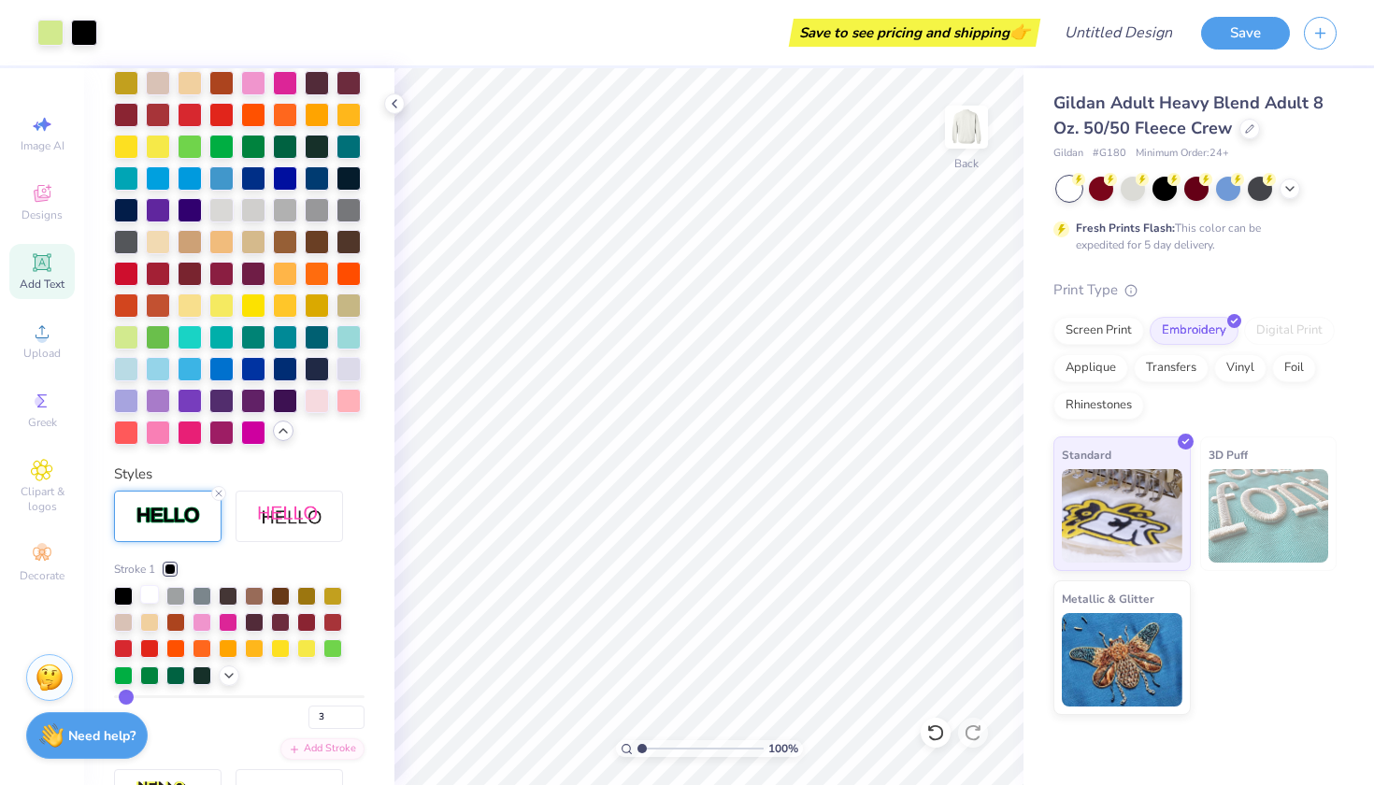
click at [150, 593] on div at bounding box center [149, 594] width 19 height 19
click at [220, 677] on div at bounding box center [229, 674] width 21 height 21
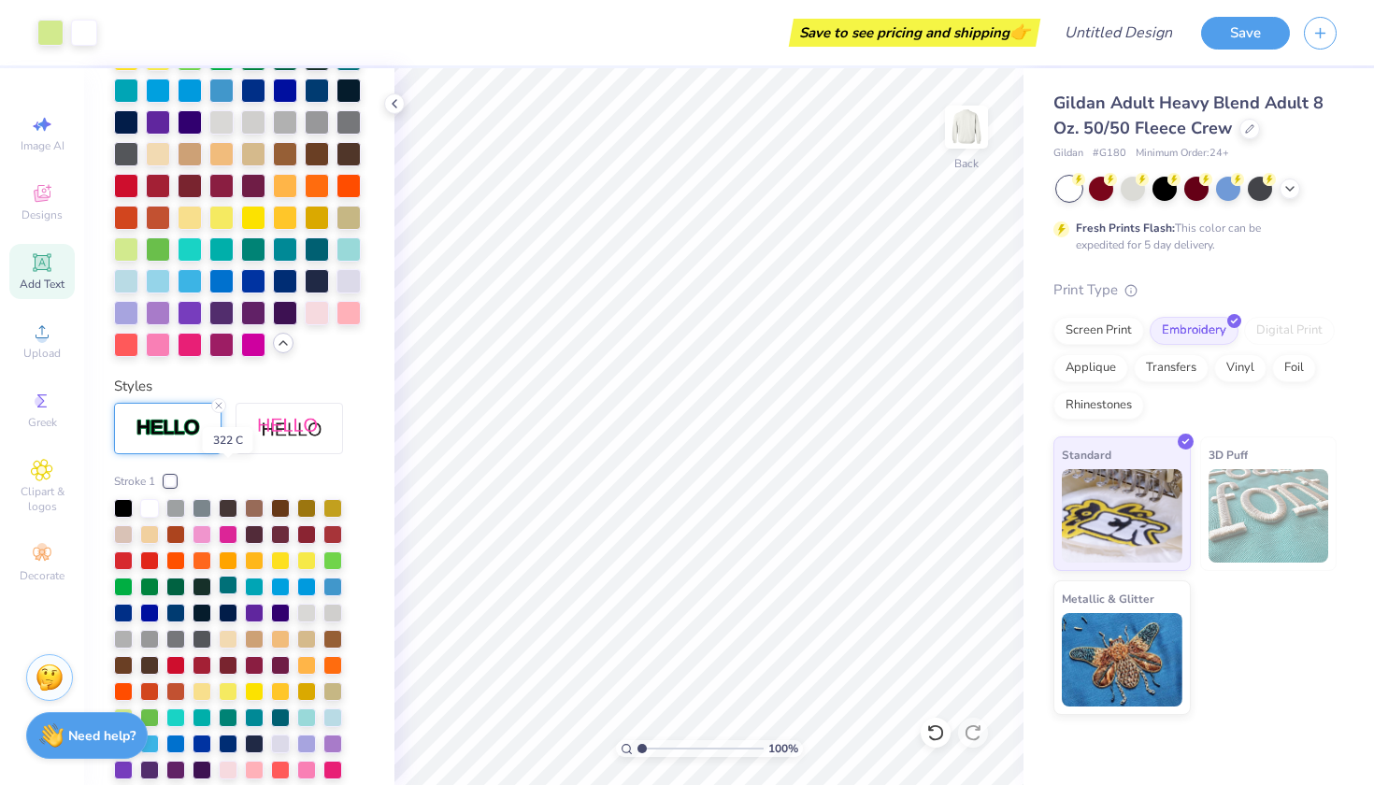
scroll to position [668, 0]
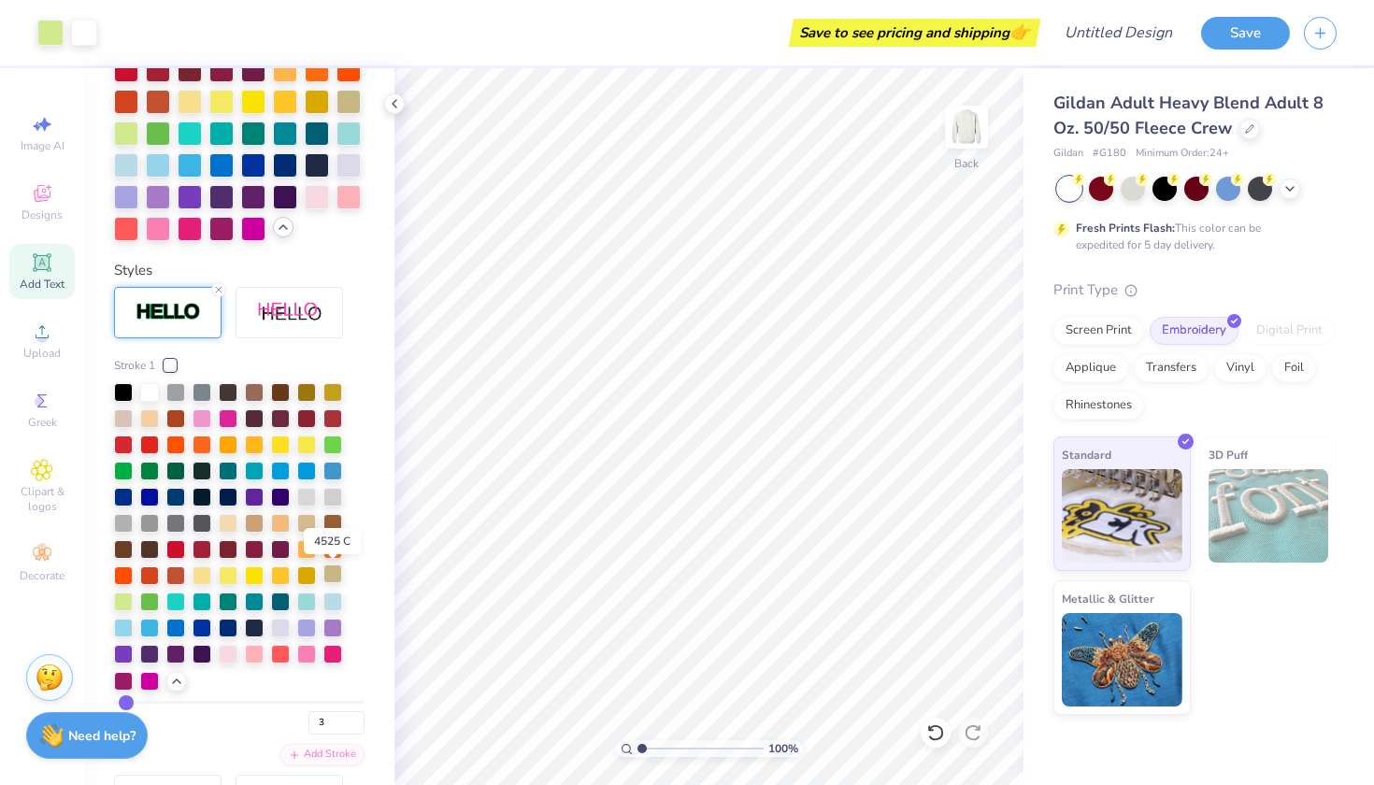
click at [338, 582] on div at bounding box center [332, 574] width 19 height 19
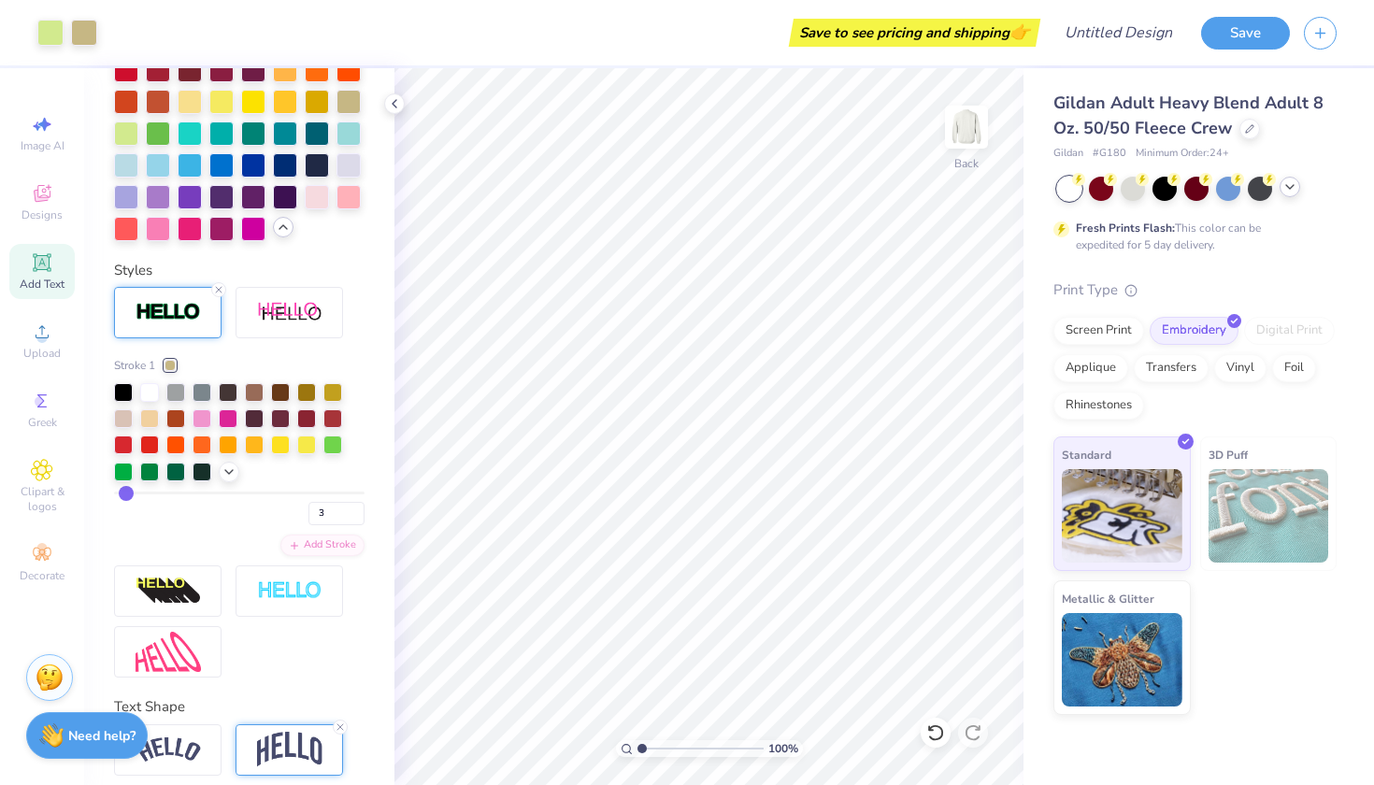
click at [1292, 190] on icon at bounding box center [1290, 187] width 15 height 15
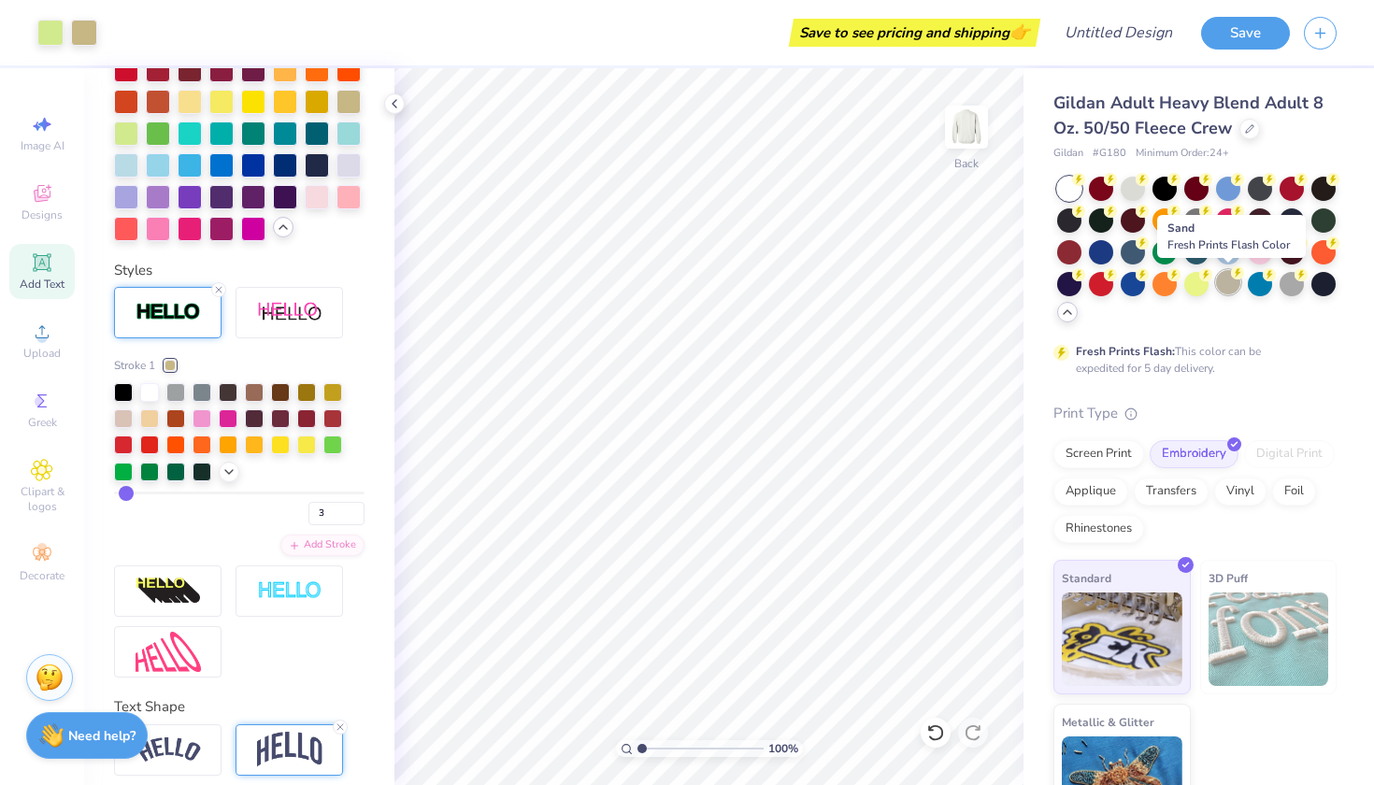
click at [1226, 281] on div at bounding box center [1228, 282] width 24 height 24
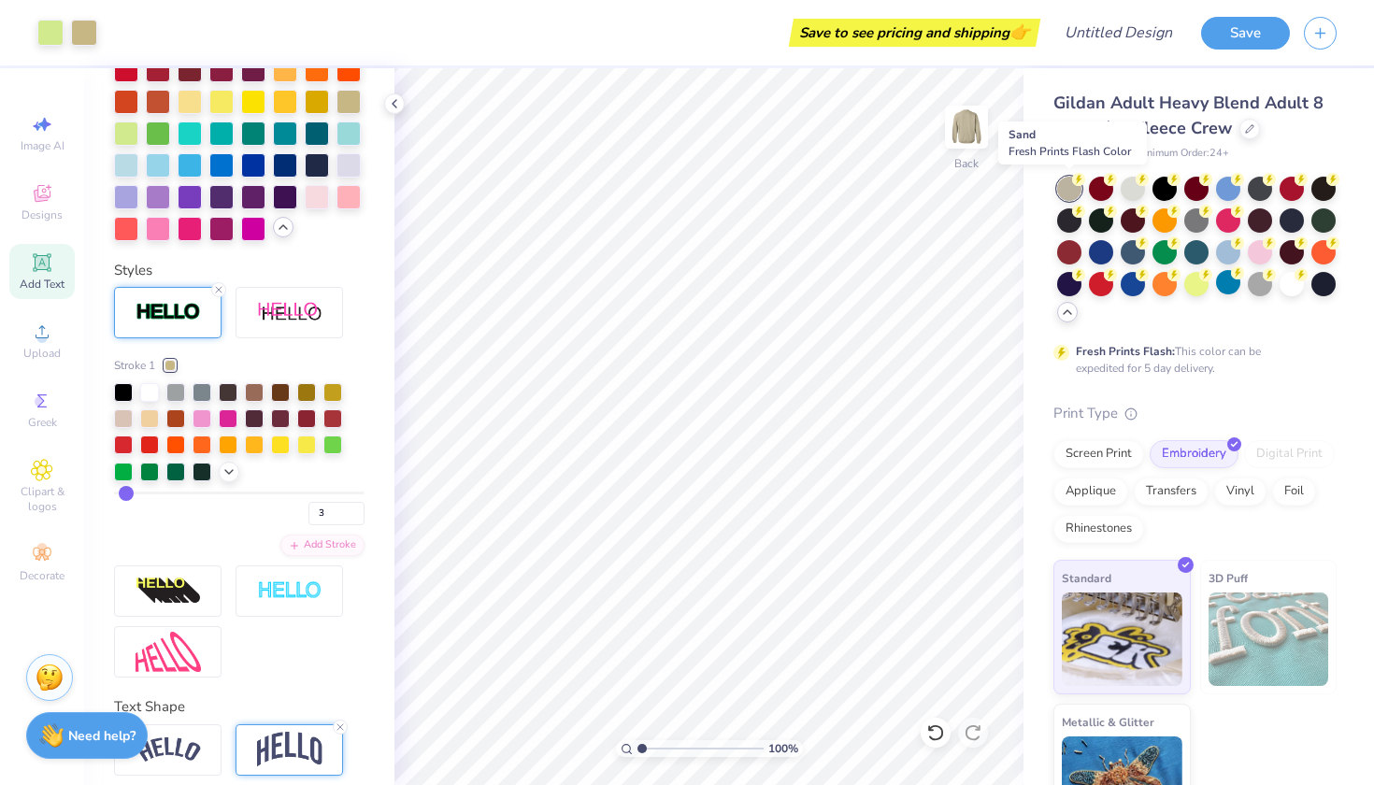
click at [1067, 191] on div at bounding box center [1069, 189] width 24 height 24
click at [1260, 284] on div at bounding box center [1260, 282] width 24 height 24
click at [1293, 288] on div at bounding box center [1292, 282] width 24 height 24
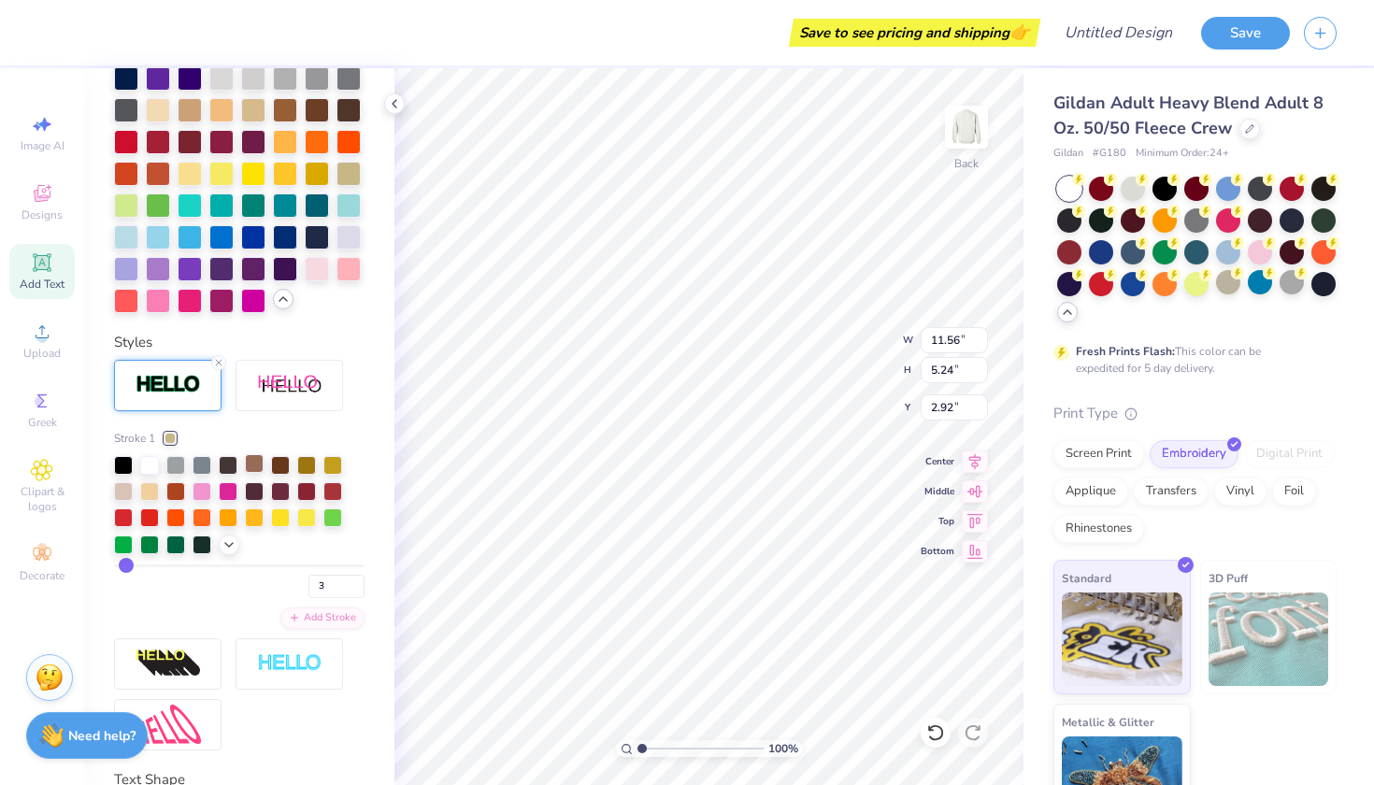
click at [249, 467] on div at bounding box center [254, 463] width 19 height 19
click at [280, 467] on div at bounding box center [280, 463] width 19 height 19
click at [262, 486] on div at bounding box center [254, 490] width 19 height 19
click at [220, 551] on div at bounding box center [239, 505] width 251 height 99
click at [230, 551] on div at bounding box center [229, 543] width 21 height 21
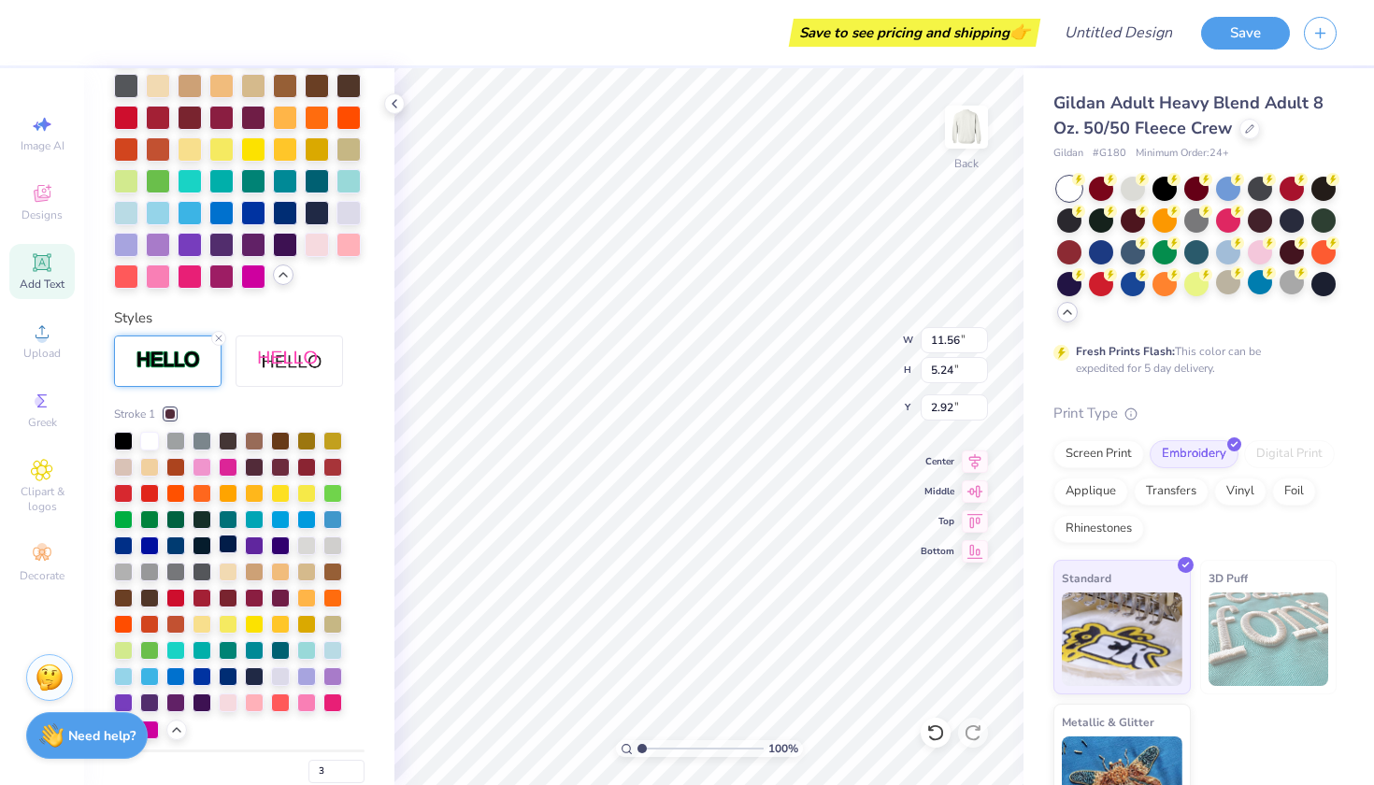
scroll to position [692, 0]
click at [146, 601] on div at bounding box center [149, 597] width 19 height 19
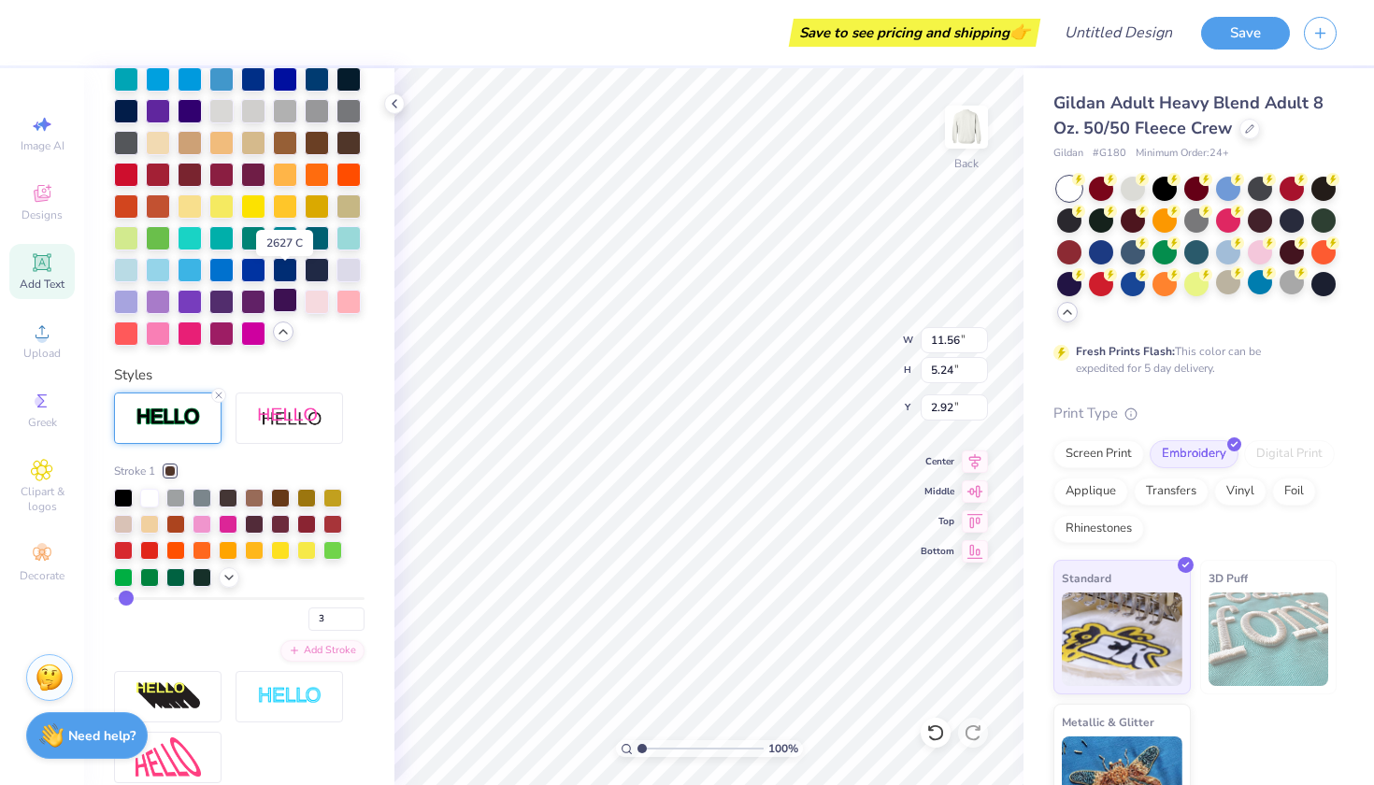
scroll to position [618, 0]
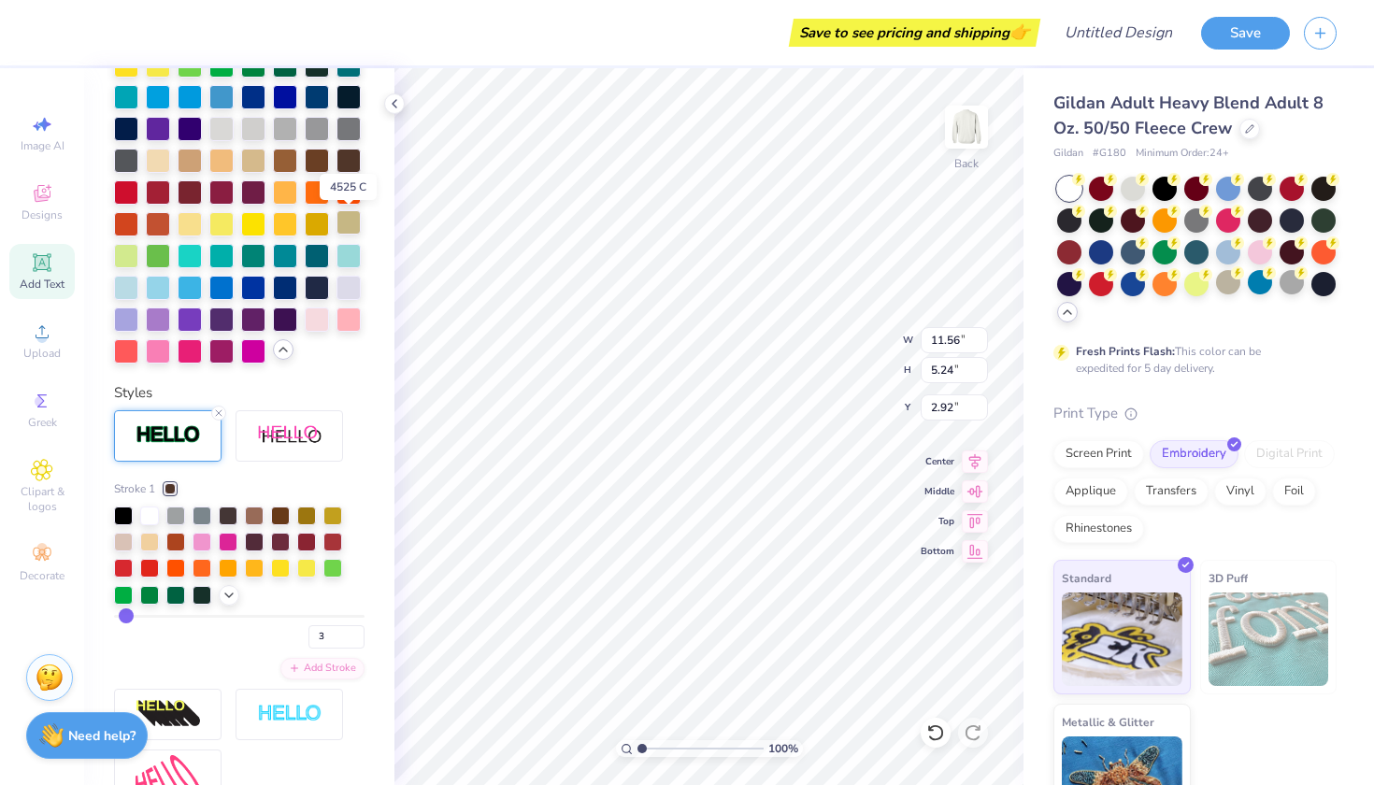
click at [352, 222] on div at bounding box center [349, 222] width 24 height 24
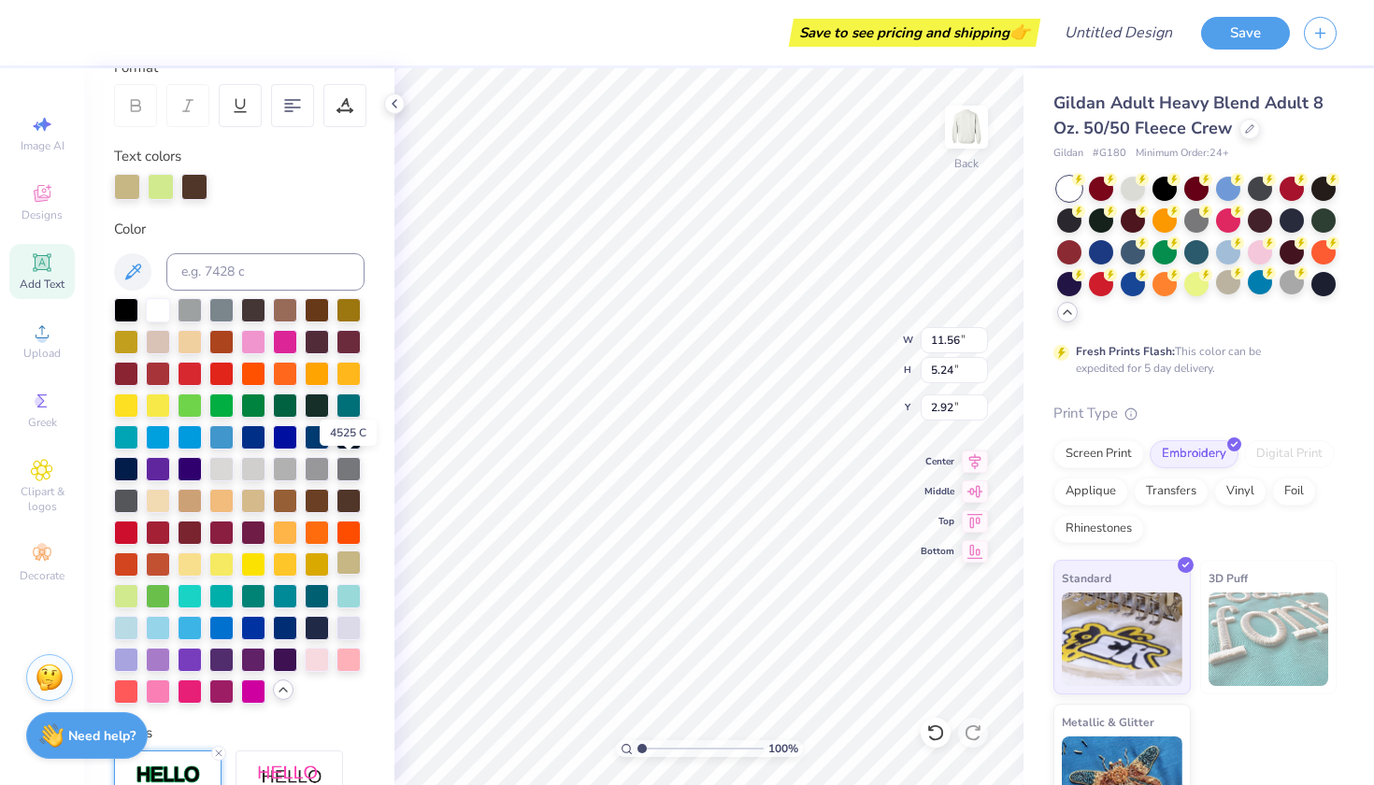
scroll to position [426, 0]
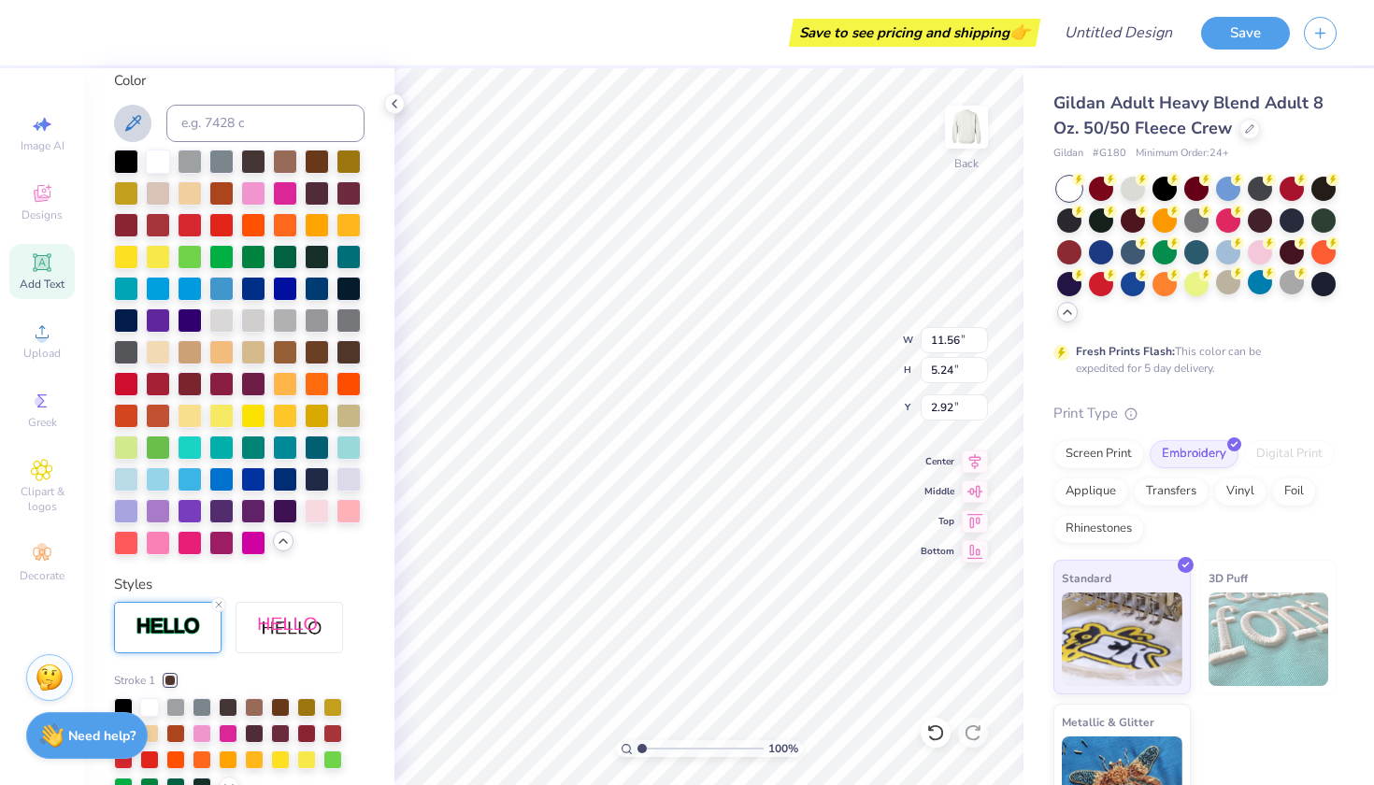
click at [130, 122] on icon at bounding box center [133, 123] width 16 height 16
click at [133, 125] on icon at bounding box center [133, 123] width 16 height 16
click at [254, 362] on div at bounding box center [253, 350] width 24 height 24
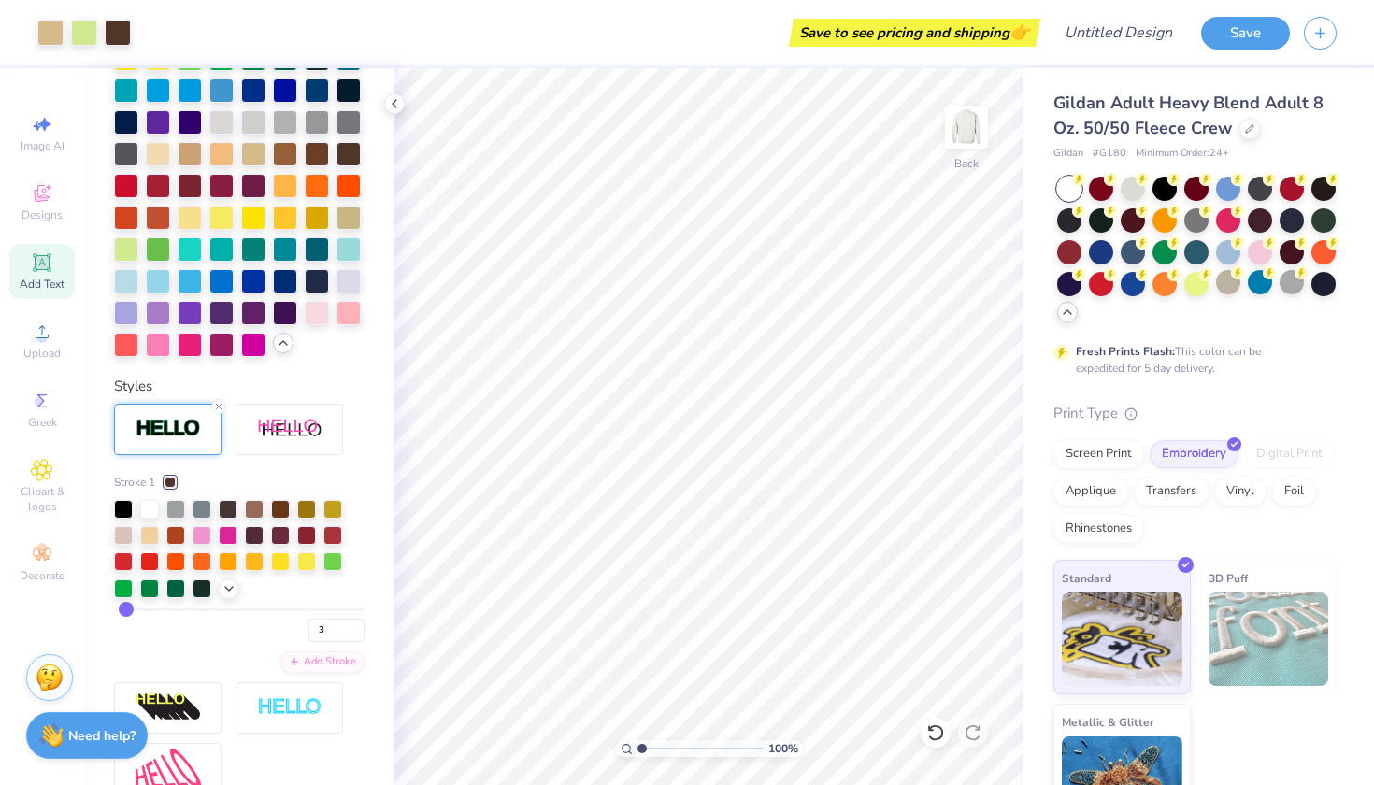
scroll to position [680, 0]
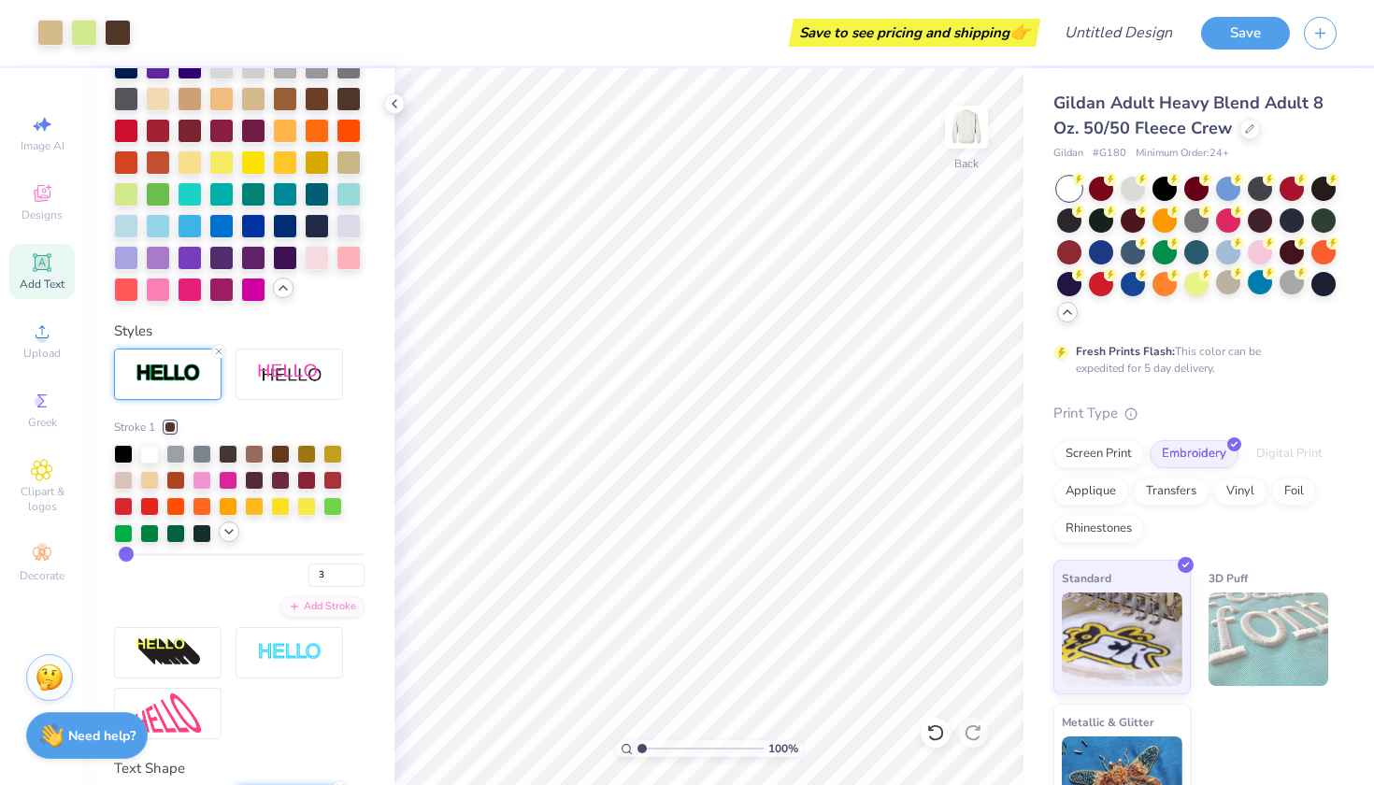
click at [225, 537] on icon at bounding box center [229, 532] width 15 height 15
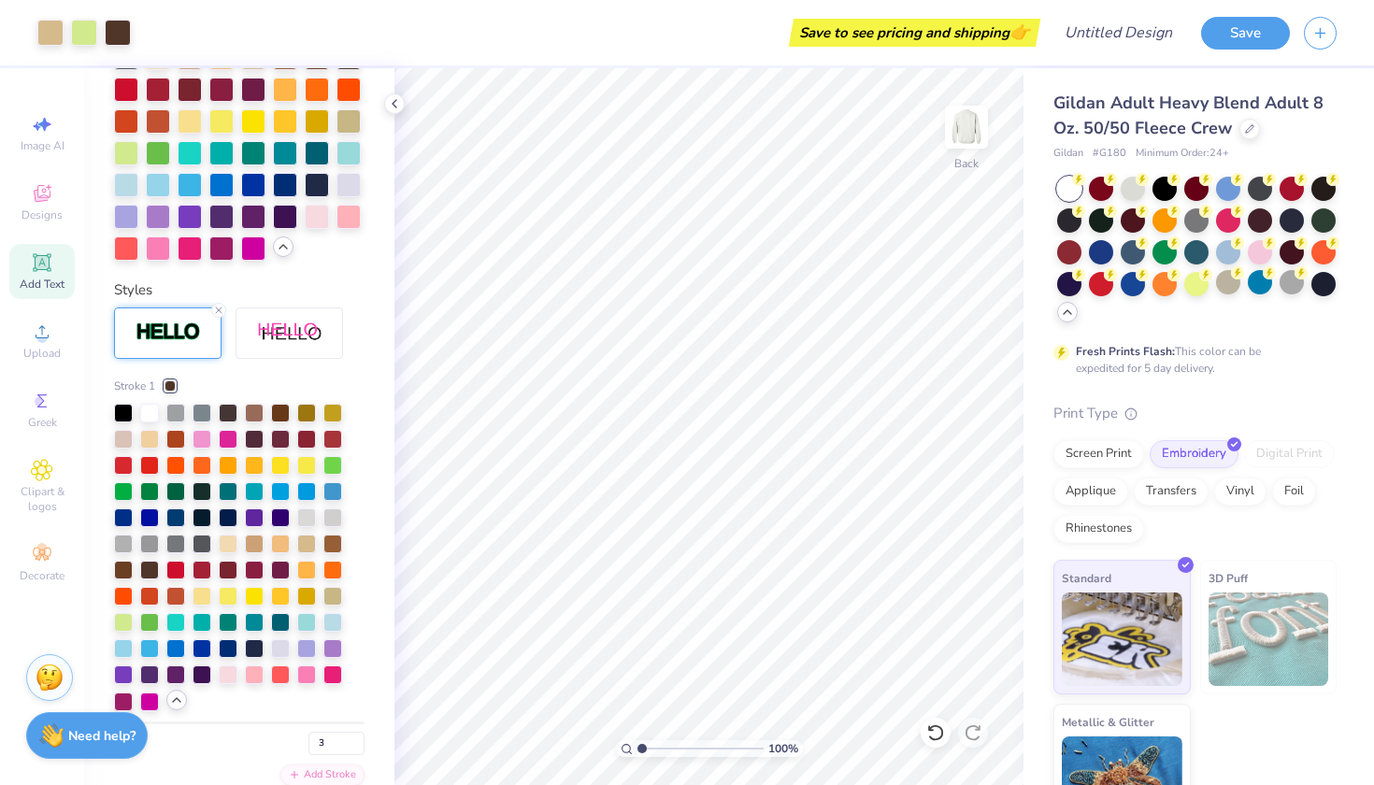
scroll to position [720, 0]
click at [174, 416] on div at bounding box center [175, 412] width 19 height 19
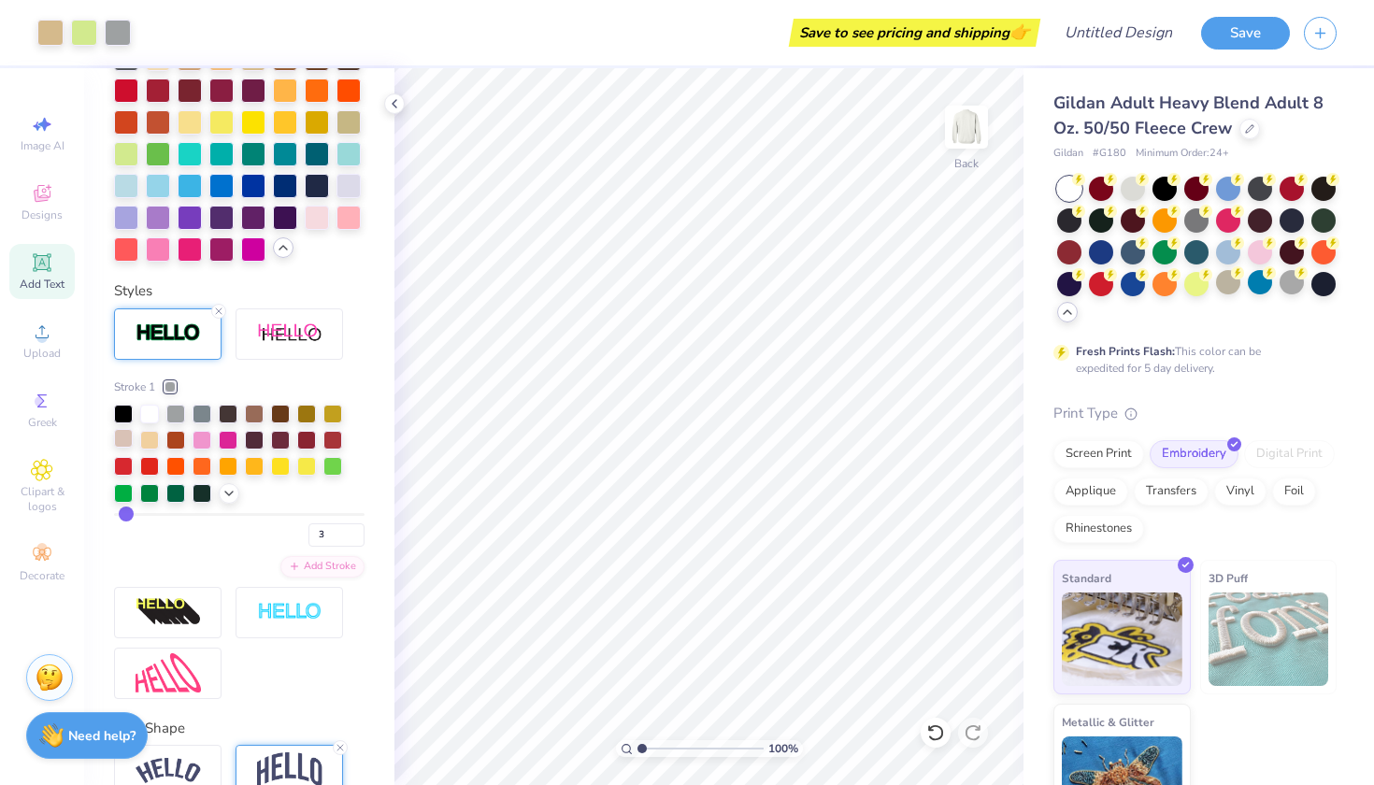
click at [122, 442] on div at bounding box center [123, 438] width 19 height 19
click at [223, 489] on icon at bounding box center [229, 491] width 15 height 15
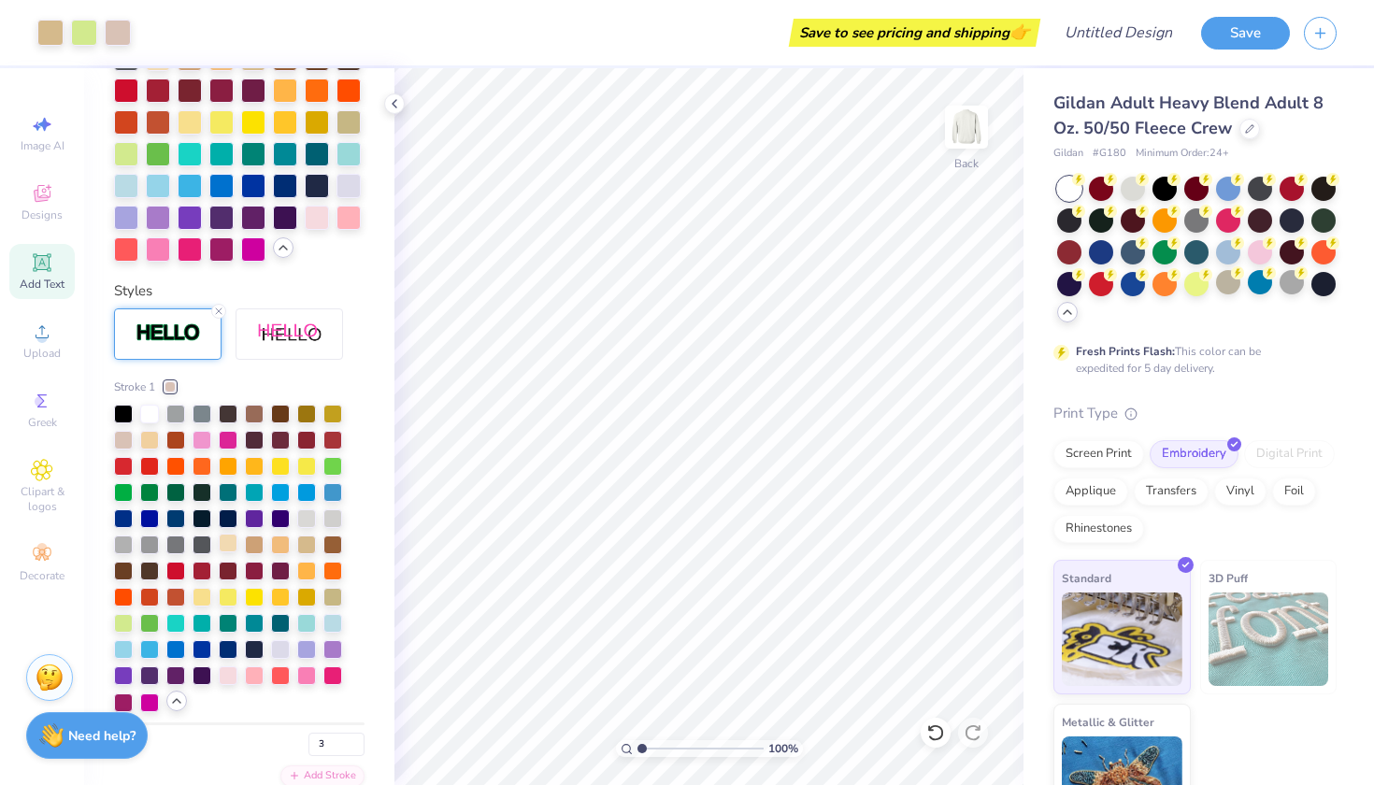
click at [229, 540] on div at bounding box center [228, 543] width 19 height 19
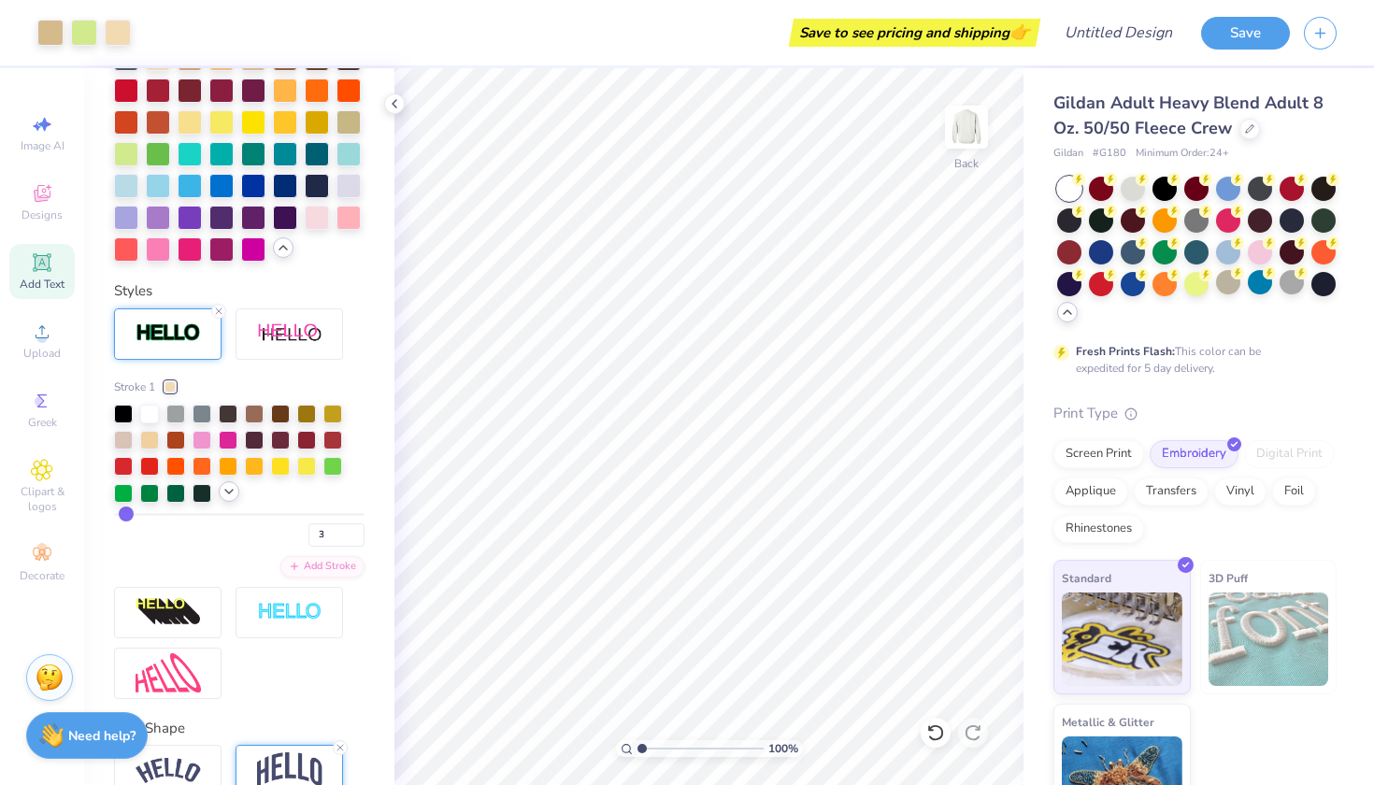
click at [223, 492] on icon at bounding box center [229, 491] width 15 height 15
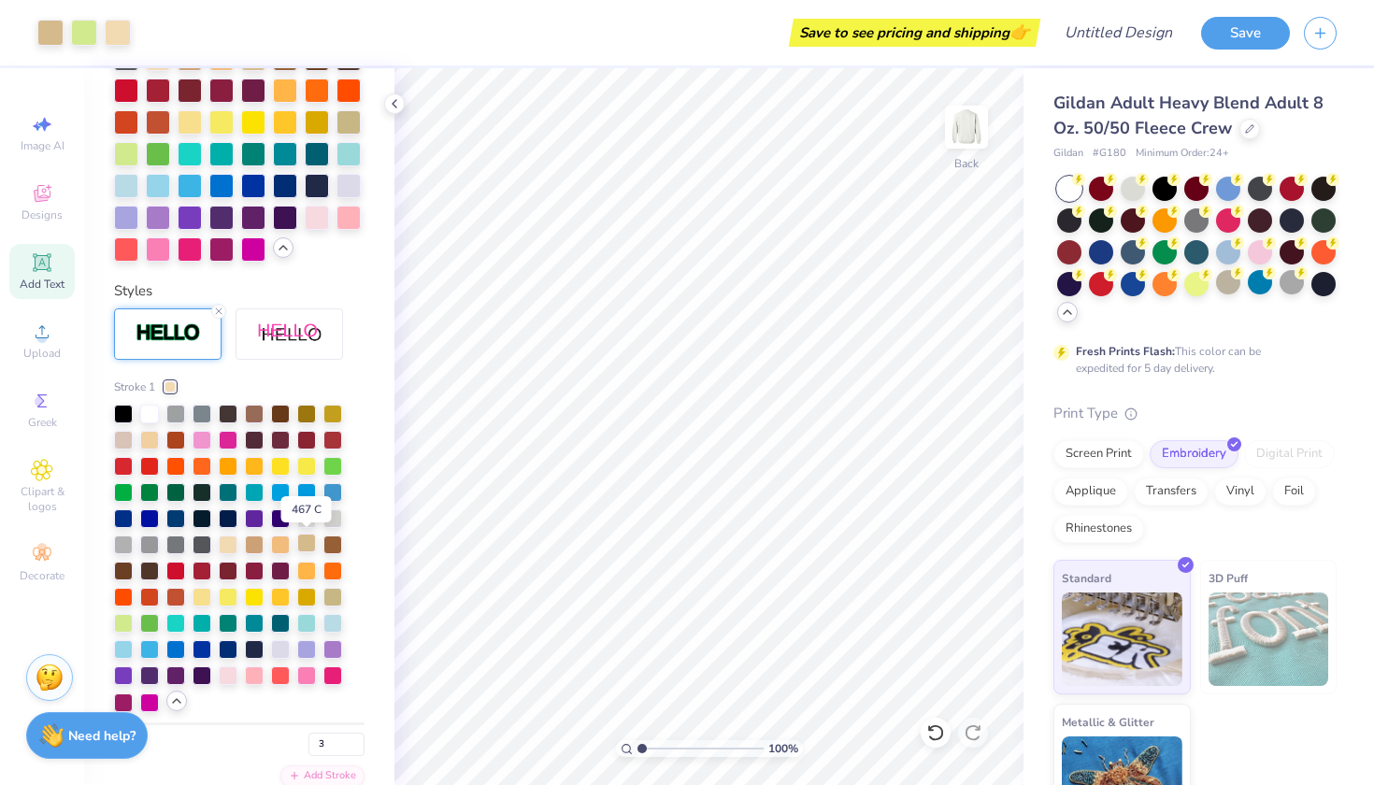
click at [304, 548] on div at bounding box center [306, 543] width 19 height 19
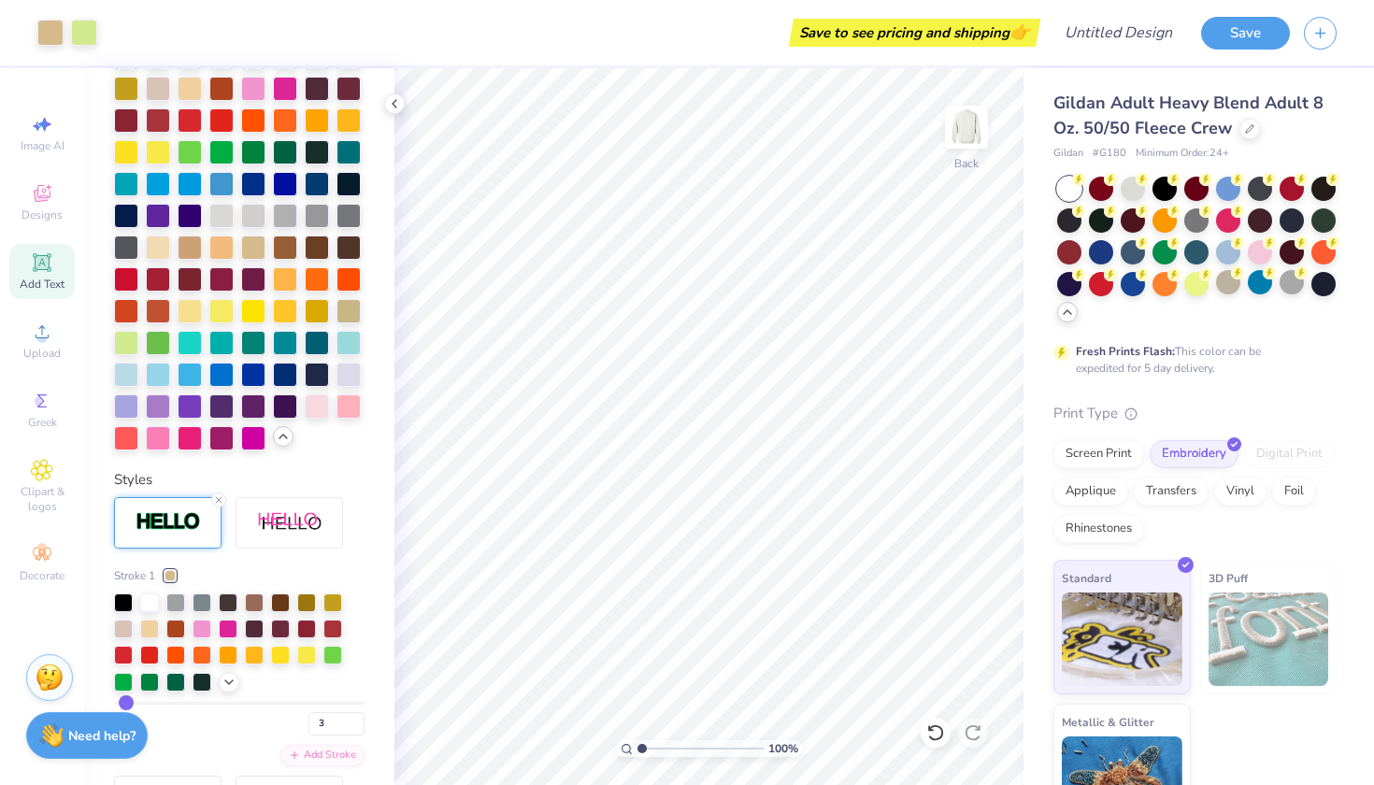
scroll to position [524, 0]
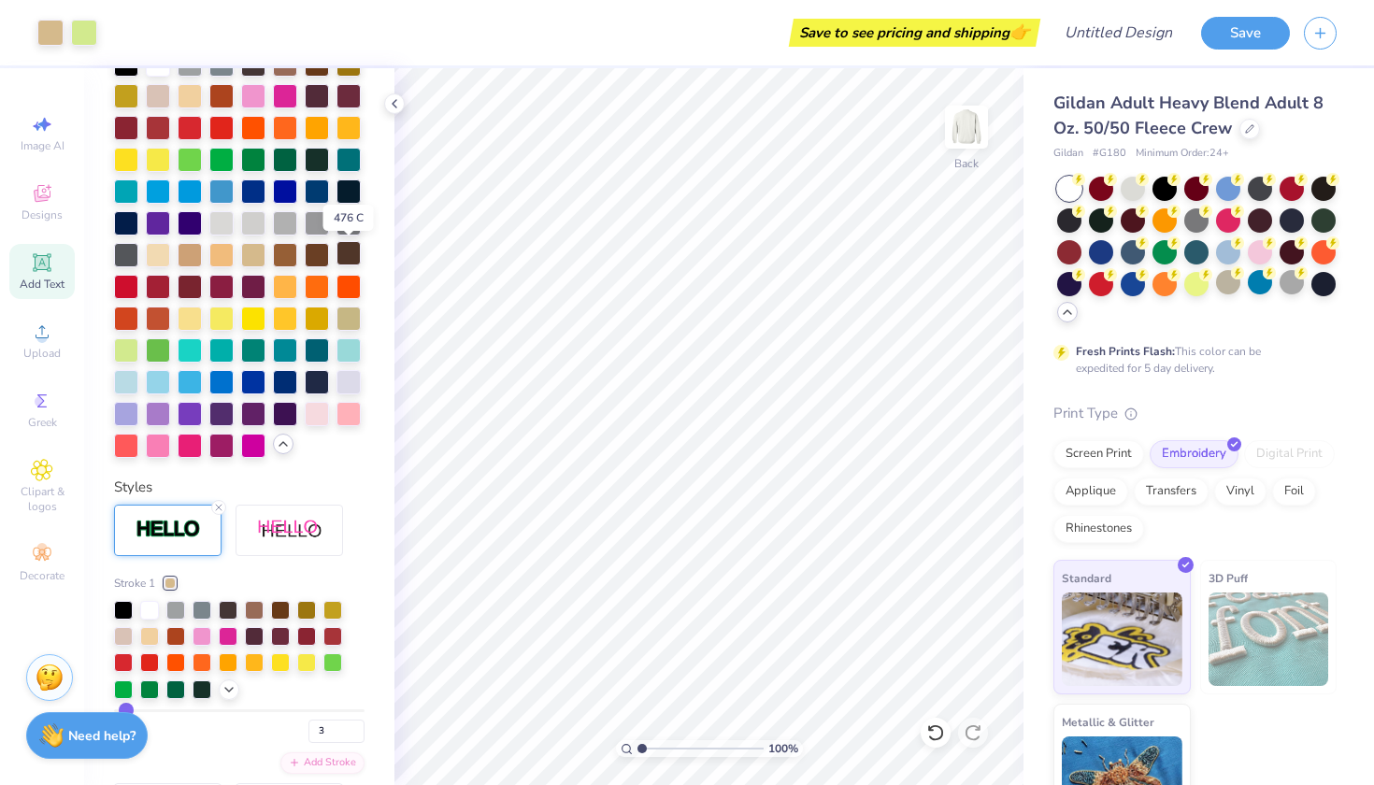
click at [343, 261] on div at bounding box center [349, 253] width 24 height 24
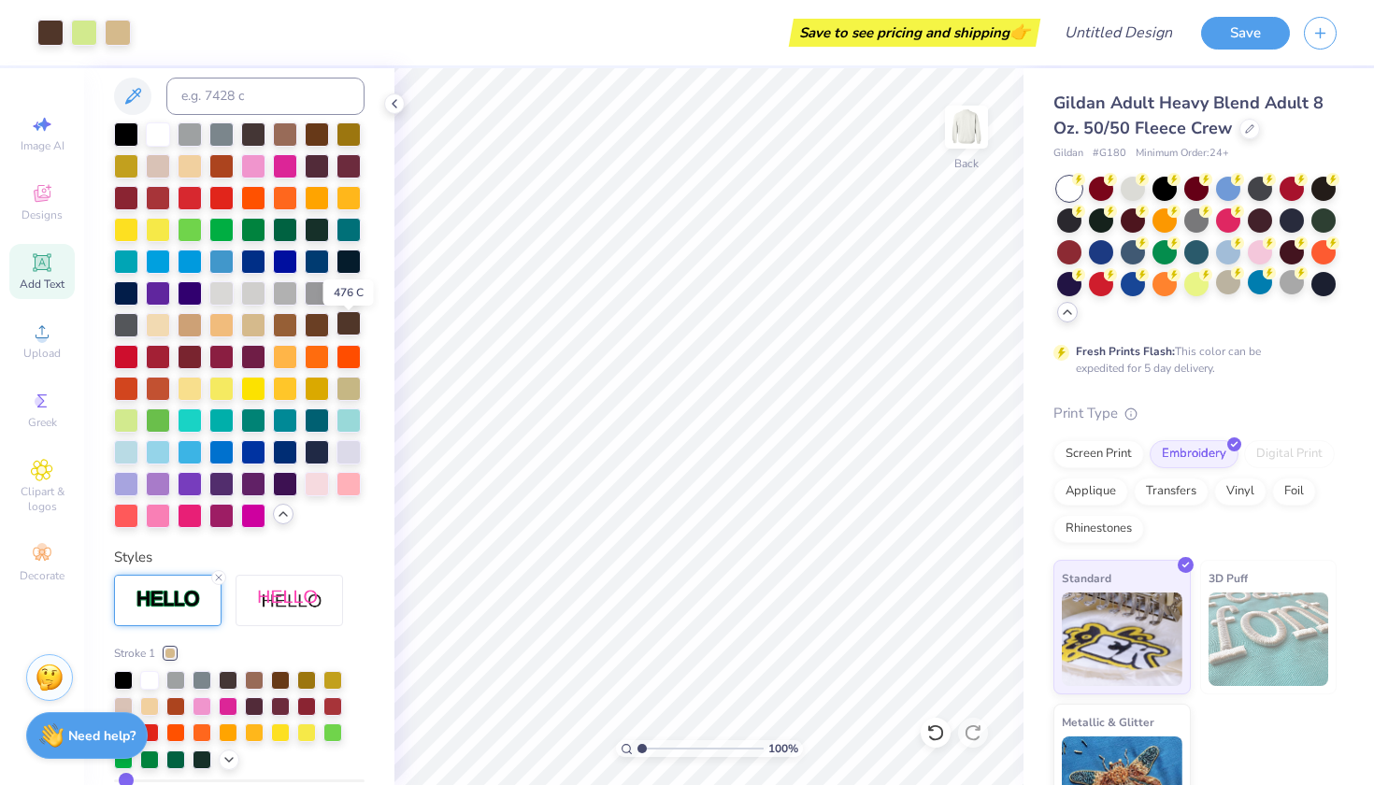
scroll to position [423, 0]
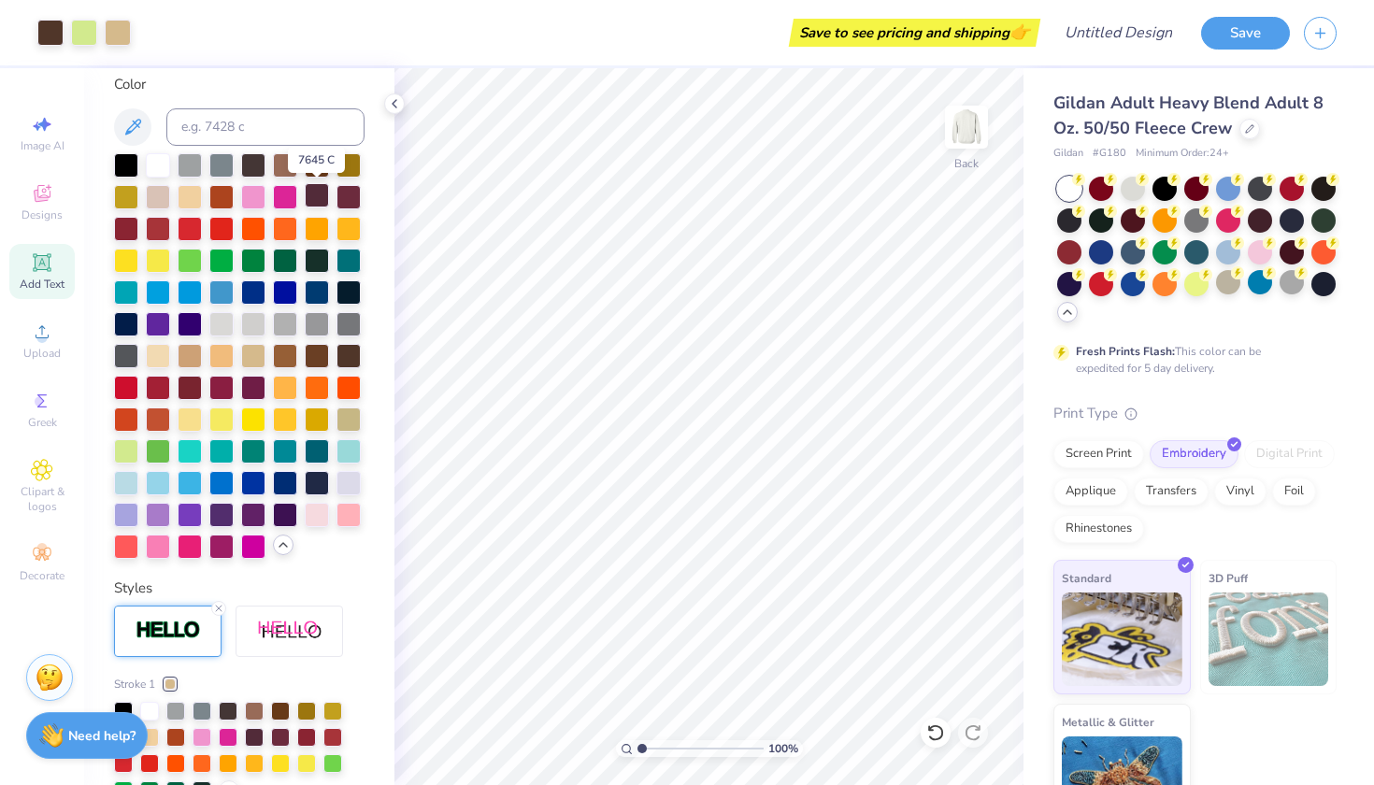
click at [316, 204] on div at bounding box center [317, 195] width 24 height 24
click at [346, 366] on div at bounding box center [349, 354] width 24 height 24
click at [356, 362] on div at bounding box center [349, 354] width 24 height 24
click at [256, 126] on input at bounding box center [265, 126] width 198 height 37
click at [258, 169] on div at bounding box center [253, 163] width 24 height 24
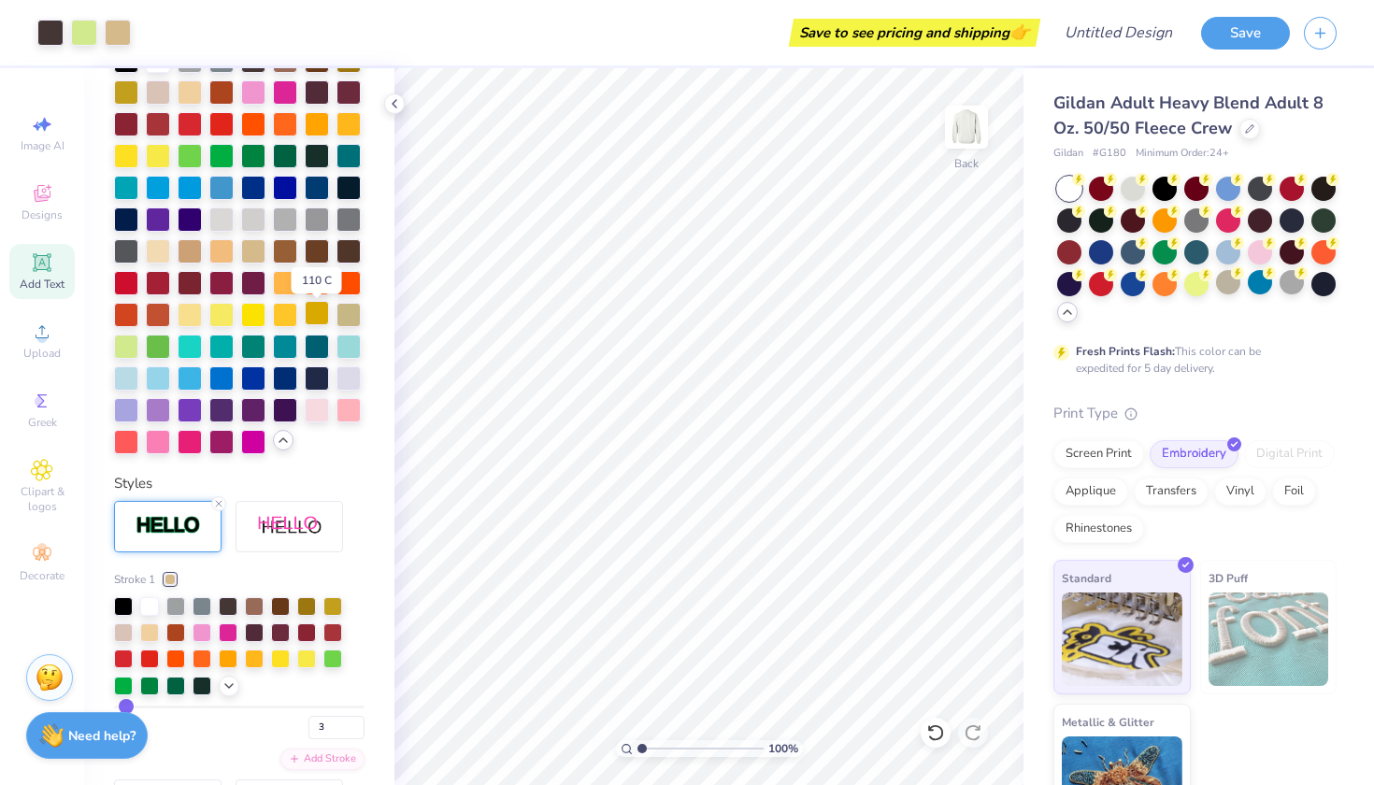
scroll to position [528, 0]
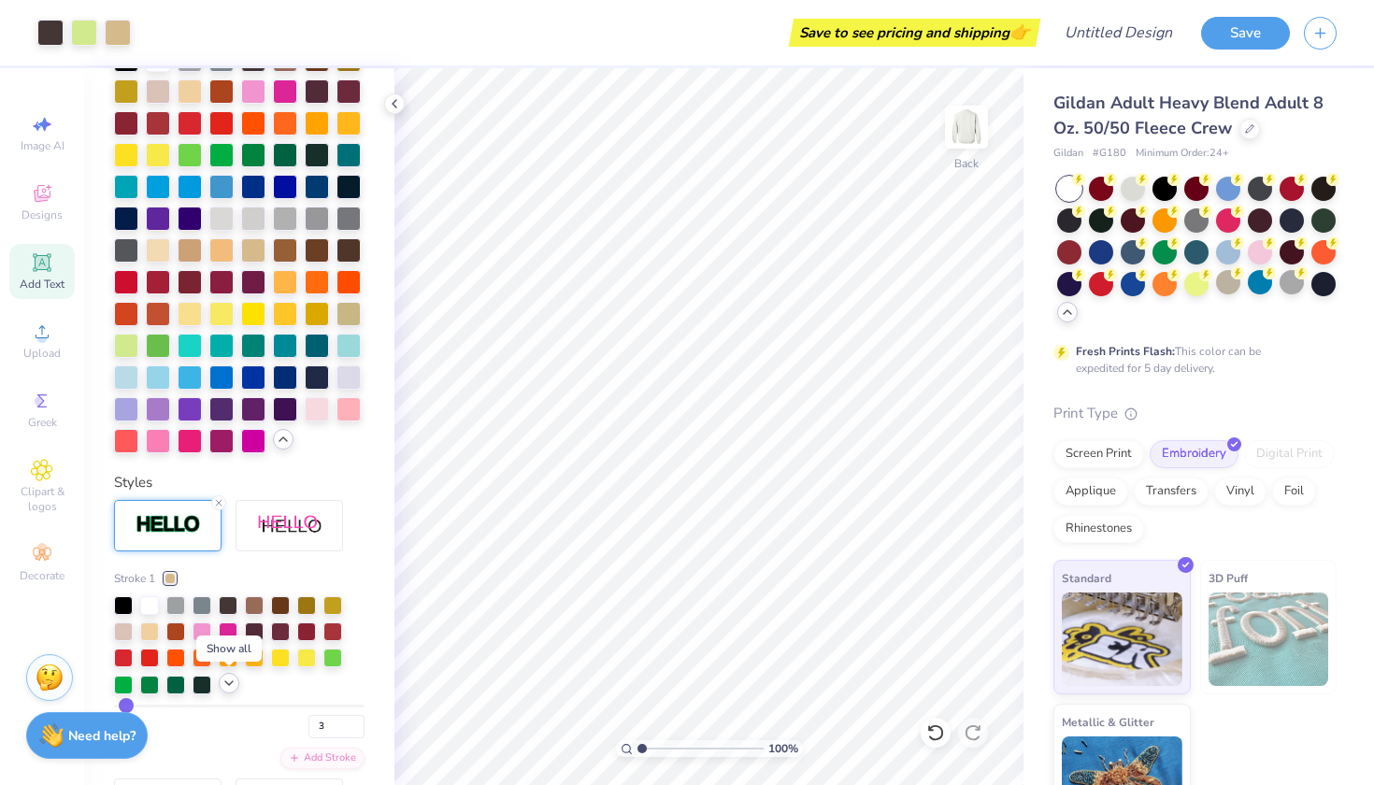
click at [226, 681] on icon at bounding box center [229, 683] width 15 height 15
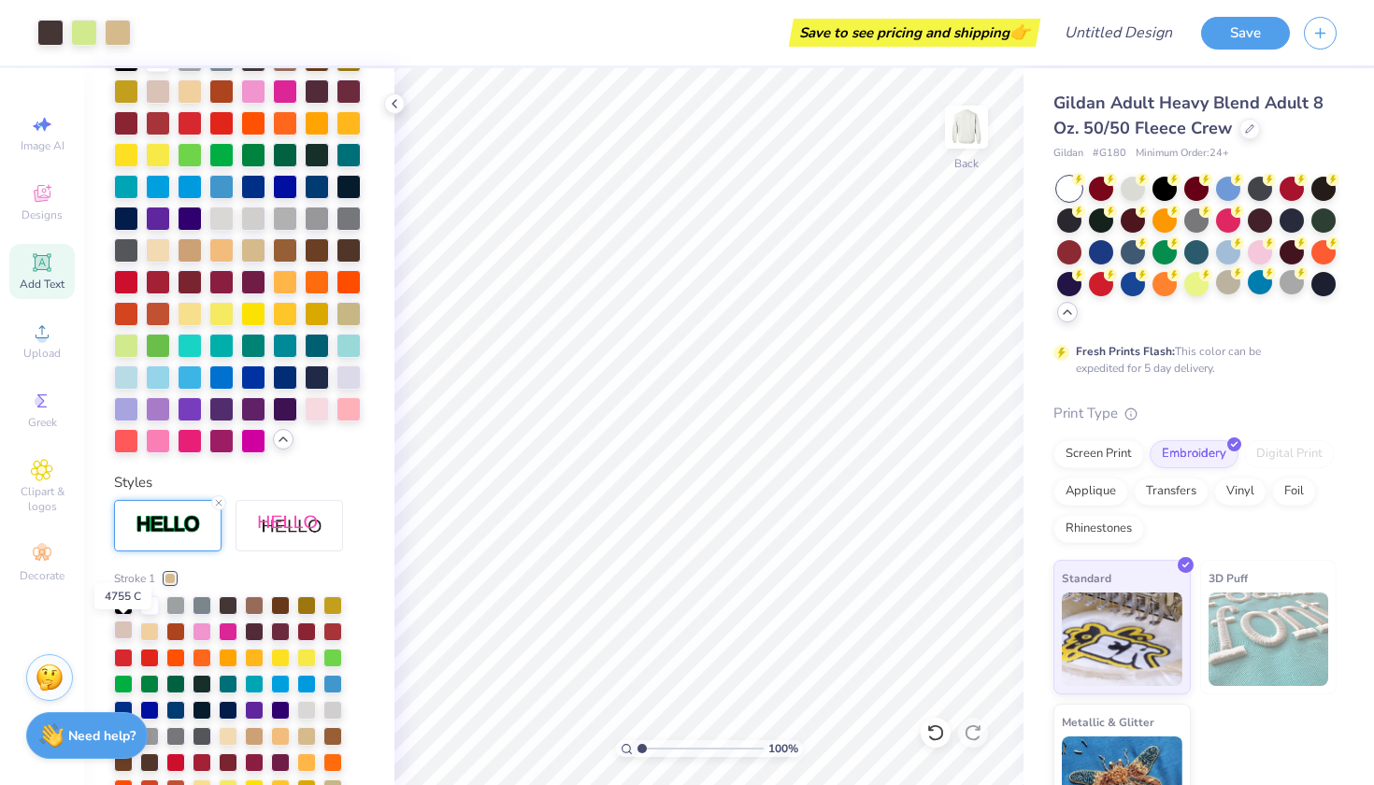
click at [121, 631] on div at bounding box center [123, 630] width 19 height 19
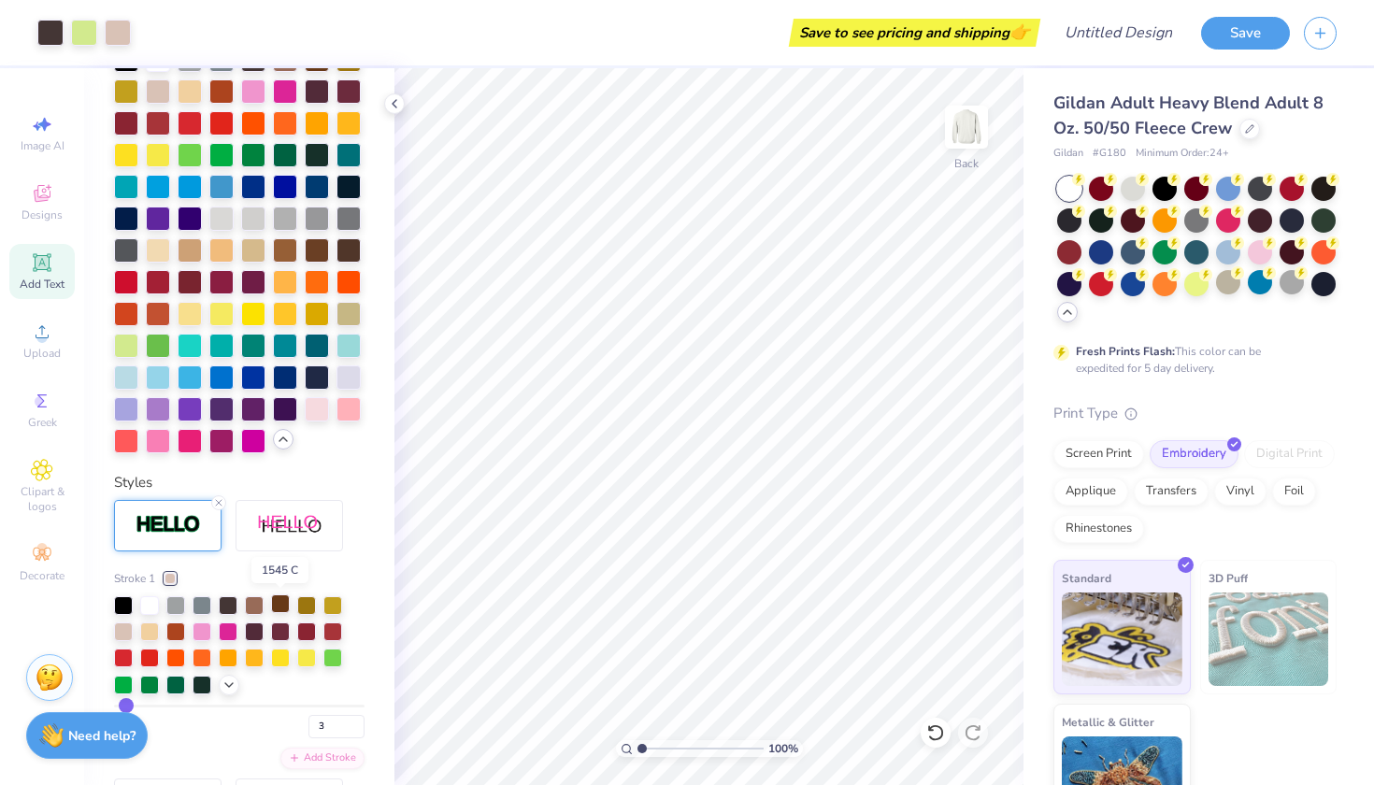
click at [284, 608] on div at bounding box center [280, 604] width 19 height 19
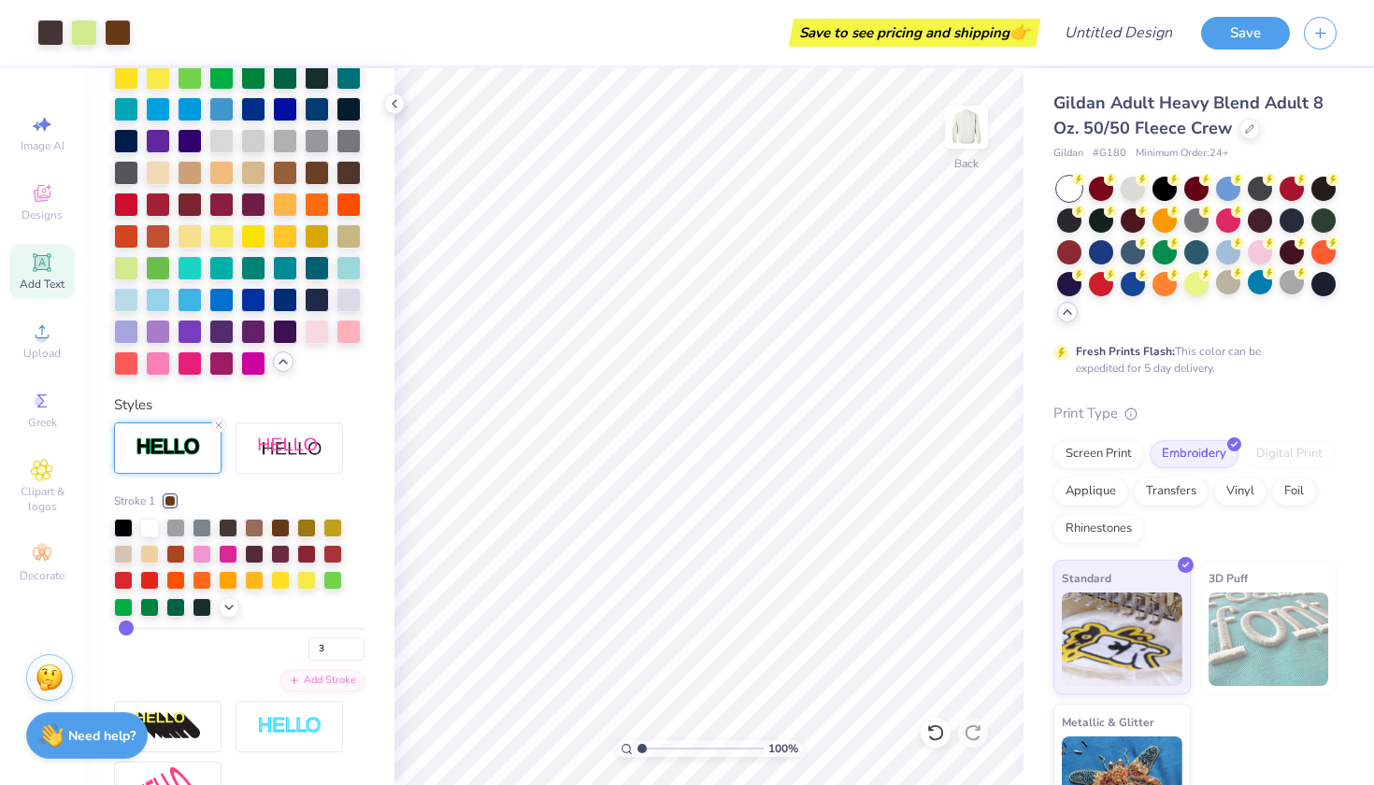
scroll to position [610, 0]
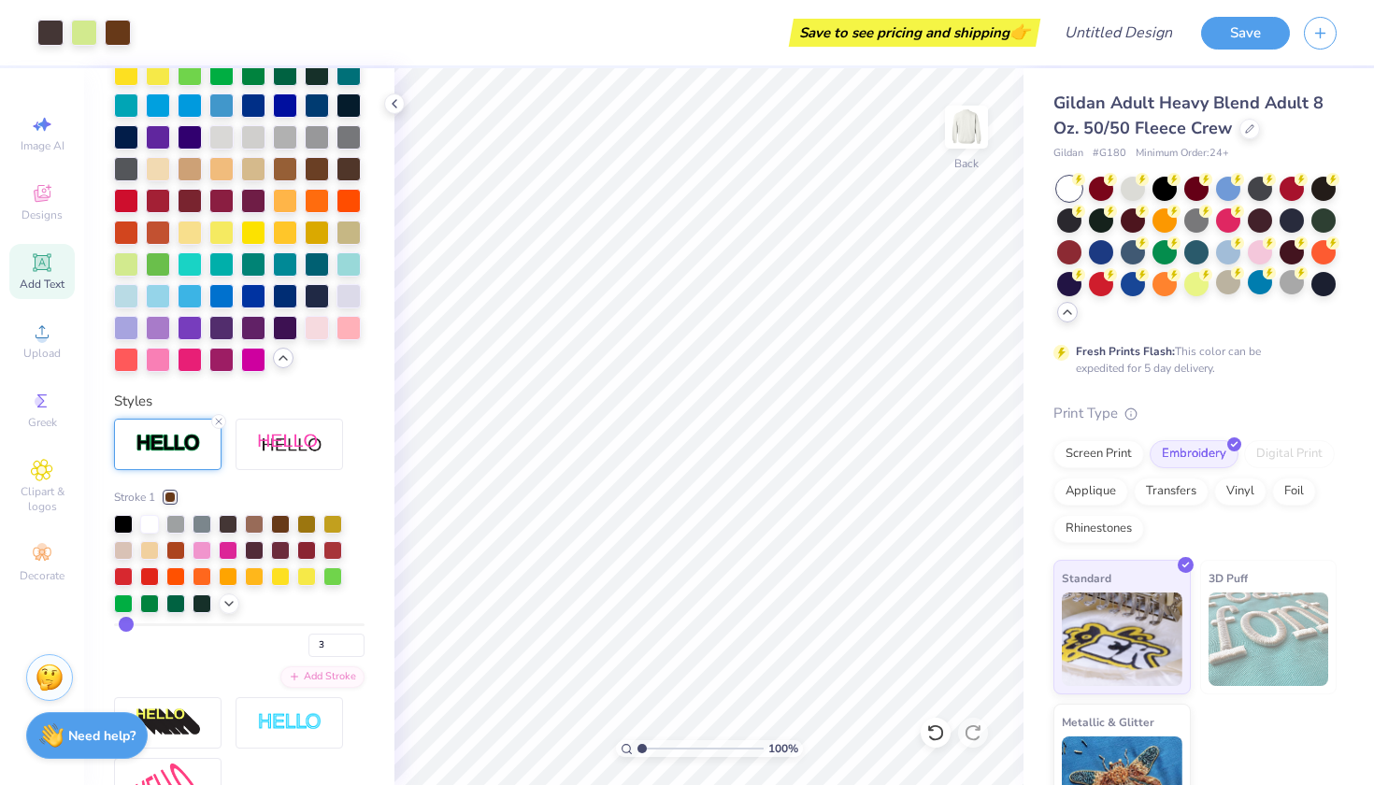
click at [218, 597] on div at bounding box center [239, 564] width 251 height 99
click at [155, 553] on div at bounding box center [149, 548] width 19 height 19
click at [224, 603] on icon at bounding box center [229, 602] width 15 height 15
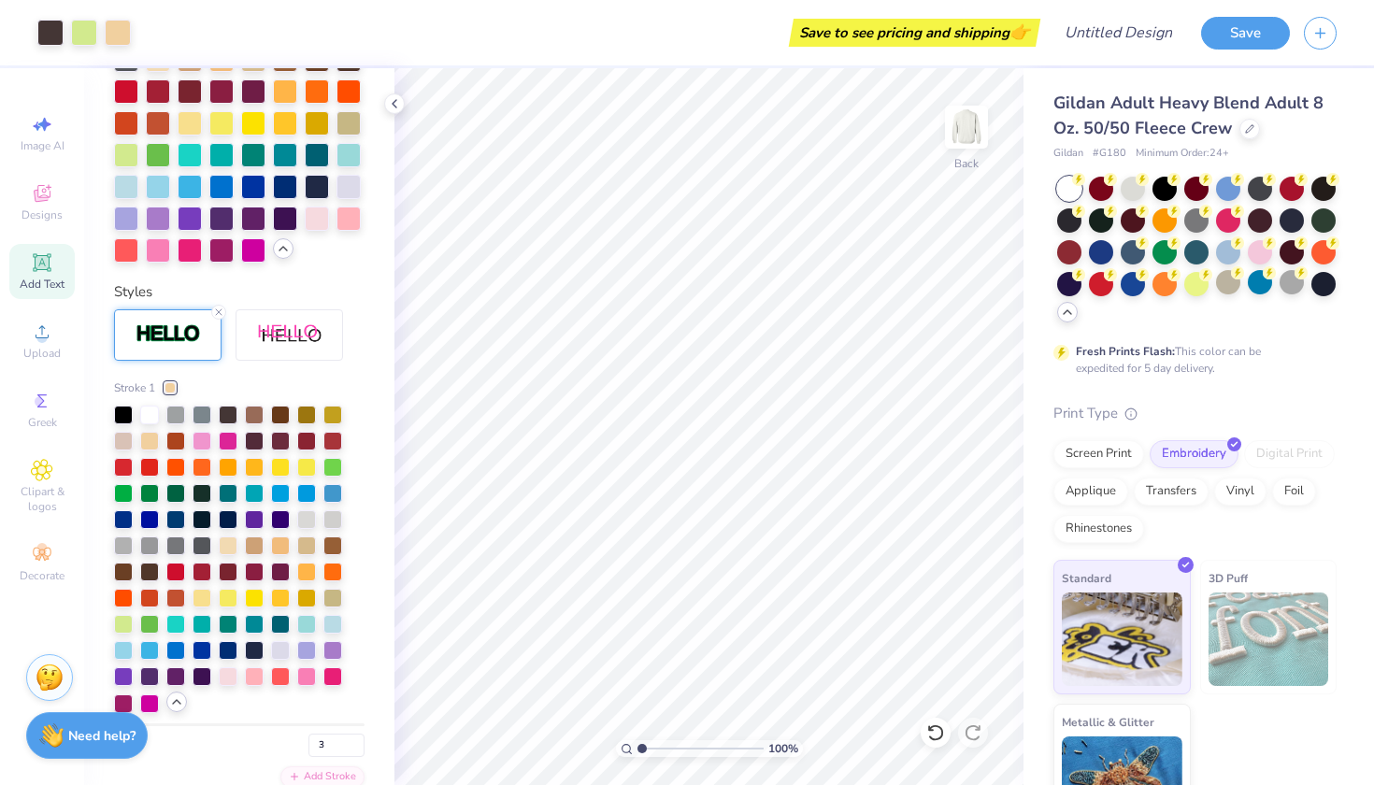
scroll to position [720, 0]
click at [228, 539] on div at bounding box center [228, 543] width 19 height 19
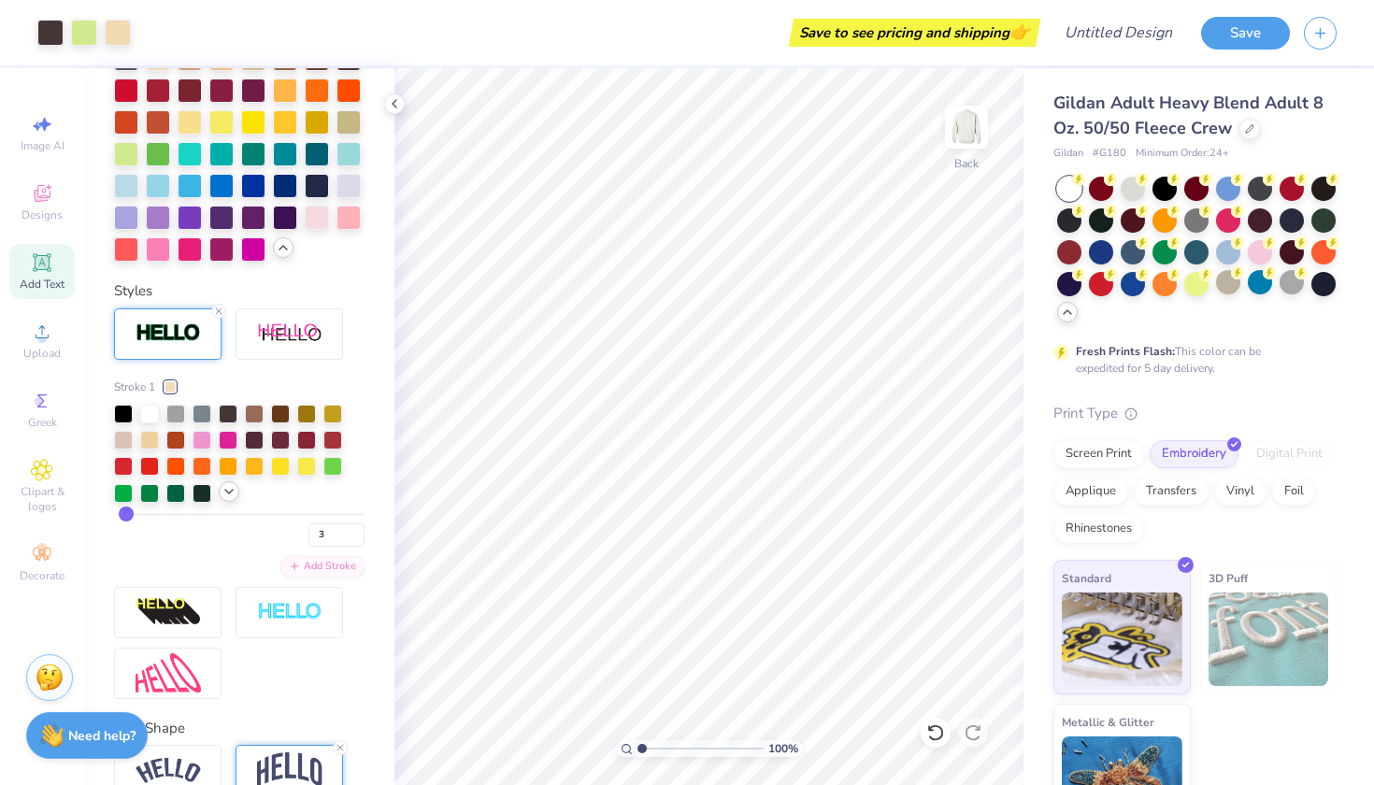
click at [235, 496] on icon at bounding box center [229, 491] width 15 height 15
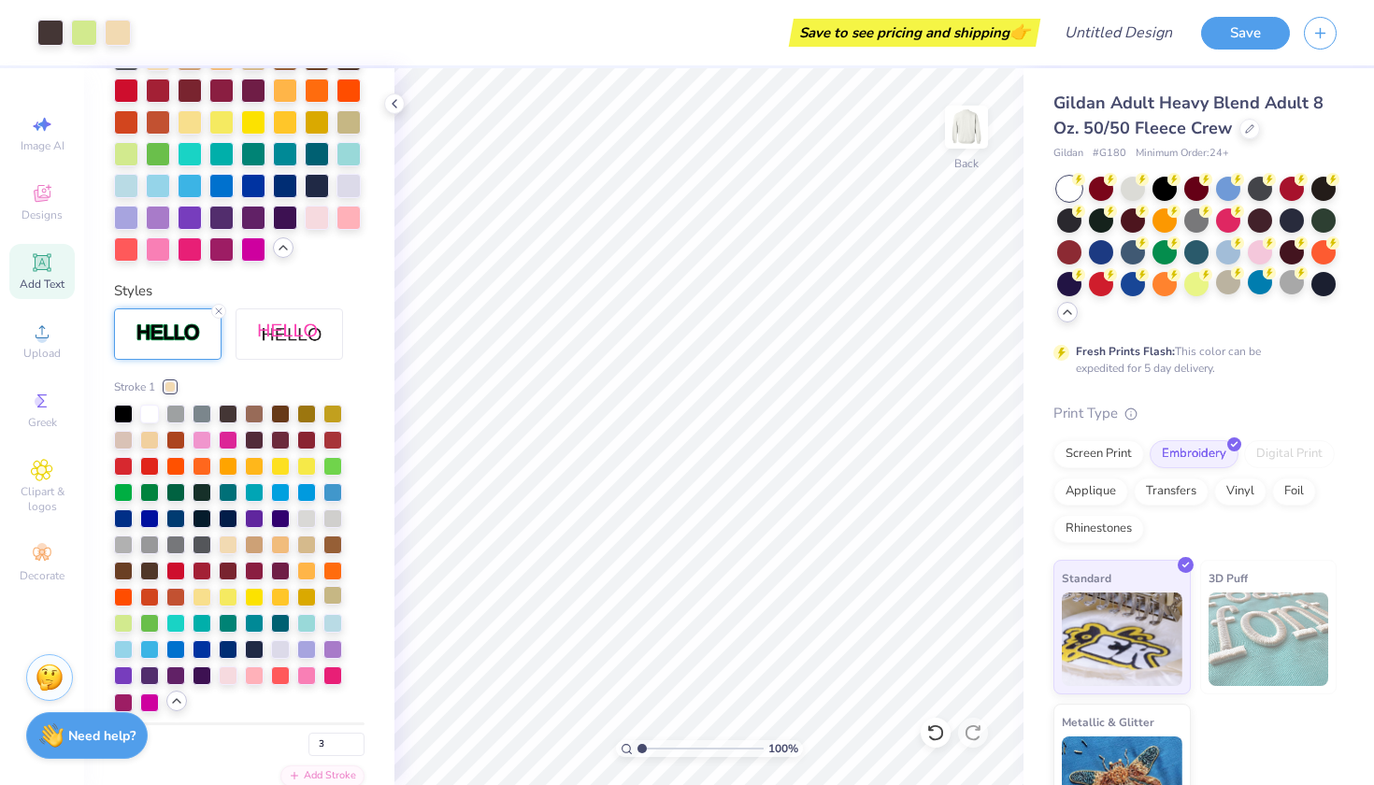
click at [331, 596] on div at bounding box center [332, 595] width 19 height 19
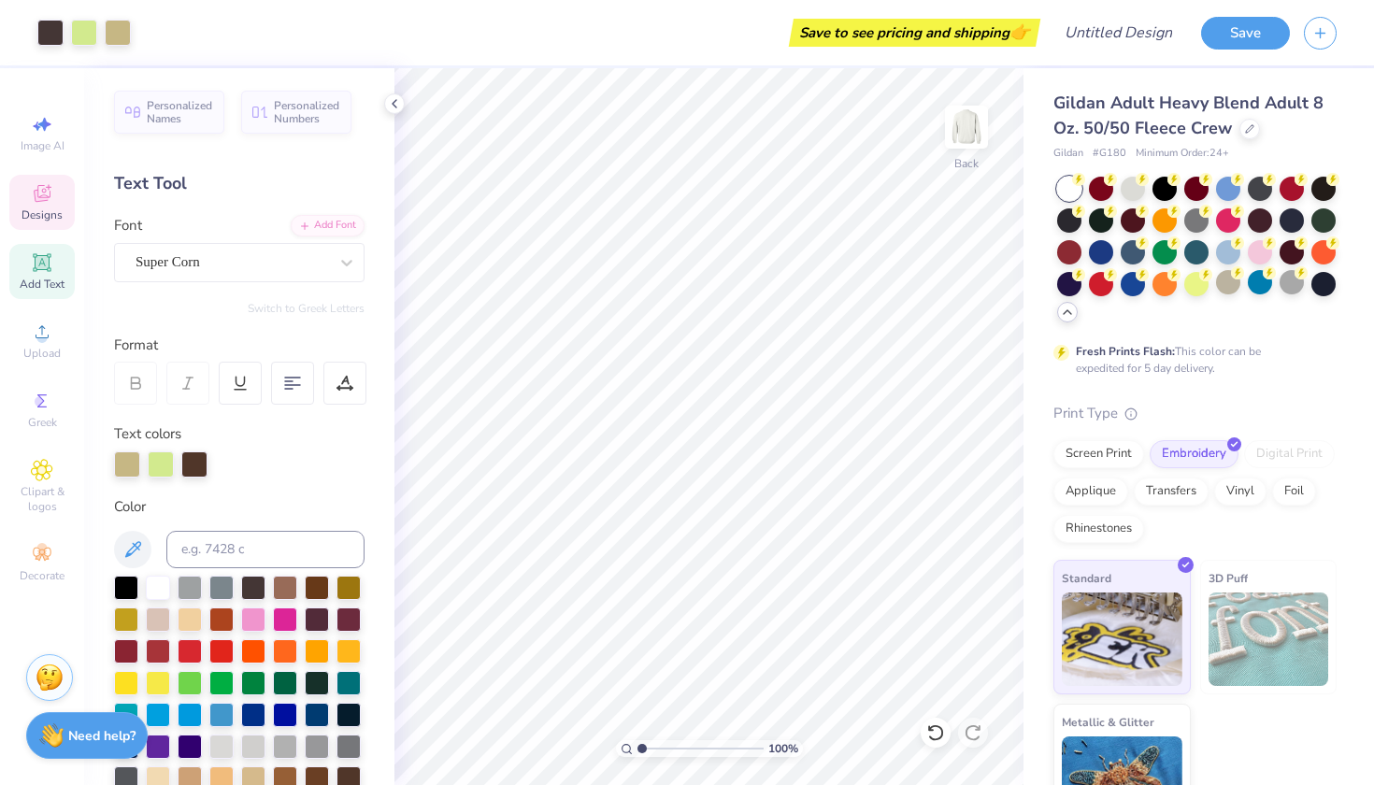
scroll to position [0, 0]
click at [37, 203] on icon at bounding box center [42, 193] width 22 height 22
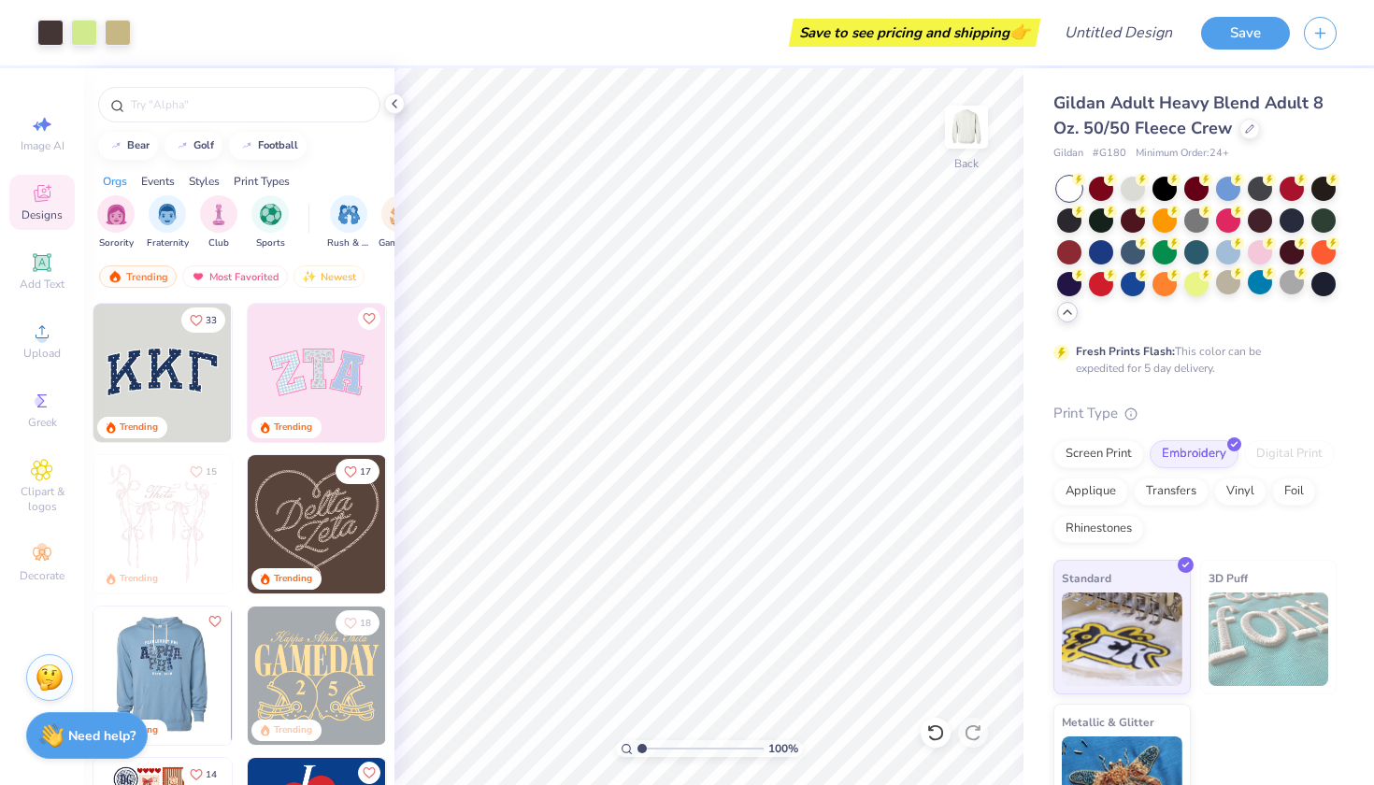
click at [321, 377] on img at bounding box center [317, 373] width 138 height 138
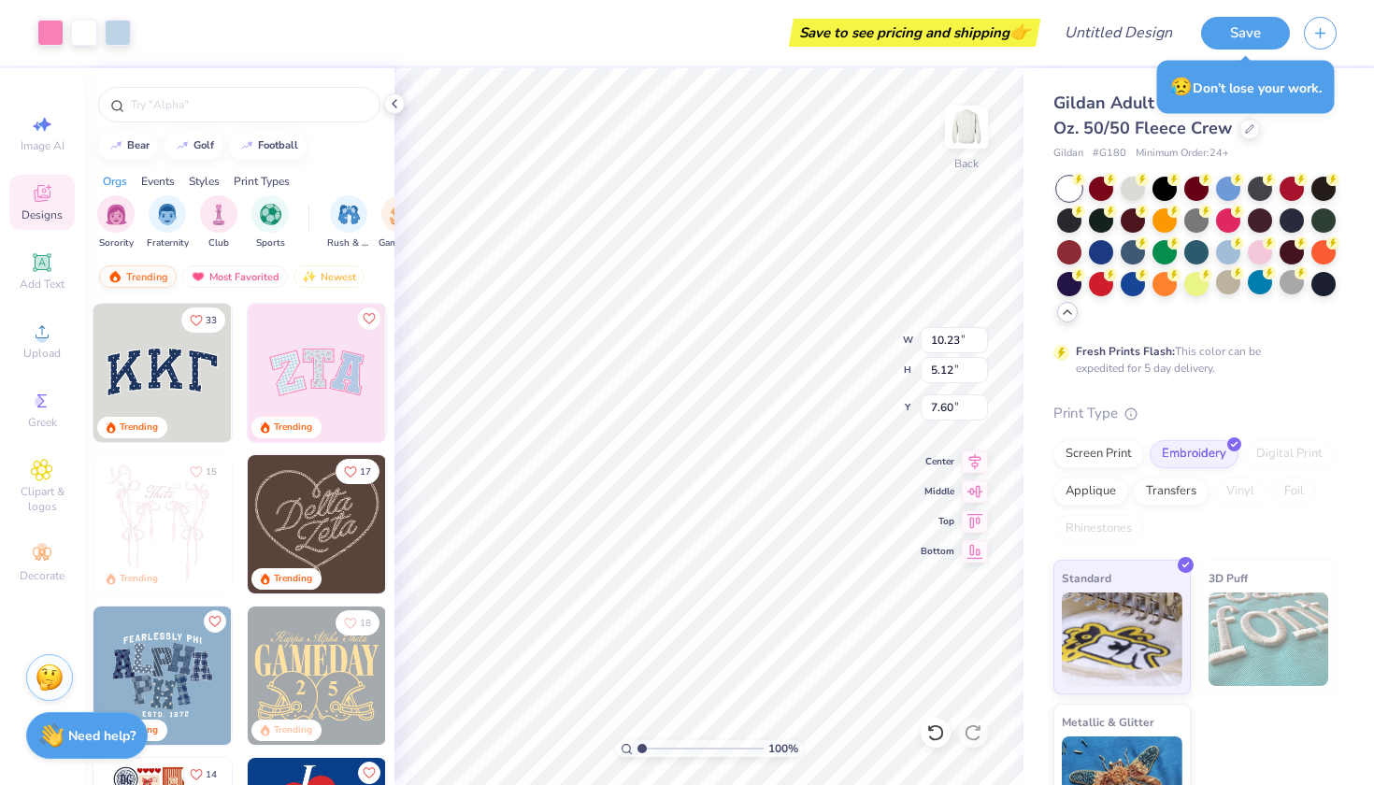
click at [151, 279] on div "Trending" at bounding box center [138, 277] width 78 height 22
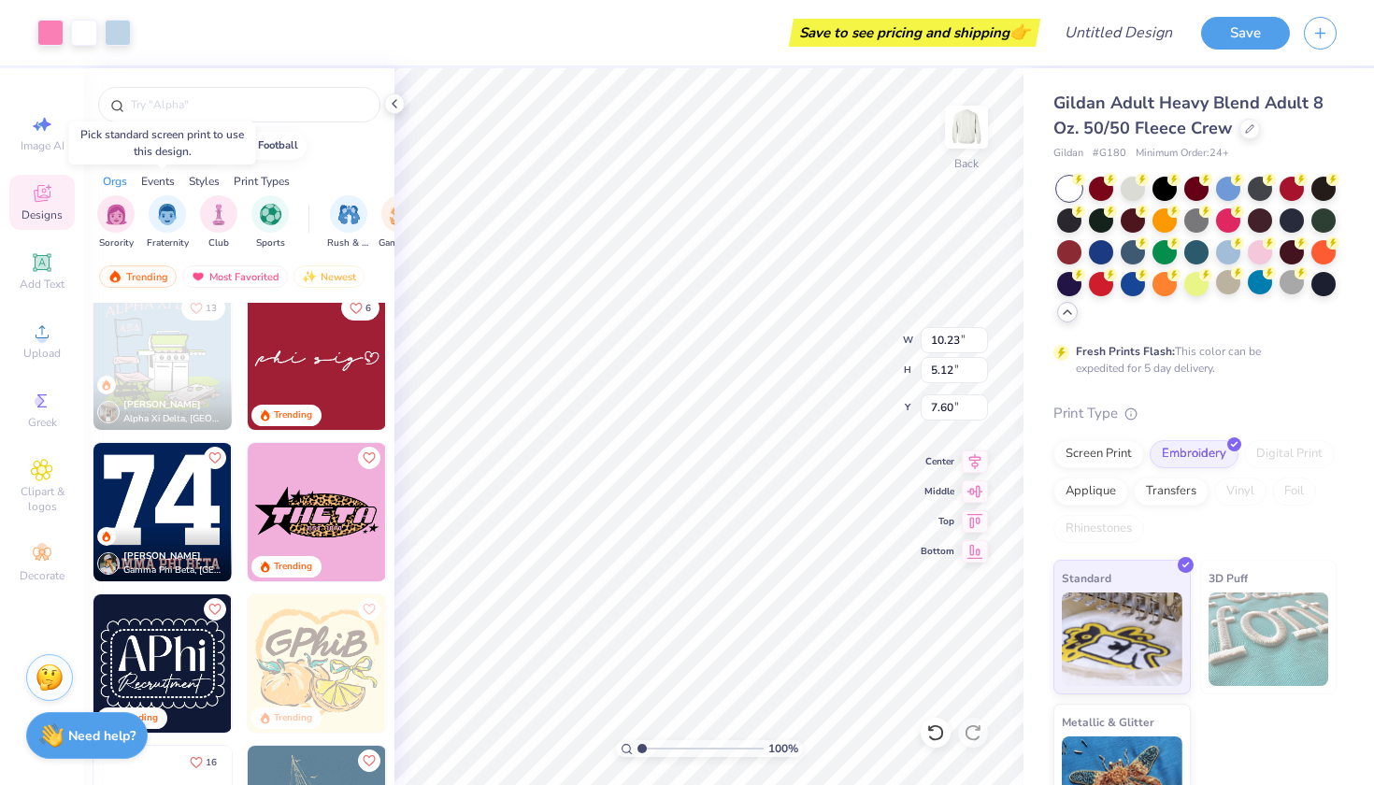
scroll to position [1374, 0]
click at [332, 510] on img at bounding box center [317, 513] width 138 height 138
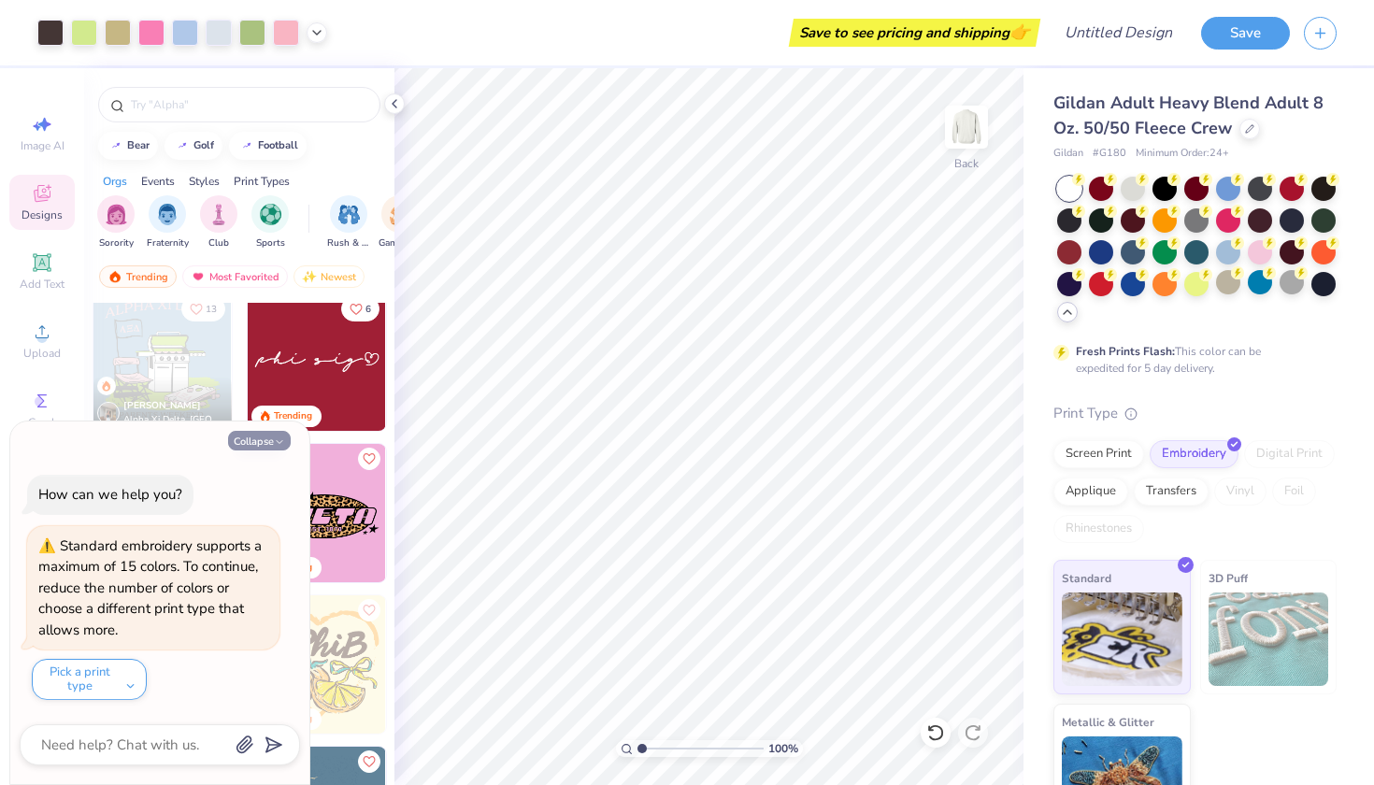
click at [275, 448] on icon "button" at bounding box center [279, 442] width 11 height 11
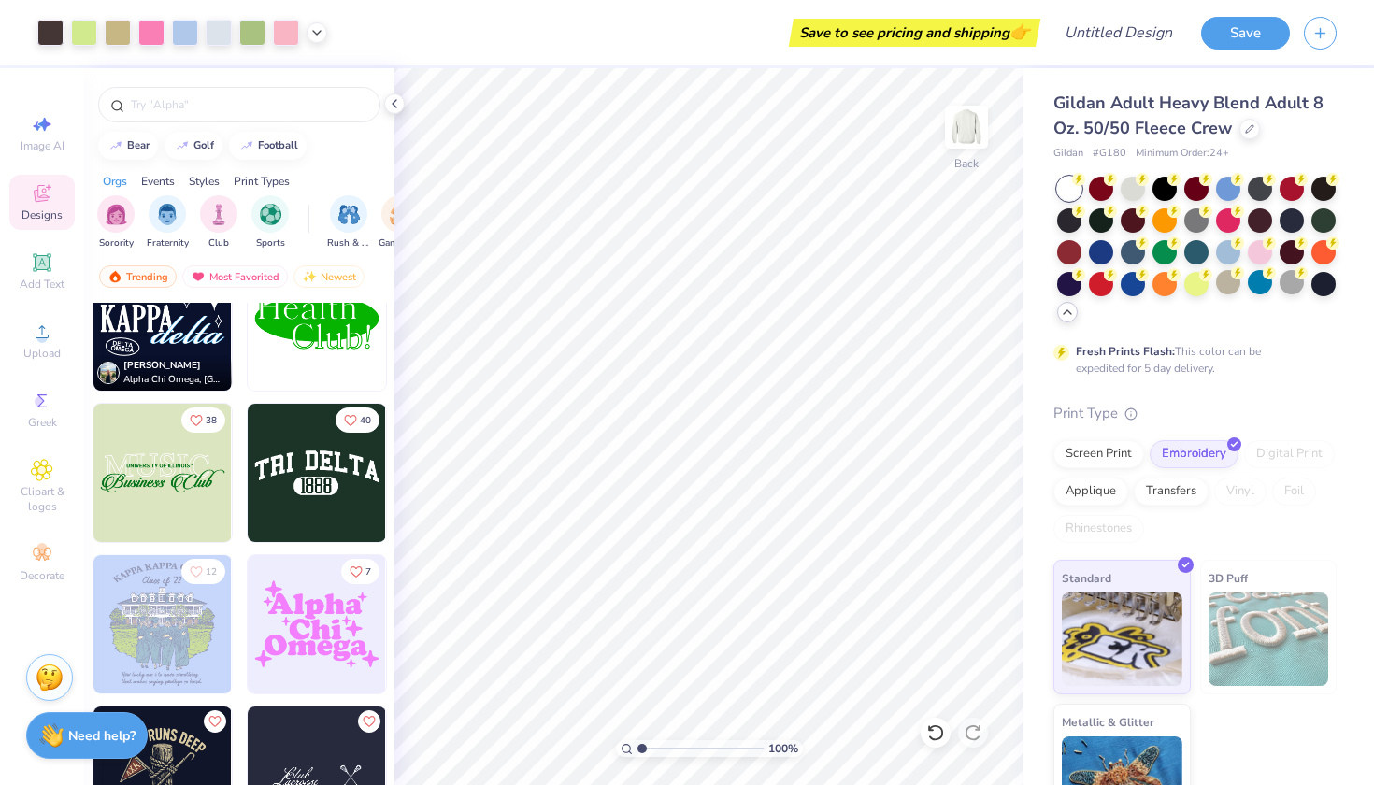
scroll to position [5972, 0]
